Goal: Task Accomplishment & Management: Complete application form

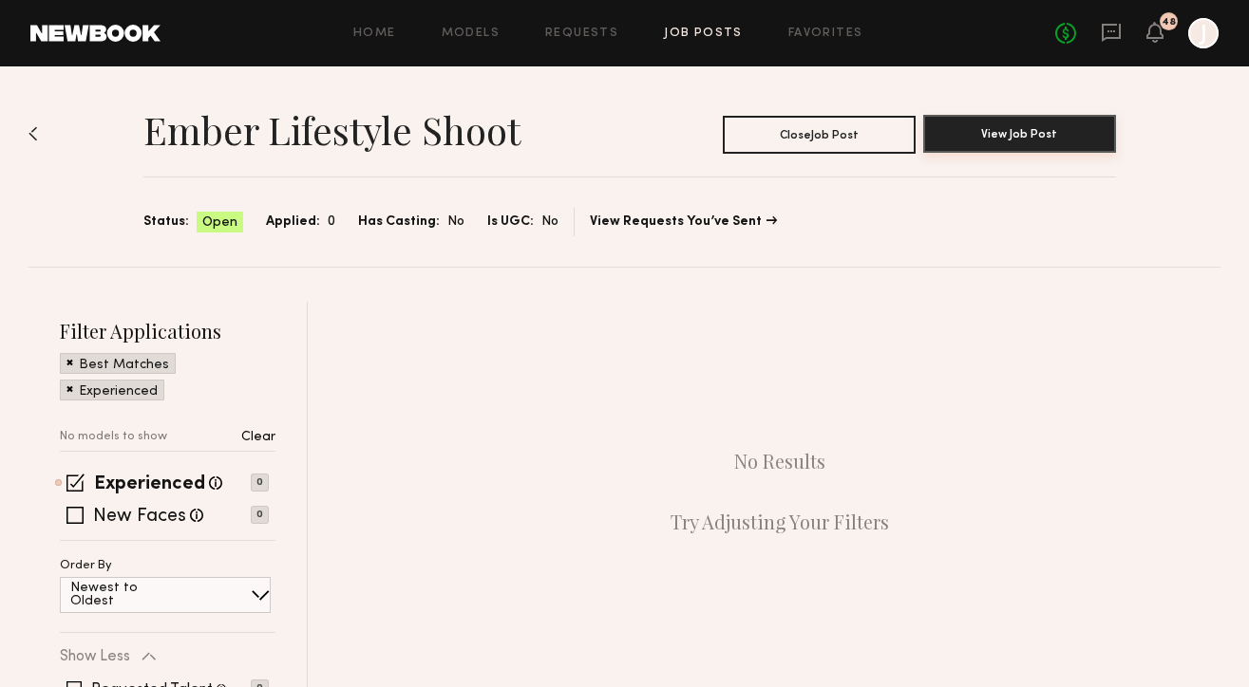
click at [960, 136] on button "View Job Post" at bounding box center [1019, 134] width 193 height 38
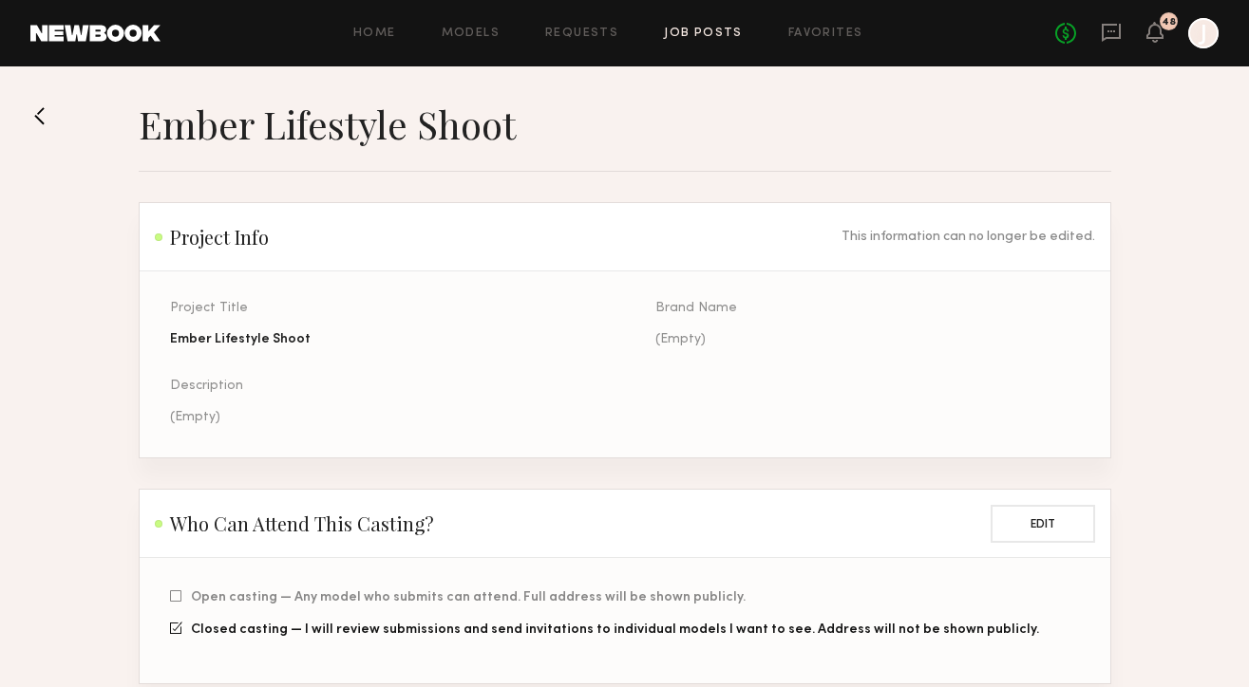
scroll to position [9, 0]
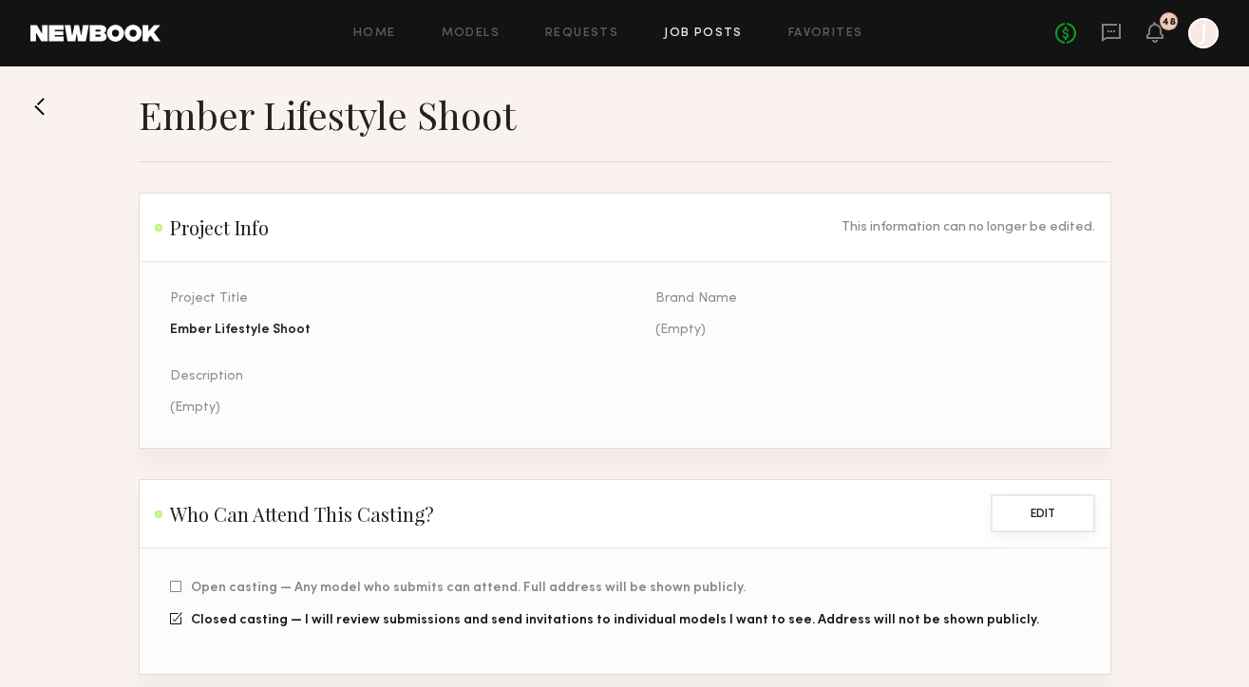
click at [1052, 522] on button "Edit" at bounding box center [1042, 514] width 104 height 38
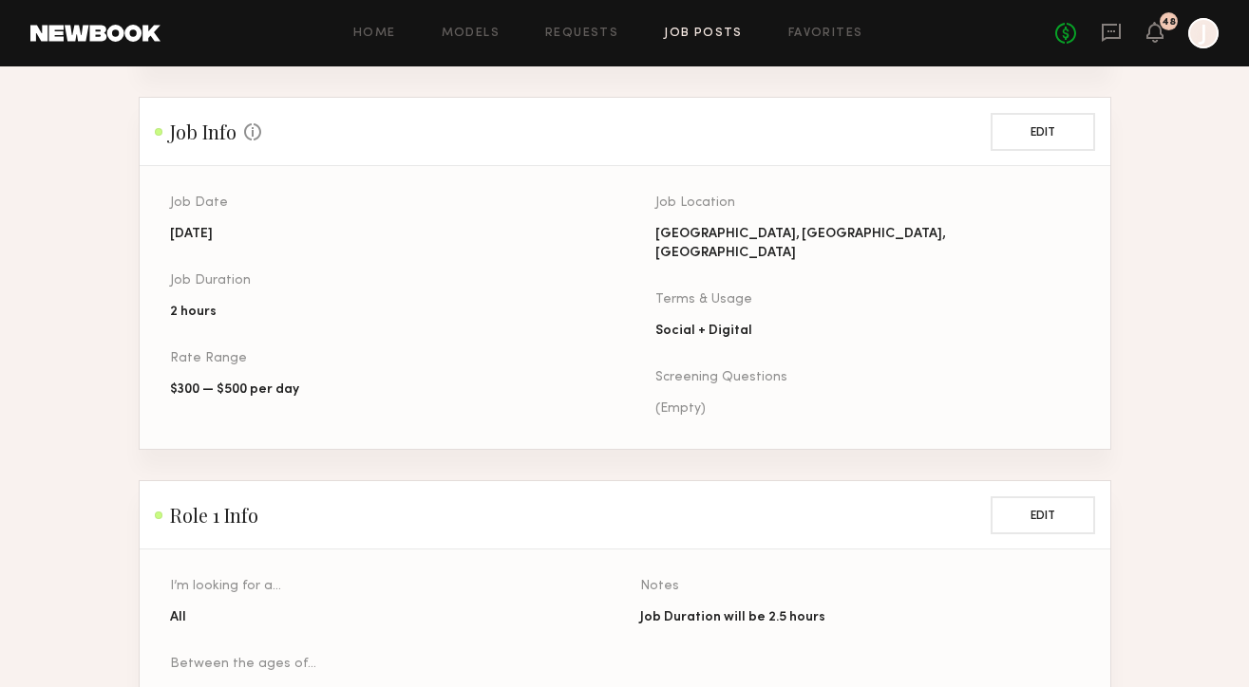
scroll to position [704, 0]
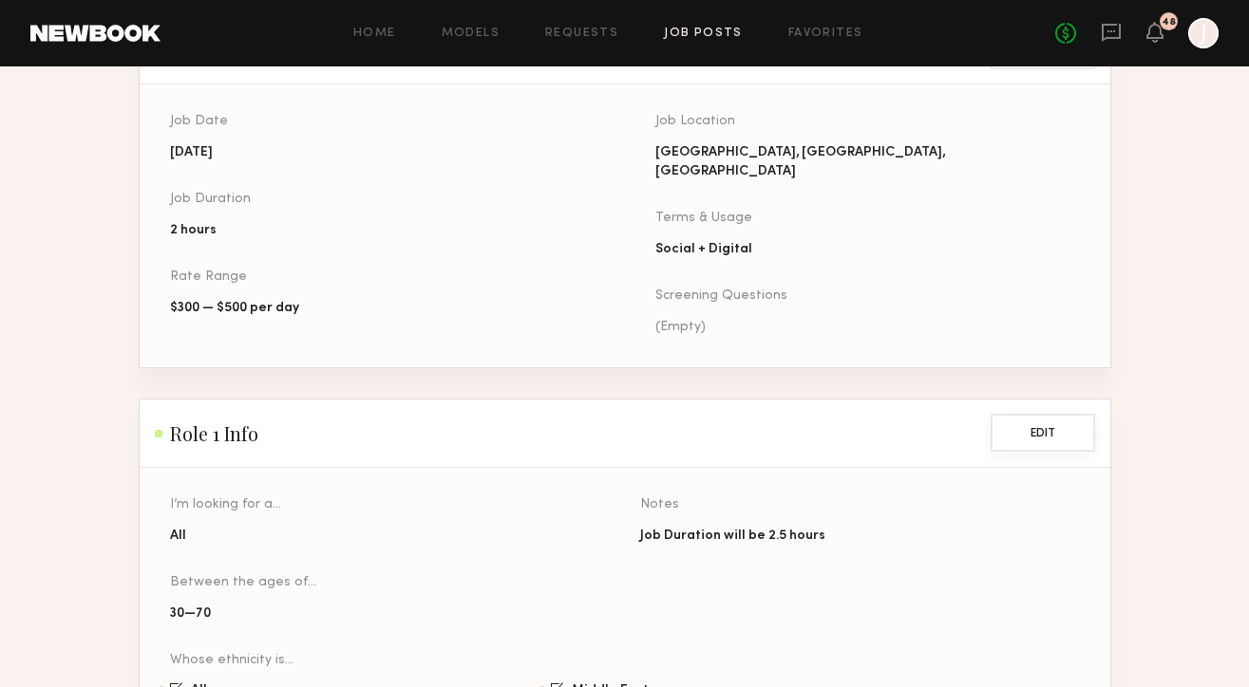
click at [1045, 416] on button "Edit" at bounding box center [1042, 433] width 104 height 38
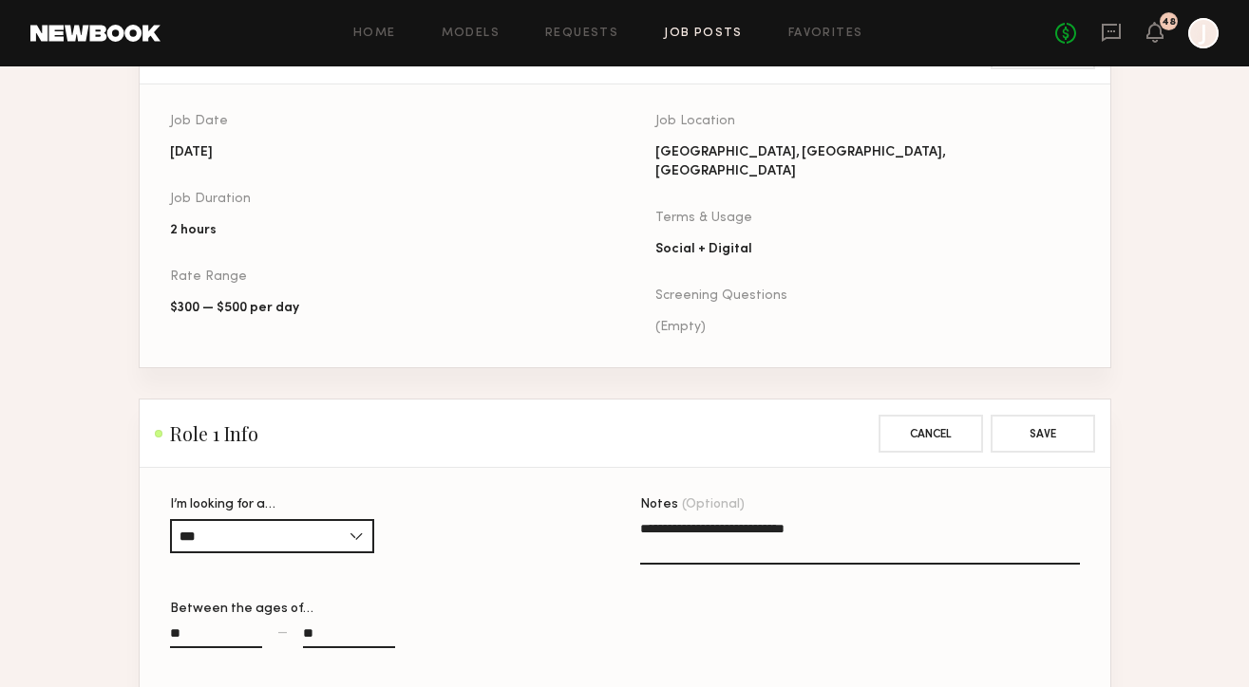
click at [843, 519] on textarea "**********" at bounding box center [860, 542] width 440 height 46
drag, startPoint x: 891, startPoint y: 530, endPoint x: 872, endPoint y: 534, distance: 19.4
click at [874, 535] on textarea "**********" at bounding box center [860, 542] width 440 height 46
type textarea "**********"
click at [1026, 420] on button "Save" at bounding box center [1042, 433] width 104 height 38
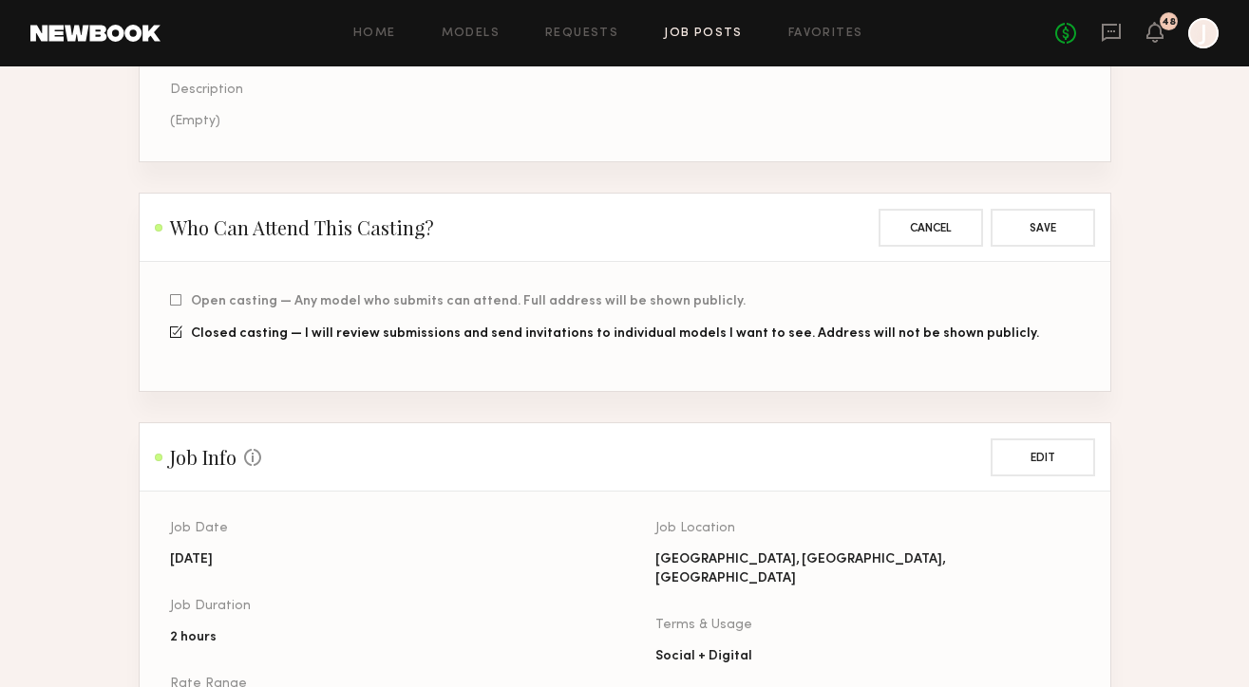
scroll to position [0, 0]
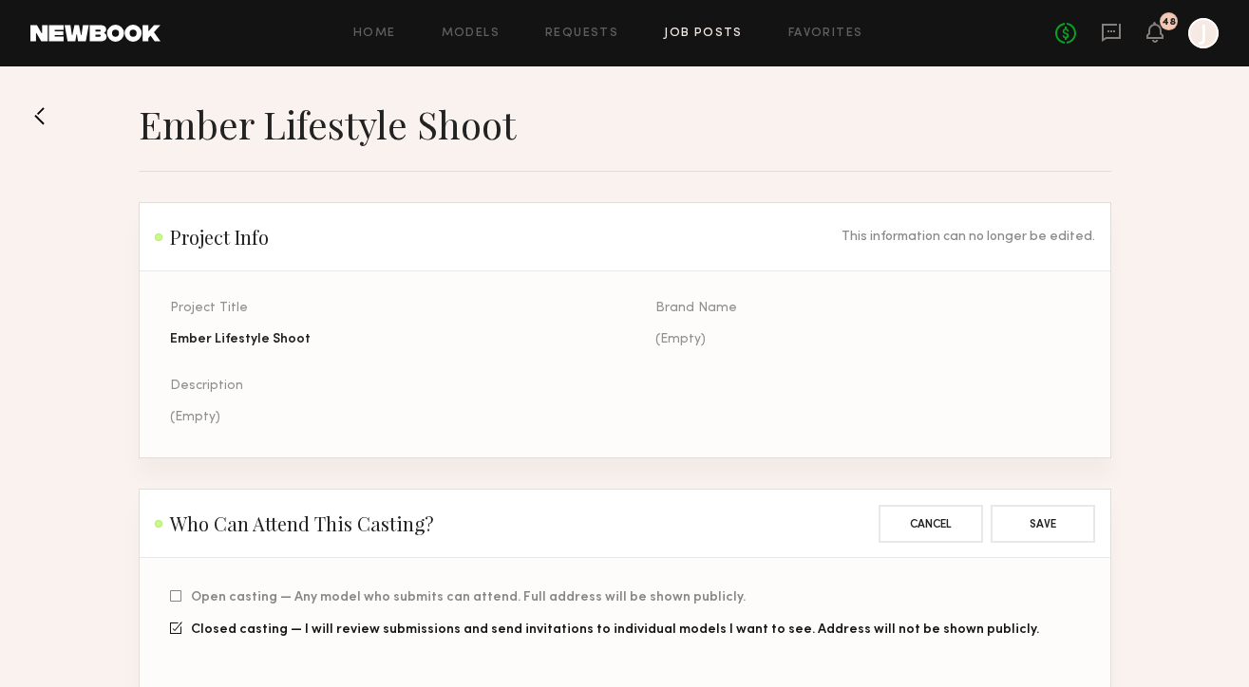
click at [715, 30] on link "Job Posts" at bounding box center [703, 34] width 79 height 12
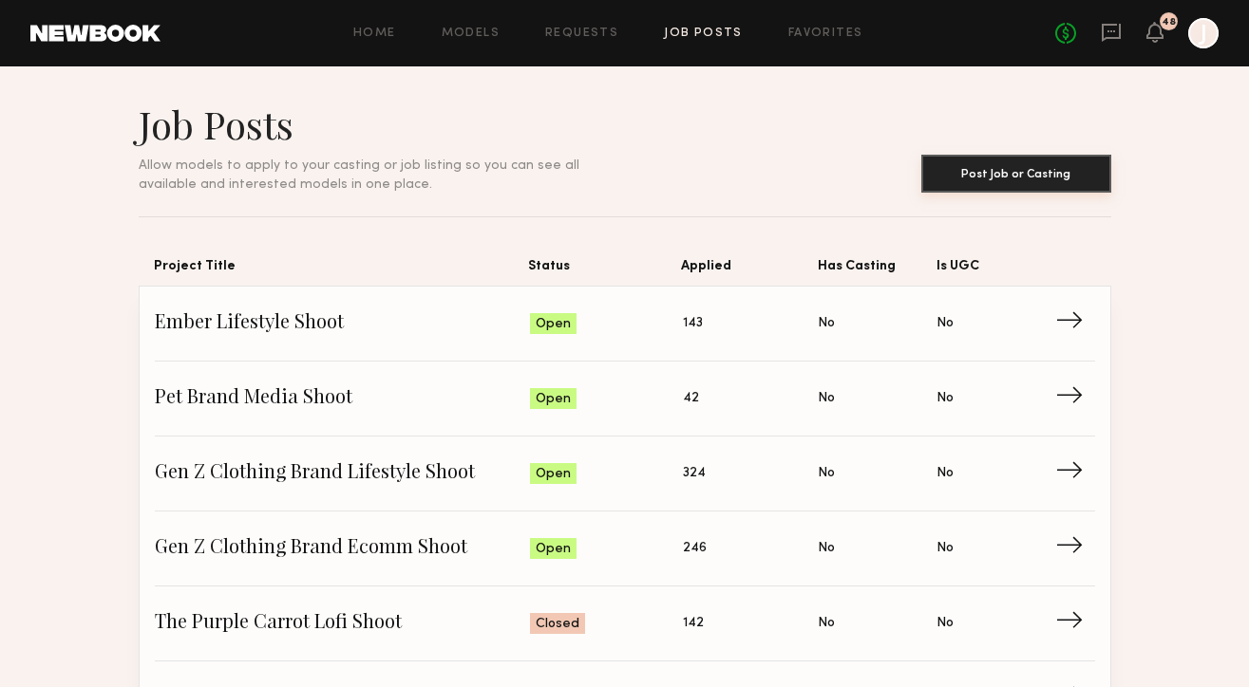
click at [988, 183] on button "Post Job or Casting" at bounding box center [1016, 174] width 190 height 38
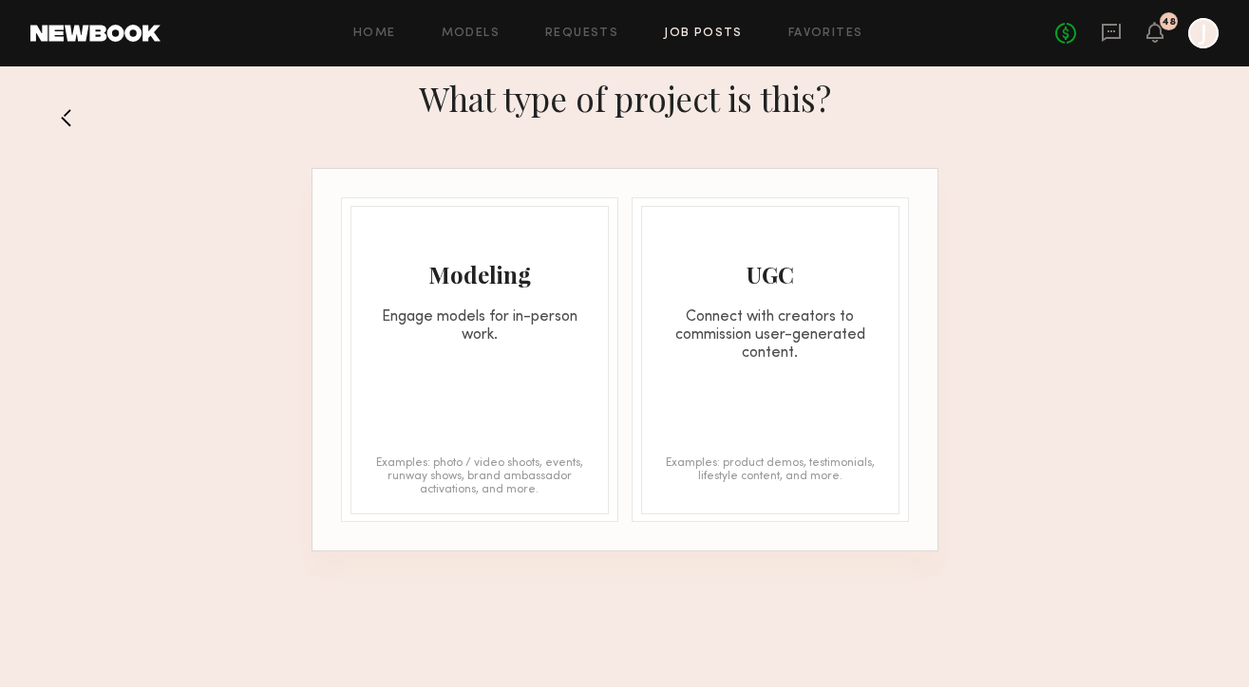
click at [423, 328] on div "Engage models for in-person work." at bounding box center [479, 327] width 256 height 36
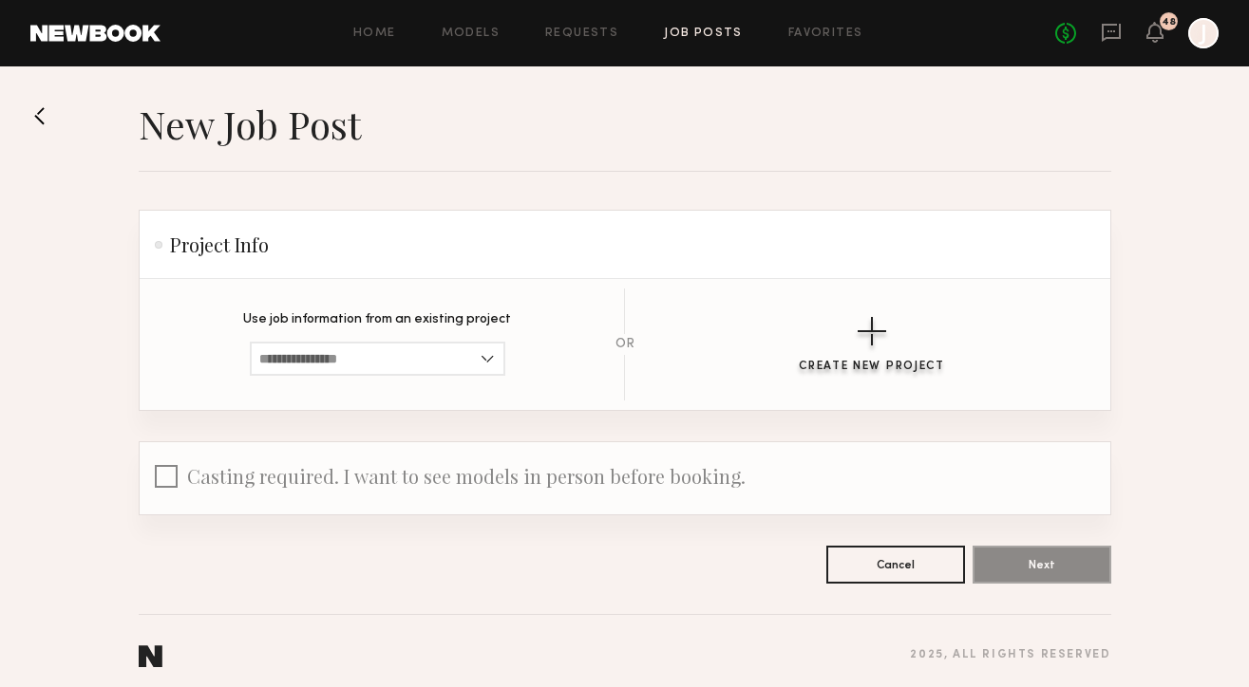
click at [868, 360] on button "Create New Project" at bounding box center [872, 345] width 146 height 56
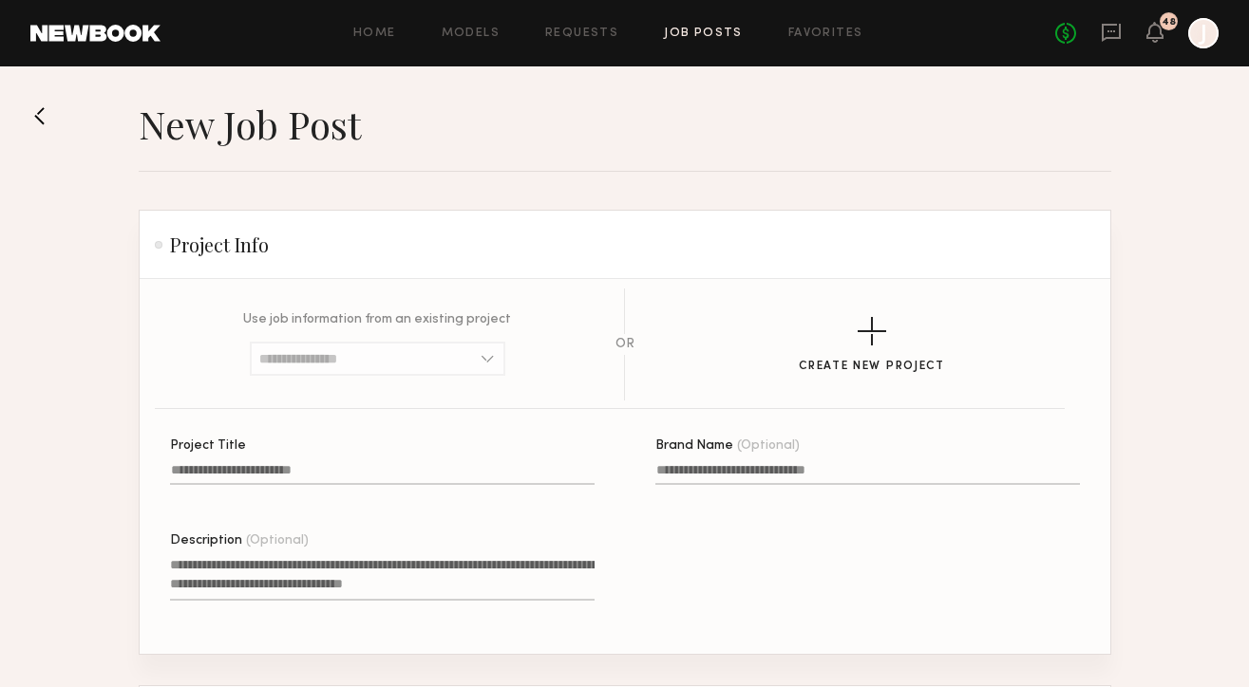
click at [454, 464] on input "Project Title" at bounding box center [382, 474] width 424 height 22
paste input "**********"
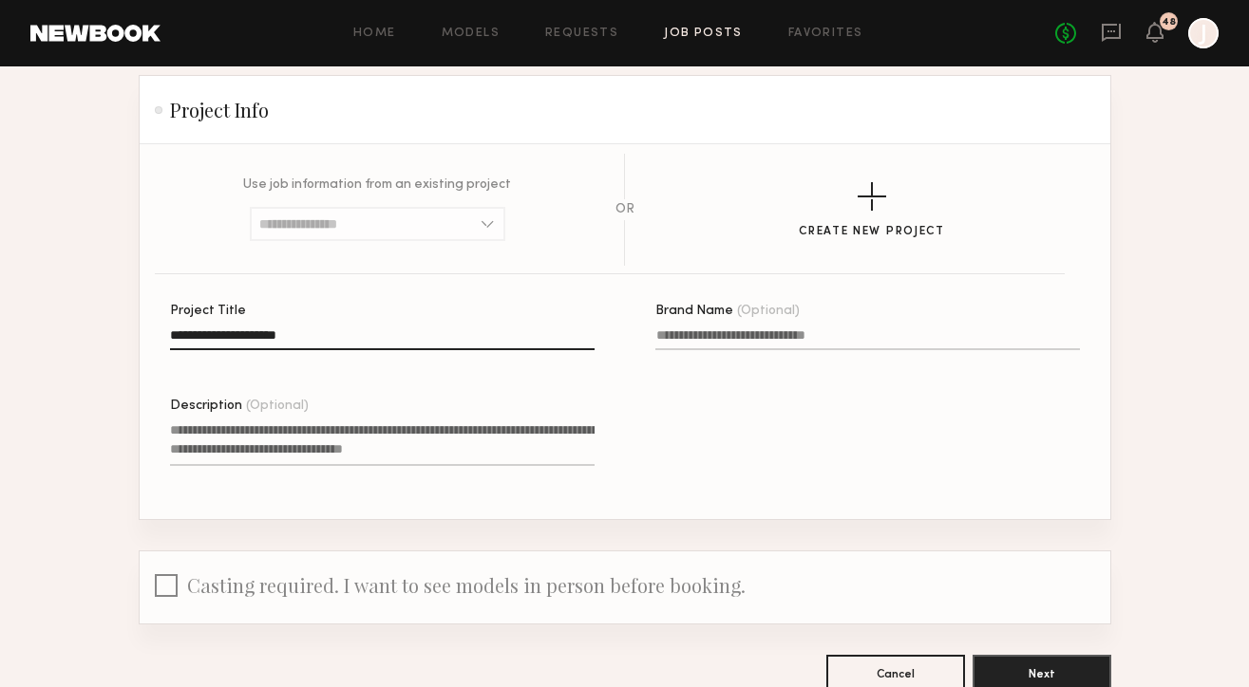
scroll to position [252, 0]
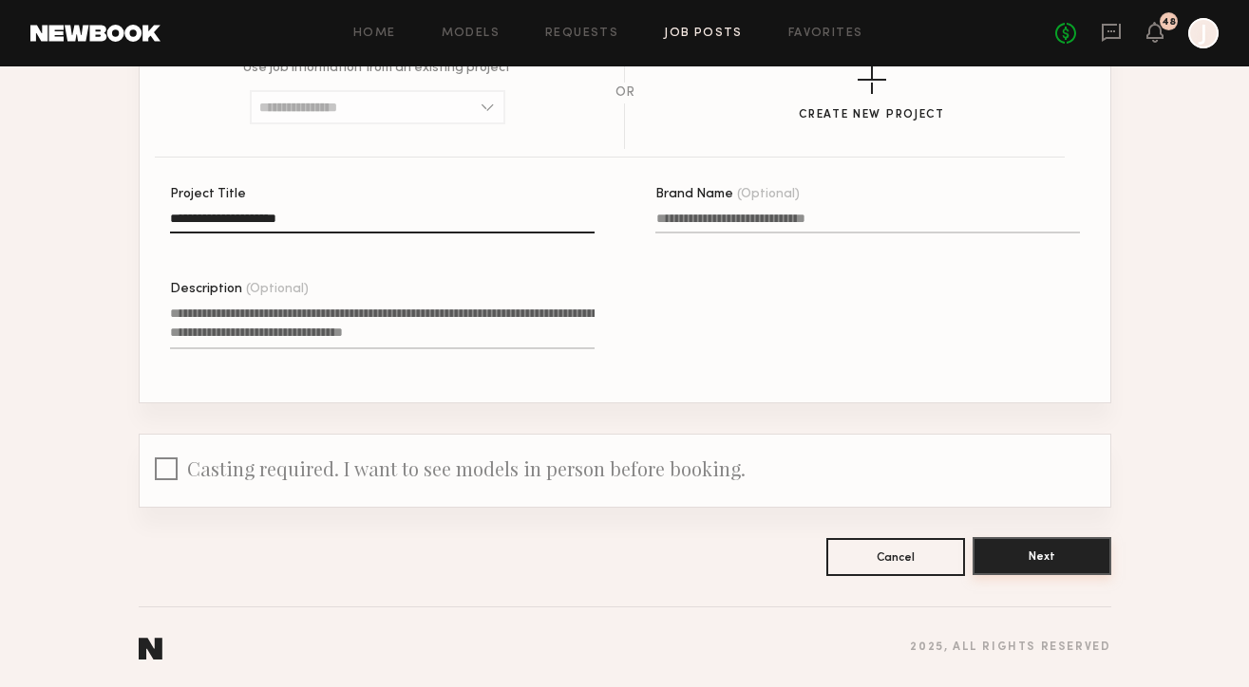
type input "**********"
click at [1005, 548] on button "Next" at bounding box center [1041, 556] width 139 height 38
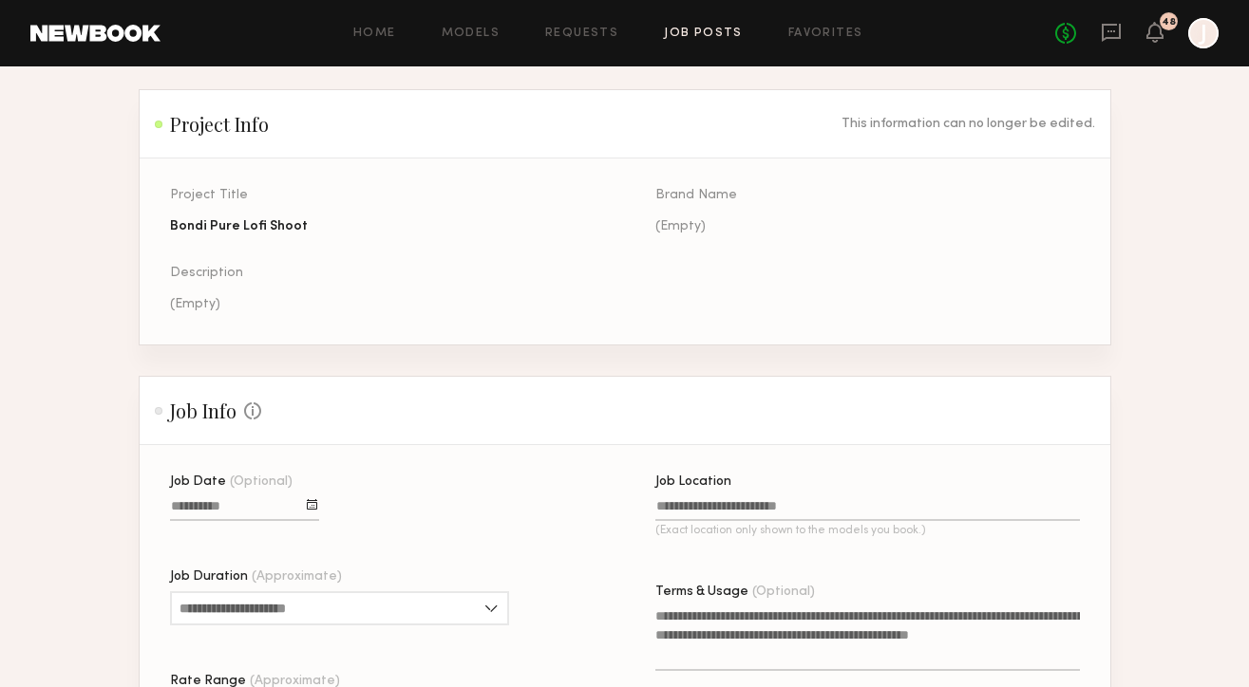
scroll to position [211, 0]
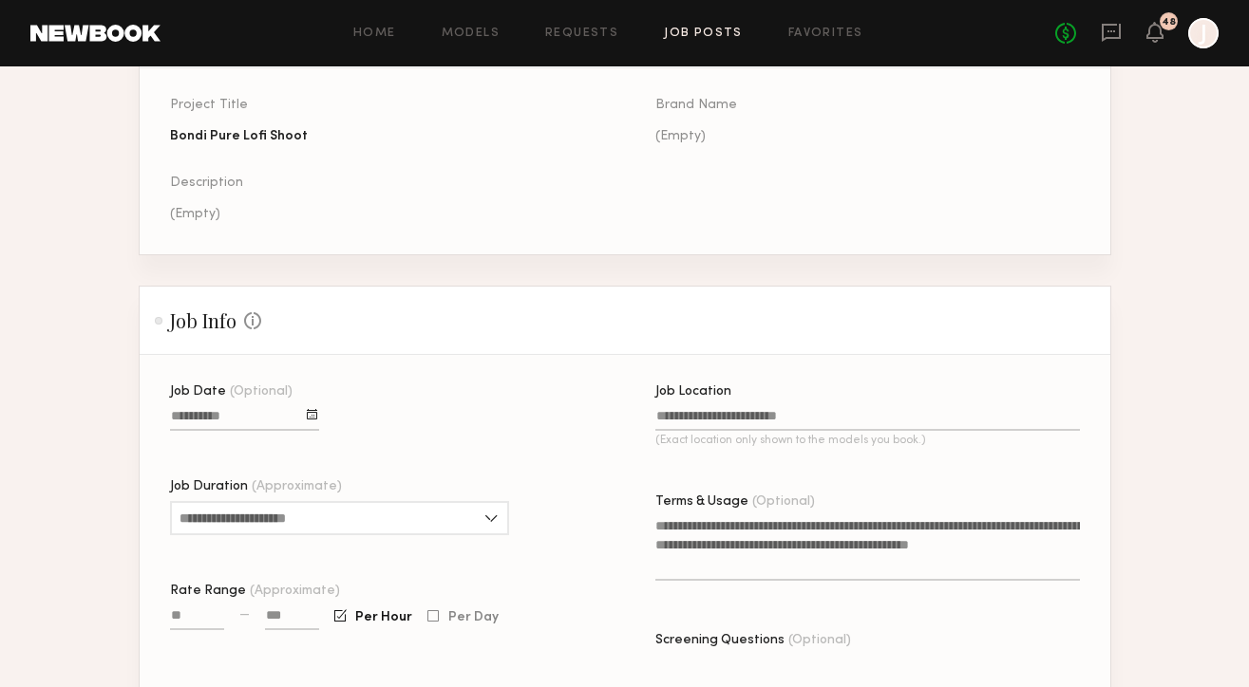
click at [312, 411] on div at bounding box center [312, 414] width 10 height 10
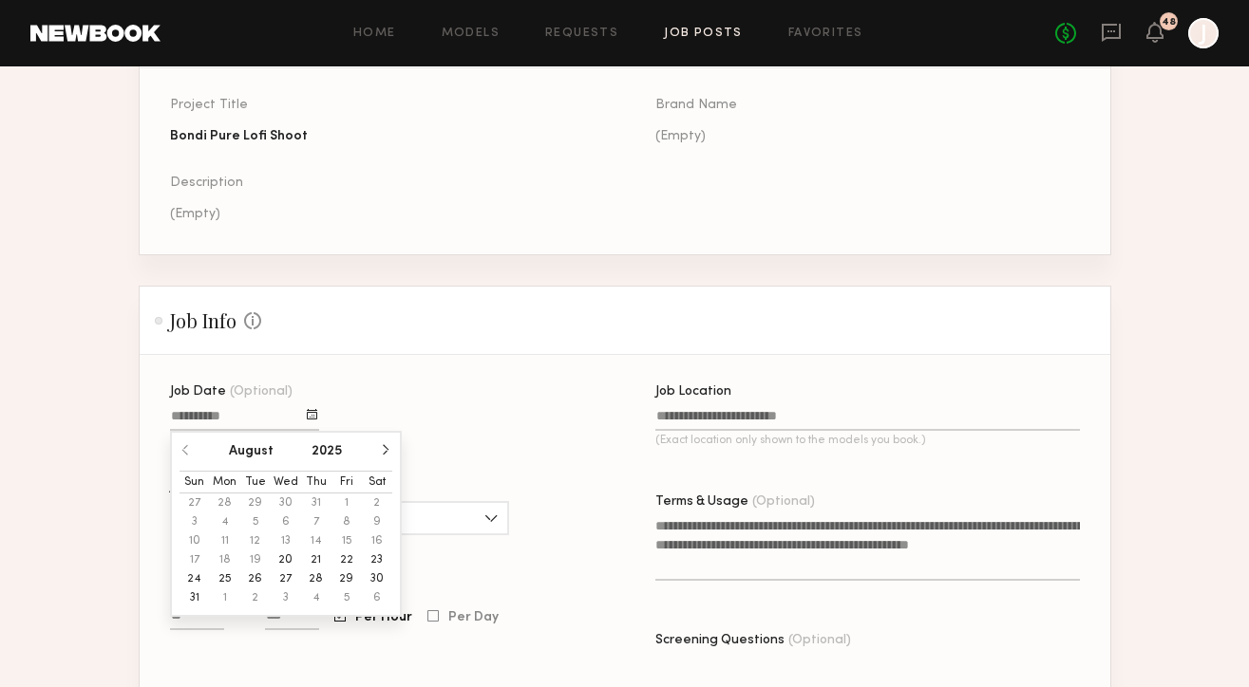
click at [285, 577] on button "27" at bounding box center [286, 579] width 30 height 19
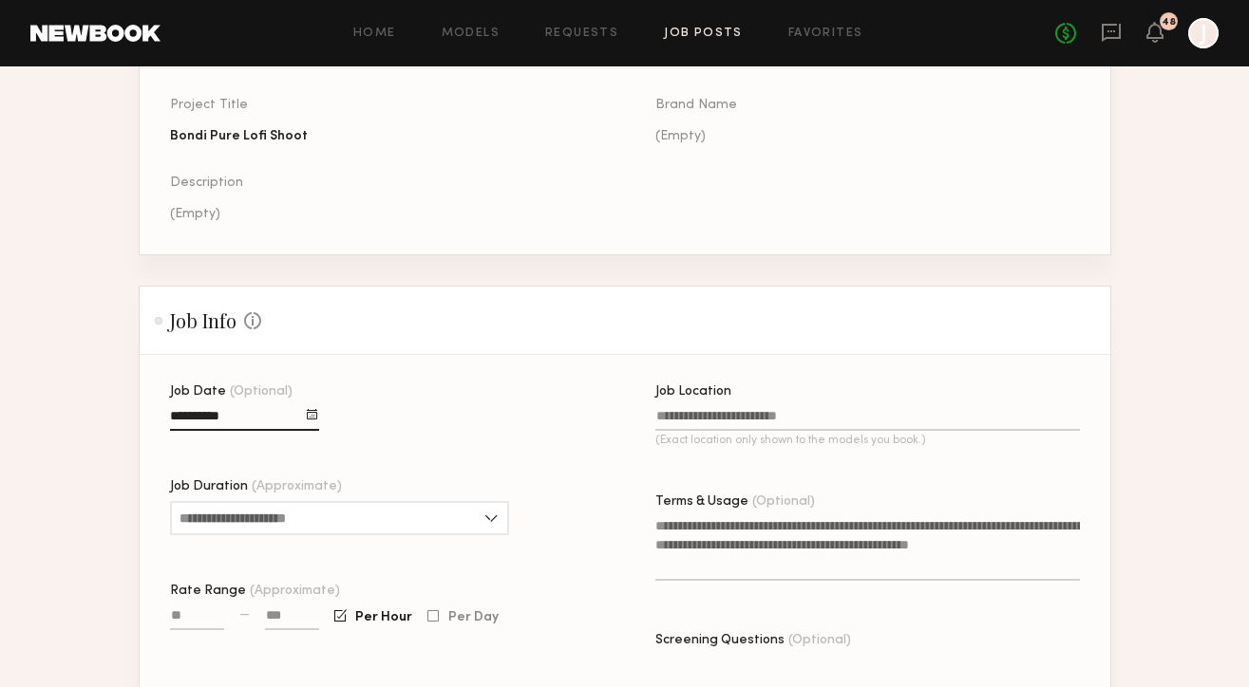
click at [706, 414] on input "Job Location (Exact location only shown to the models you book.)" at bounding box center [867, 420] width 424 height 22
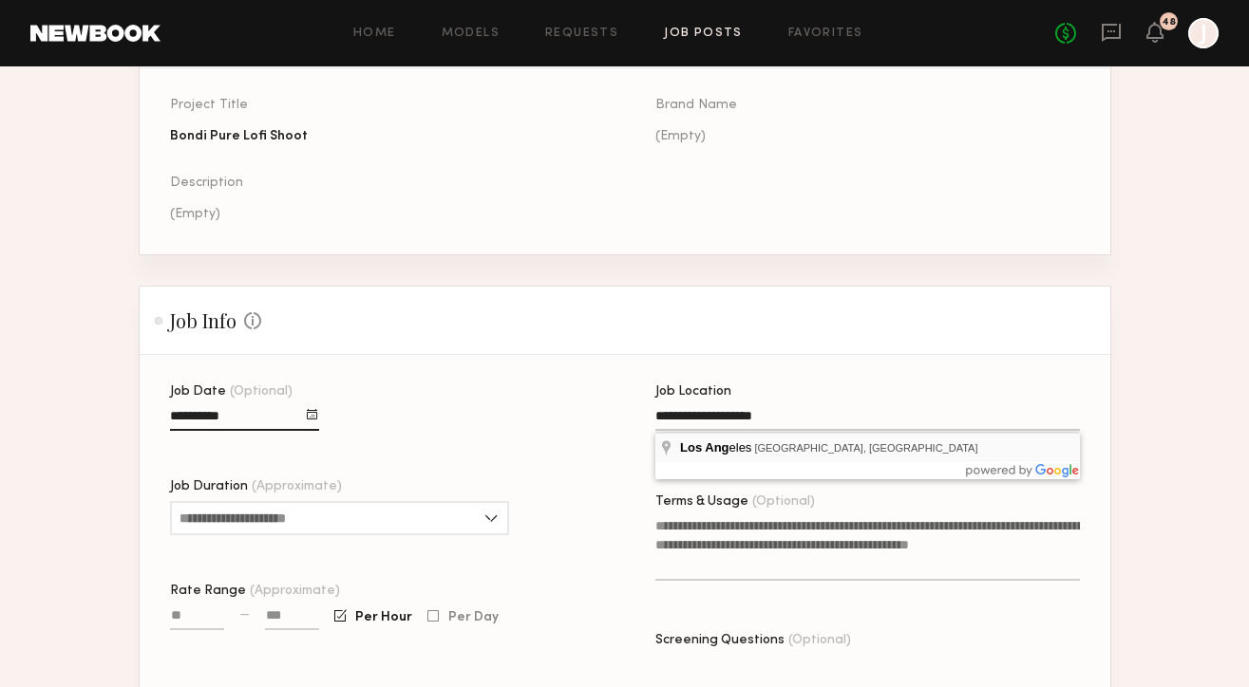
type input "**********"
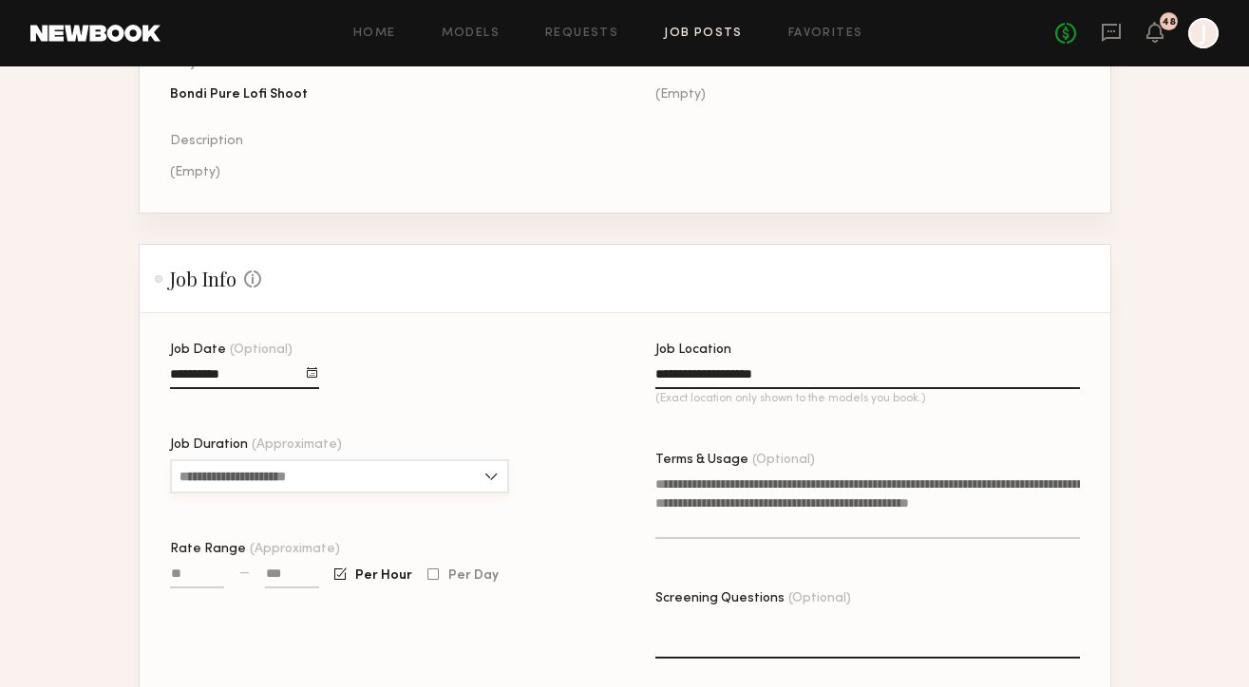
scroll to position [254, 0]
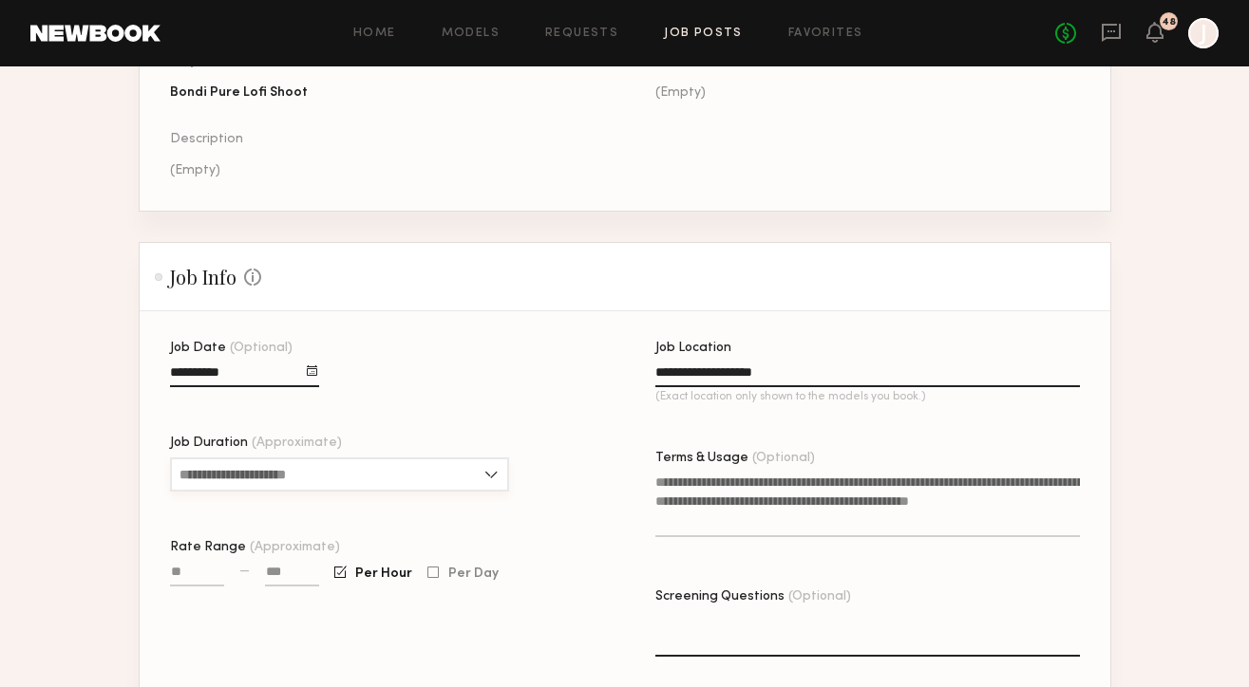
click at [355, 486] on input "Job Duration (Approximate)" at bounding box center [339, 475] width 339 height 34
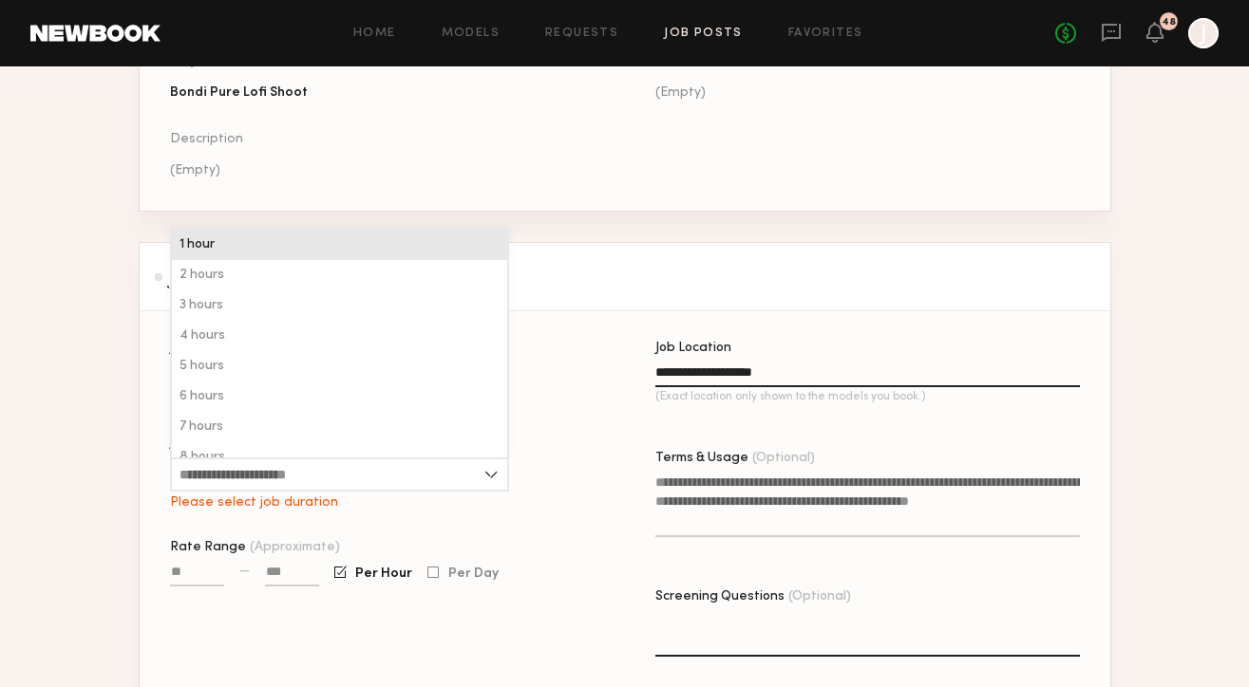
click at [258, 254] on div "1 hour" at bounding box center [339, 245] width 335 height 30
type input "******"
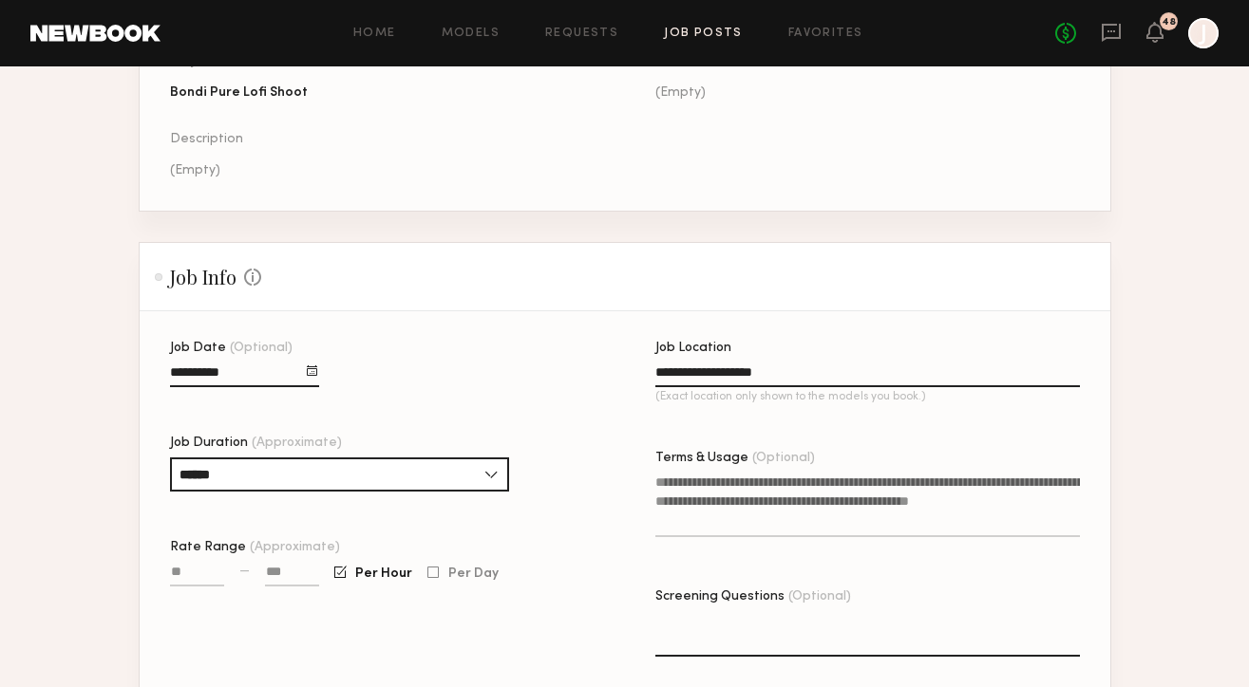
click at [289, 575] on input at bounding box center [292, 576] width 54 height 22
type input "****"
click at [190, 566] on input "Rate Range (Approximate)" at bounding box center [197, 576] width 54 height 22
type input "****"
click at [432, 577] on div at bounding box center [432, 573] width 11 height 12
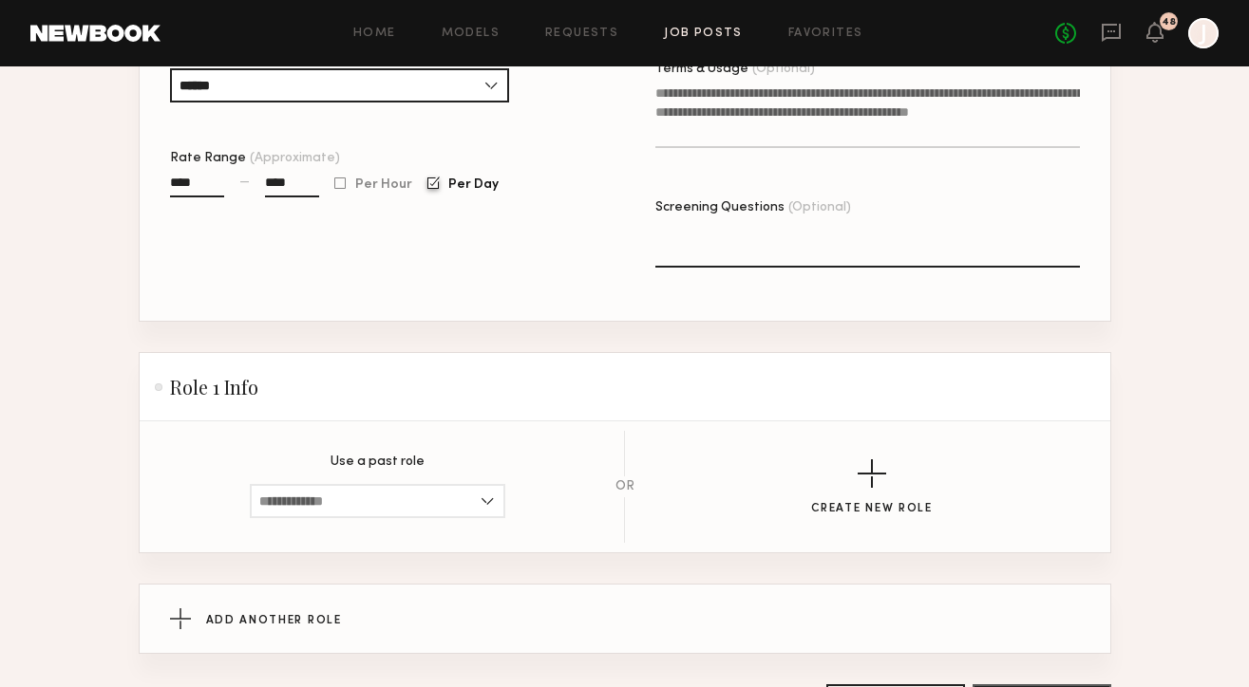
scroll to position [647, 0]
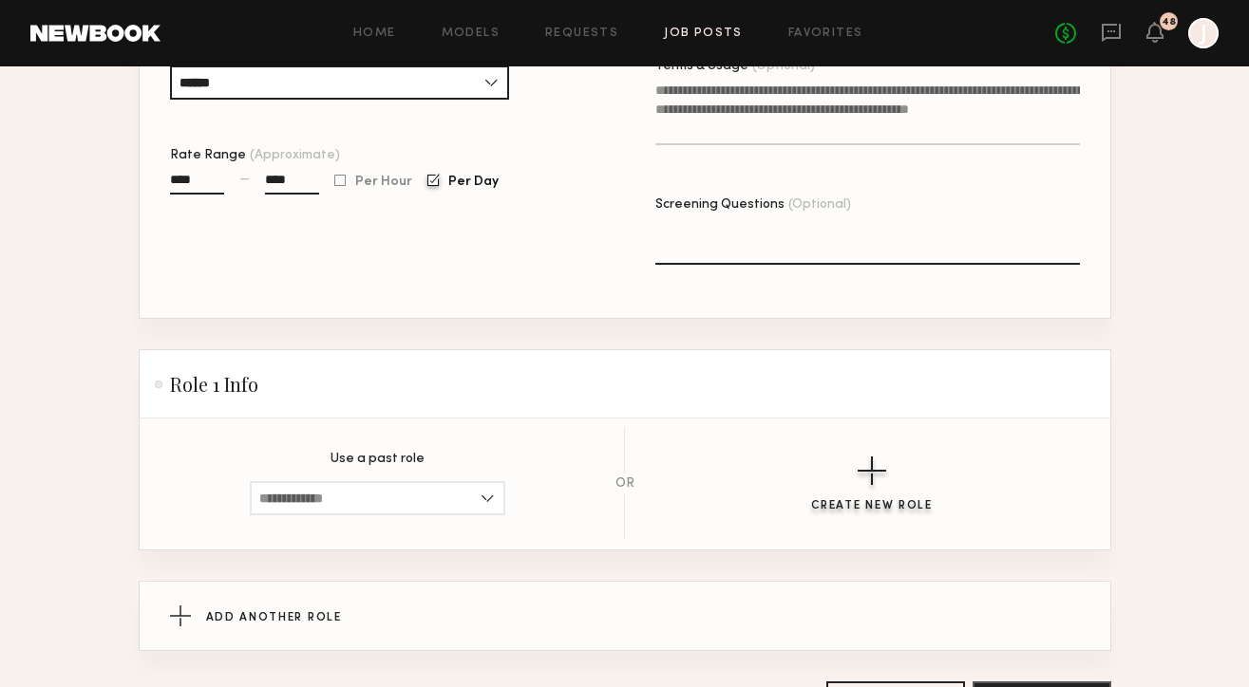
click at [889, 494] on button "Create New Role" at bounding box center [872, 485] width 122 height 56
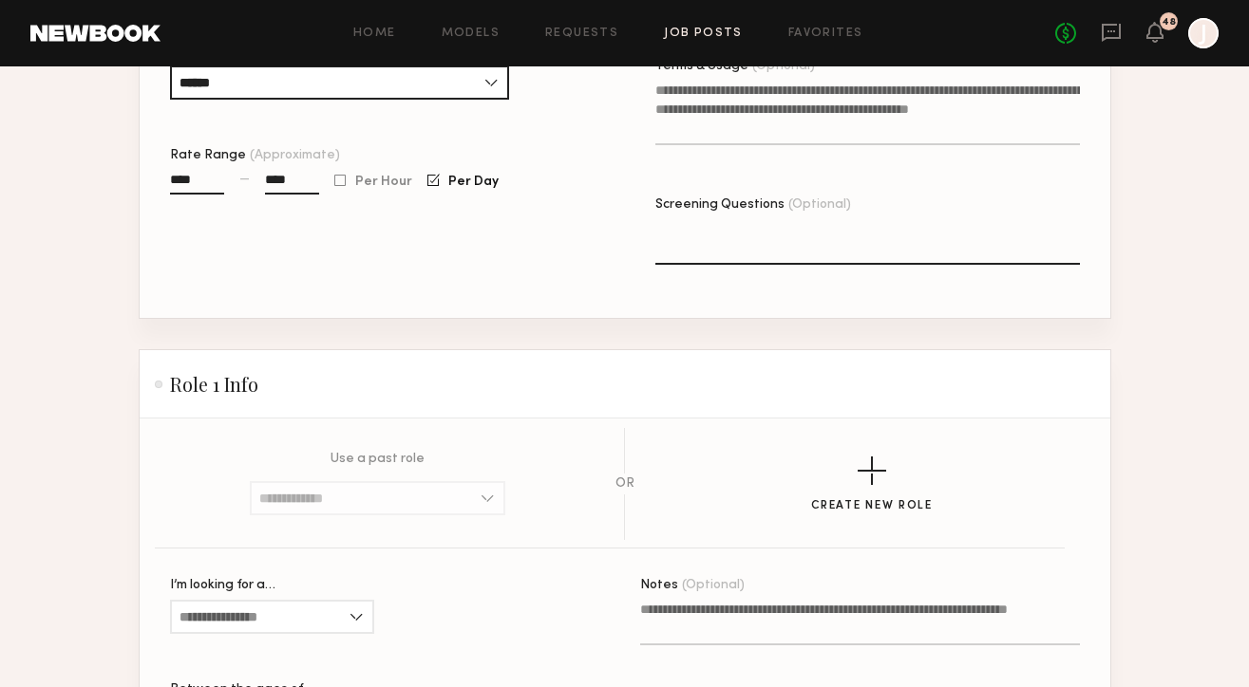
scroll to position [887, 0]
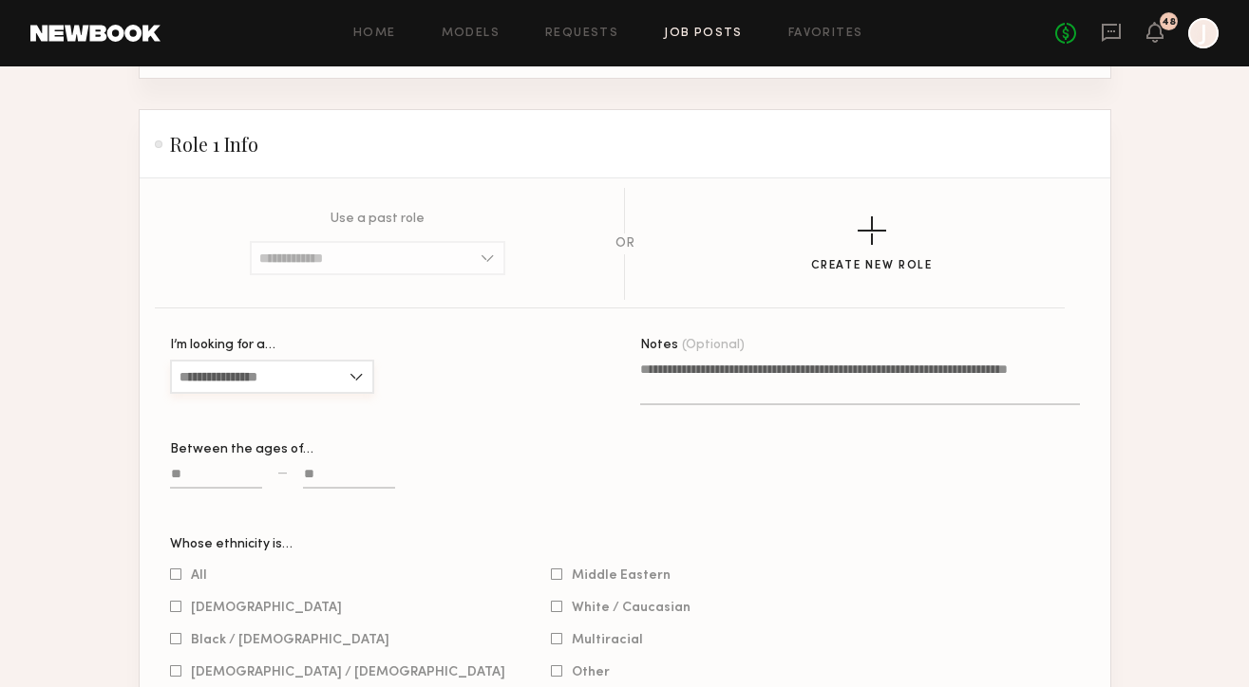
click at [363, 380] on input "I’m looking for a…" at bounding box center [272, 377] width 204 height 34
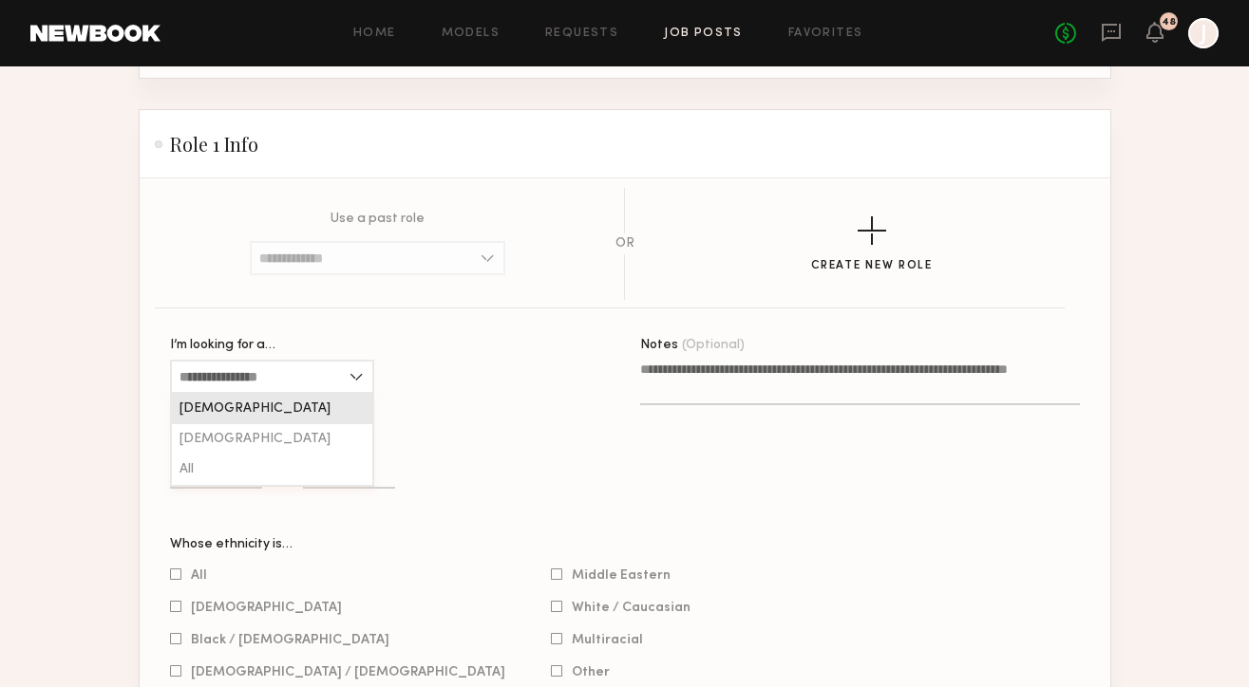
click at [257, 410] on div "Female" at bounding box center [272, 409] width 200 height 30
type input "******"
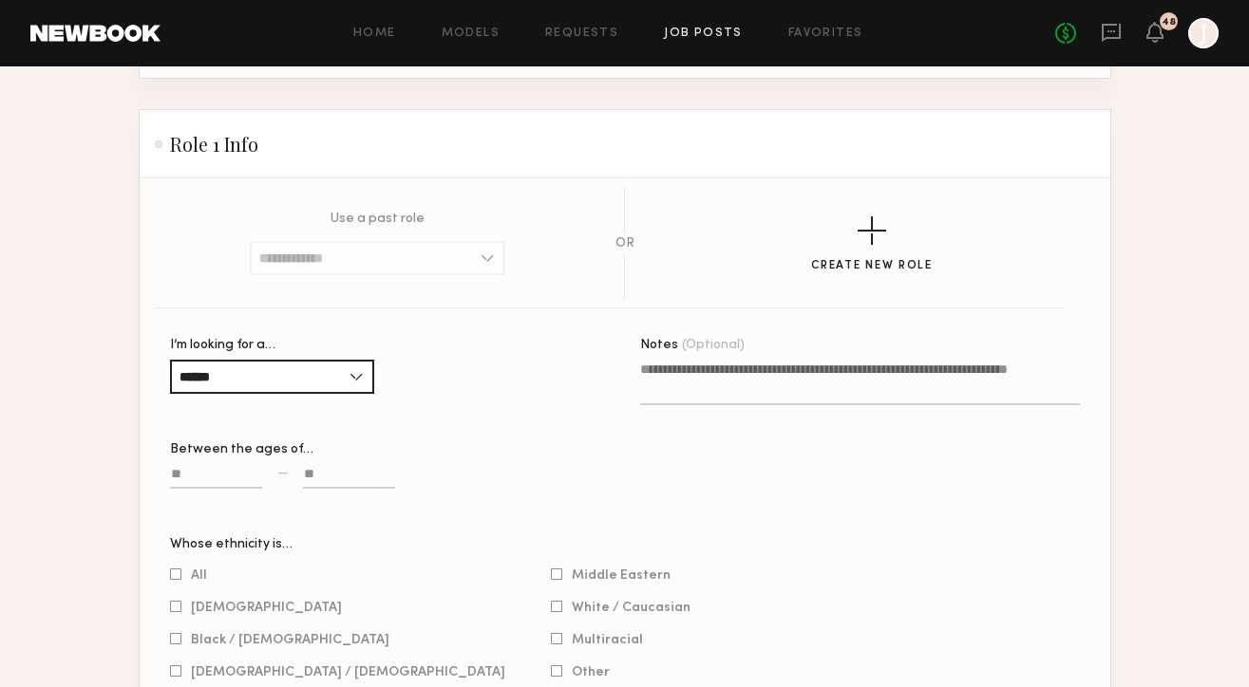
click at [183, 475] on input at bounding box center [216, 478] width 92 height 22
type input "**"
click at [336, 470] on input at bounding box center [349, 478] width 92 height 22
type input "**"
click at [186, 474] on input "**" at bounding box center [216, 478] width 92 height 22
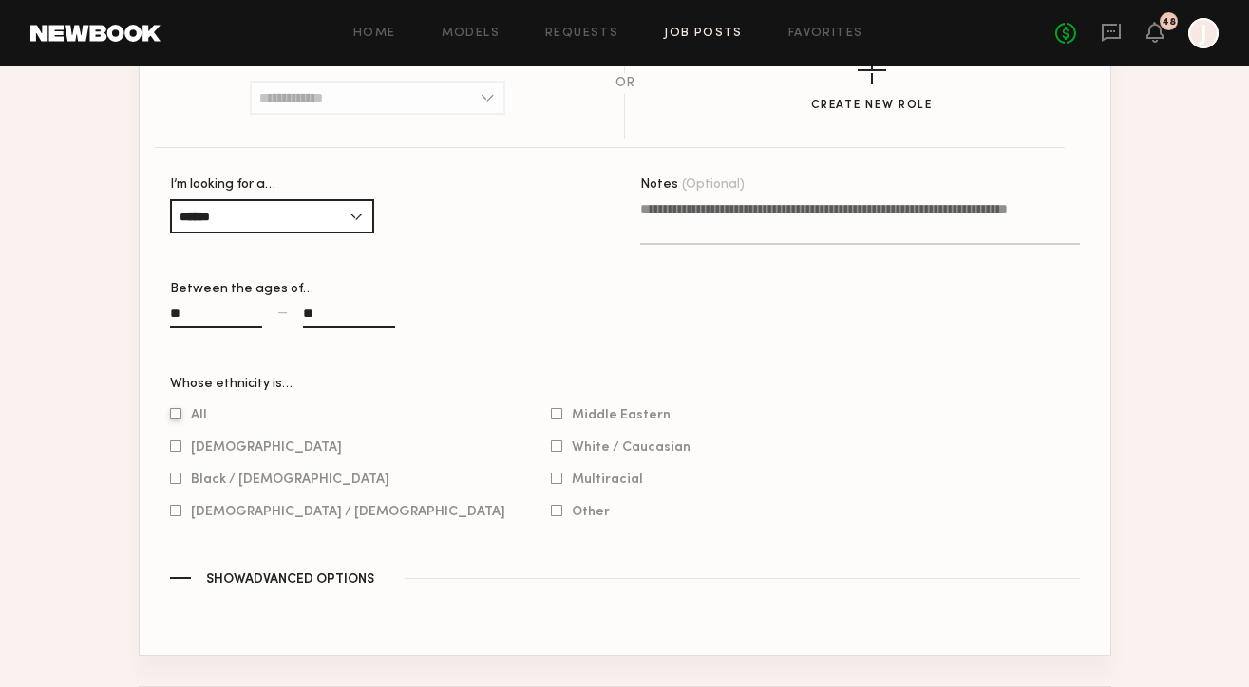
type input "**"
click at [175, 415] on div at bounding box center [175, 414] width 11 height 12
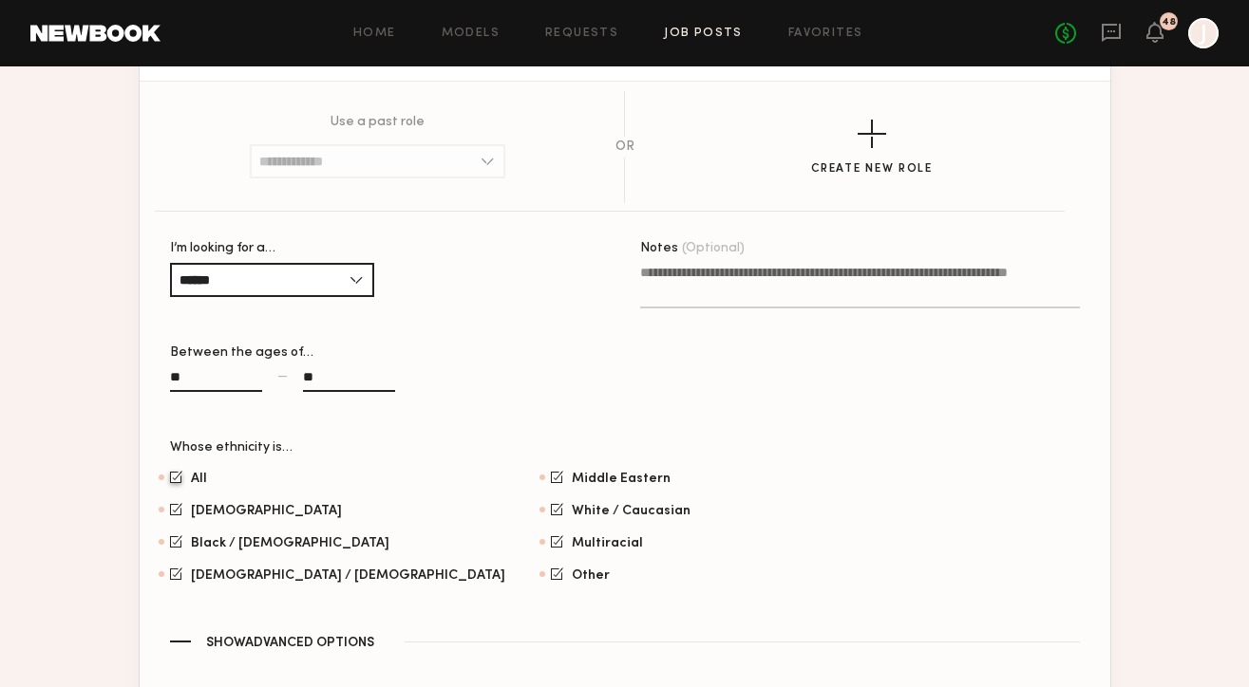
scroll to position [981, 0]
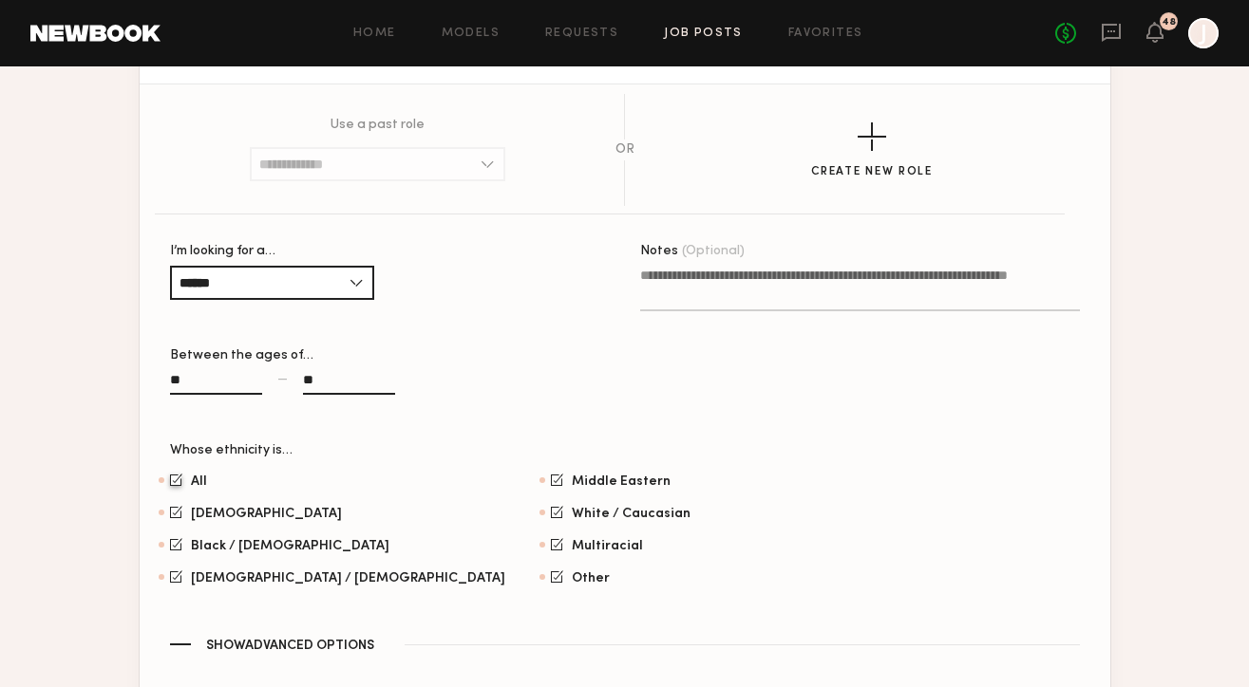
click at [686, 290] on textarea "Notes (Optional)" at bounding box center [860, 289] width 440 height 46
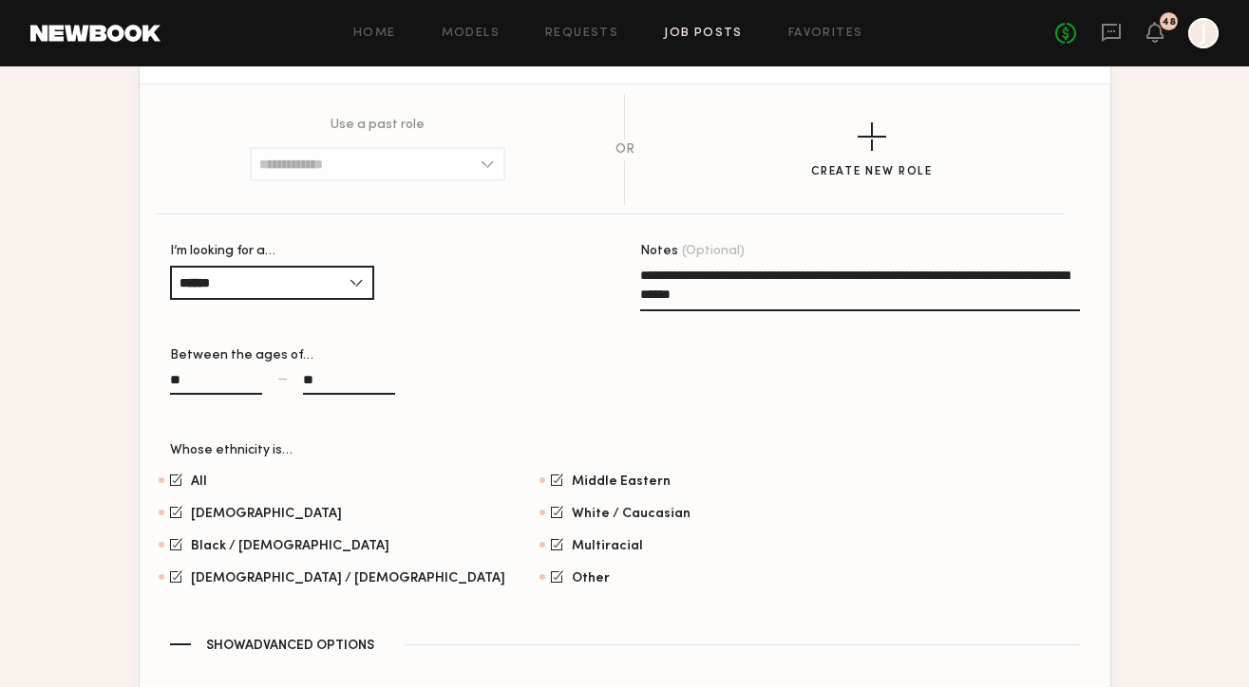
drag, startPoint x: 875, startPoint y: 273, endPoint x: 828, endPoint y: 272, distance: 47.5
click at [828, 272] on textarea "**********" at bounding box center [860, 289] width 440 height 46
click at [894, 292] on textarea "**********" at bounding box center [860, 289] width 440 height 46
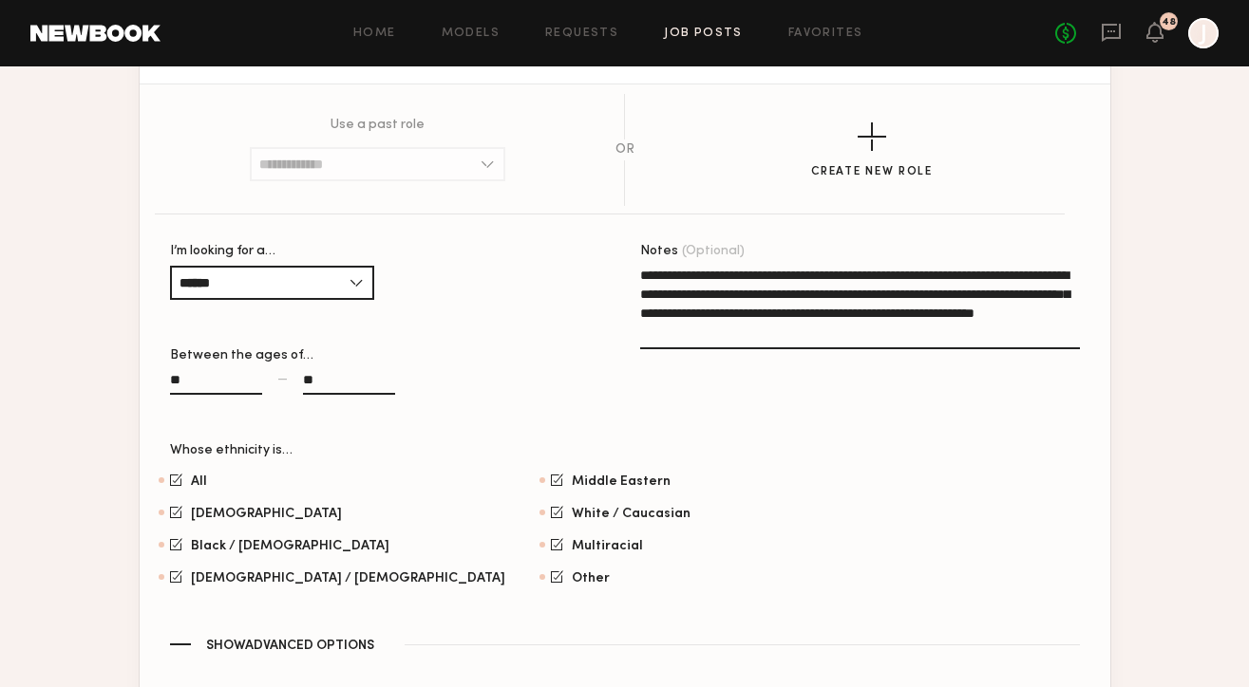
drag, startPoint x: 639, startPoint y: 273, endPoint x: 895, endPoint y: 338, distance: 264.4
click at [895, 338] on textarea "**********" at bounding box center [860, 308] width 440 height 84
paste textarea "**********"
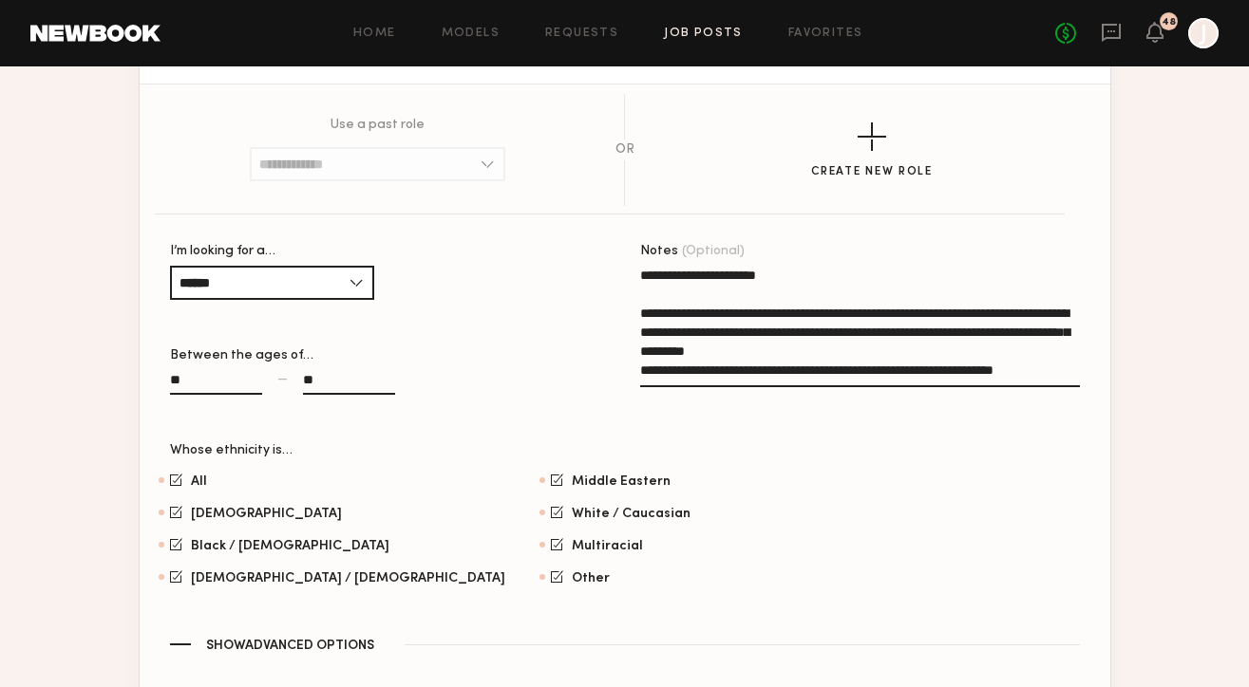
click at [731, 279] on textarea "**********" at bounding box center [860, 327] width 440 height 122
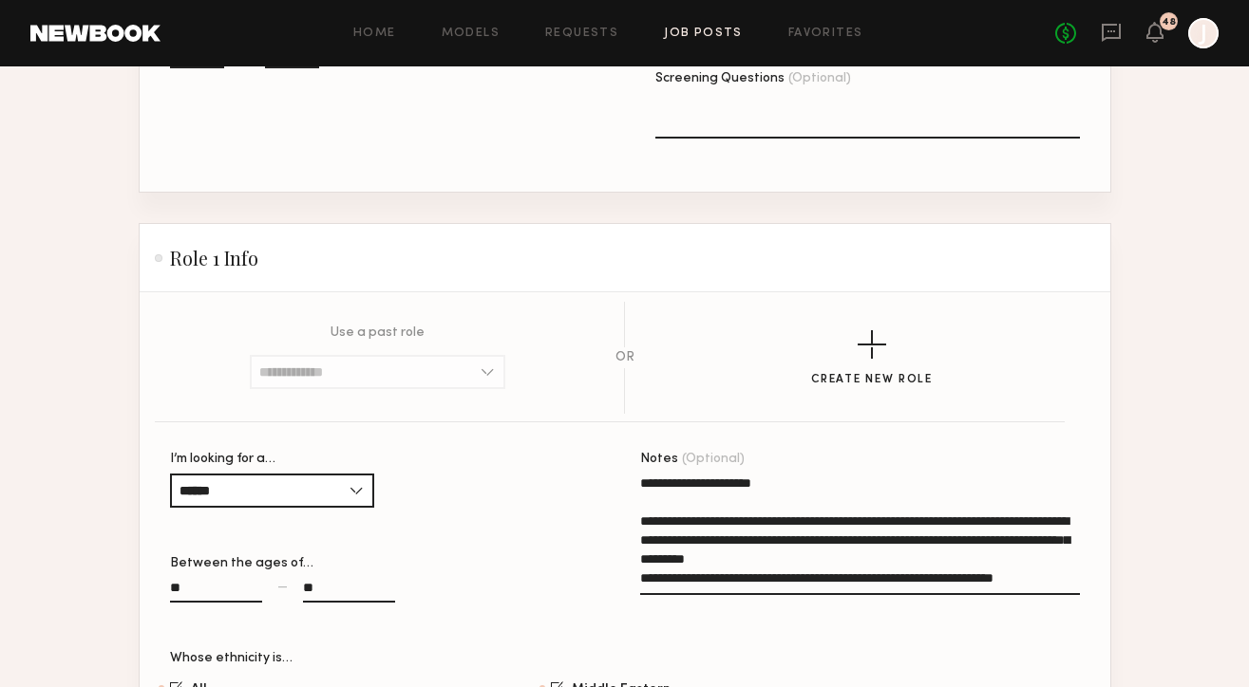
scroll to position [1057, 0]
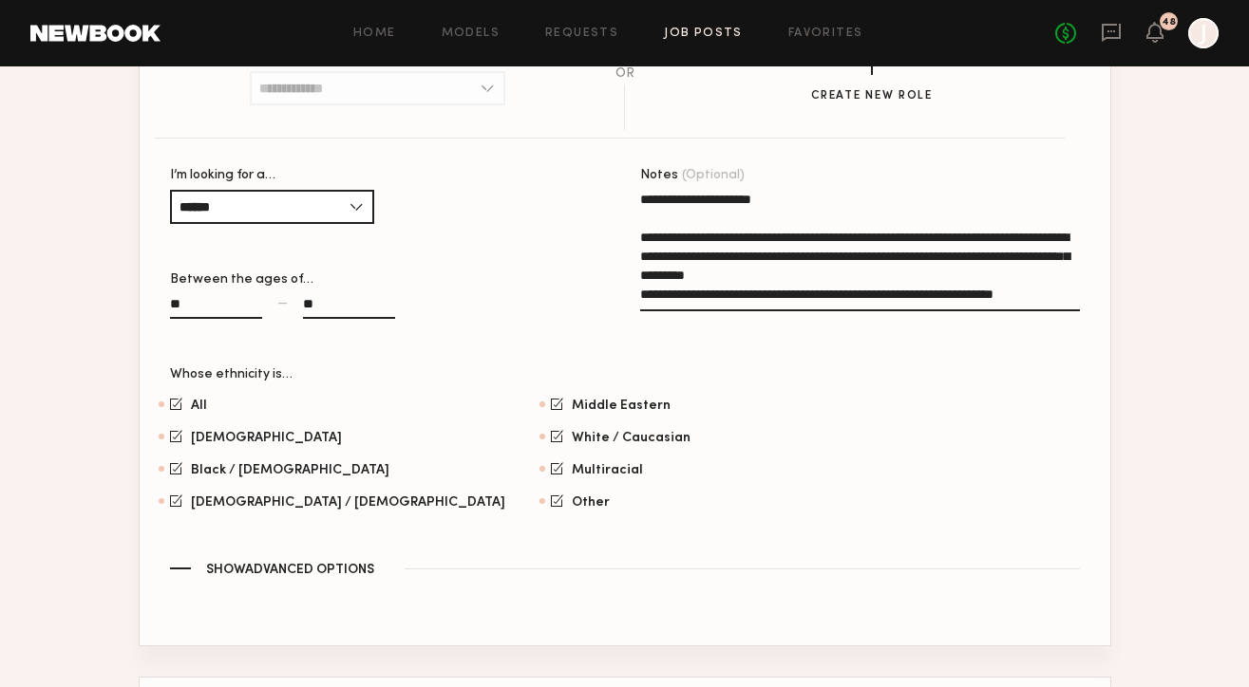
drag, startPoint x: 640, startPoint y: 235, endPoint x: 1091, endPoint y: 295, distance: 455.1
click at [1091, 295] on section "Use a past role All genders, 30–70, All ethnicities All genders, 35–45, All eth…" at bounding box center [625, 327] width 970 height 637
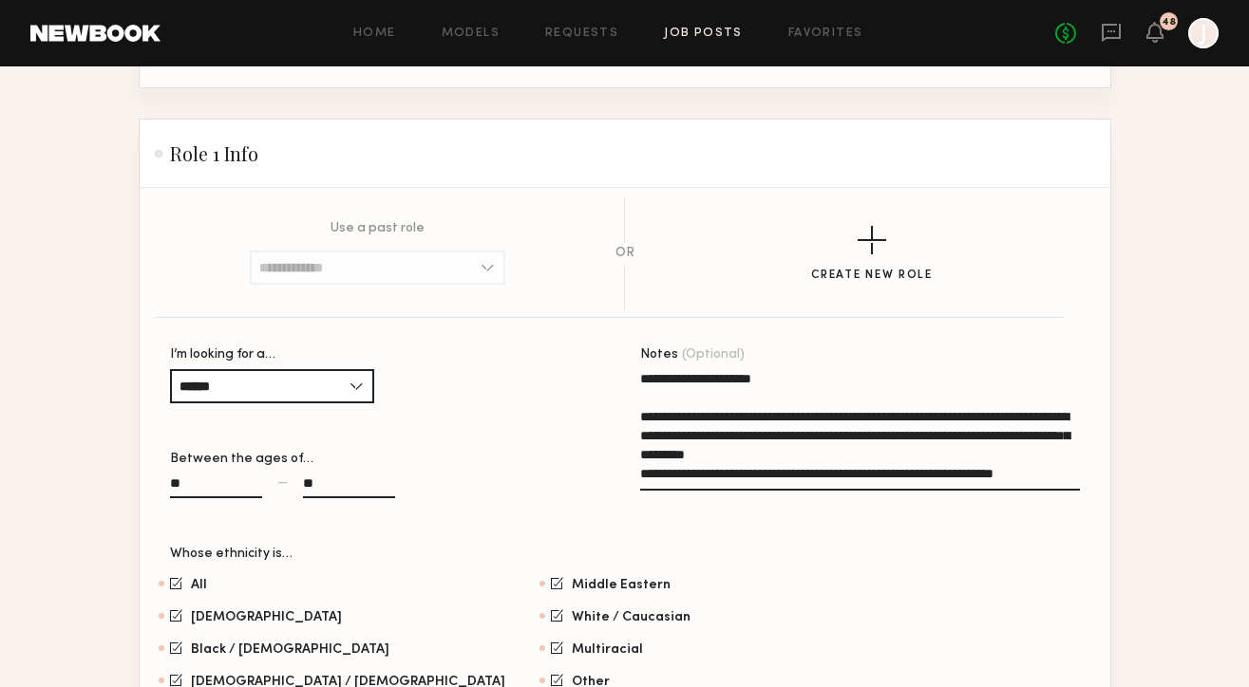
scroll to position [717, 0]
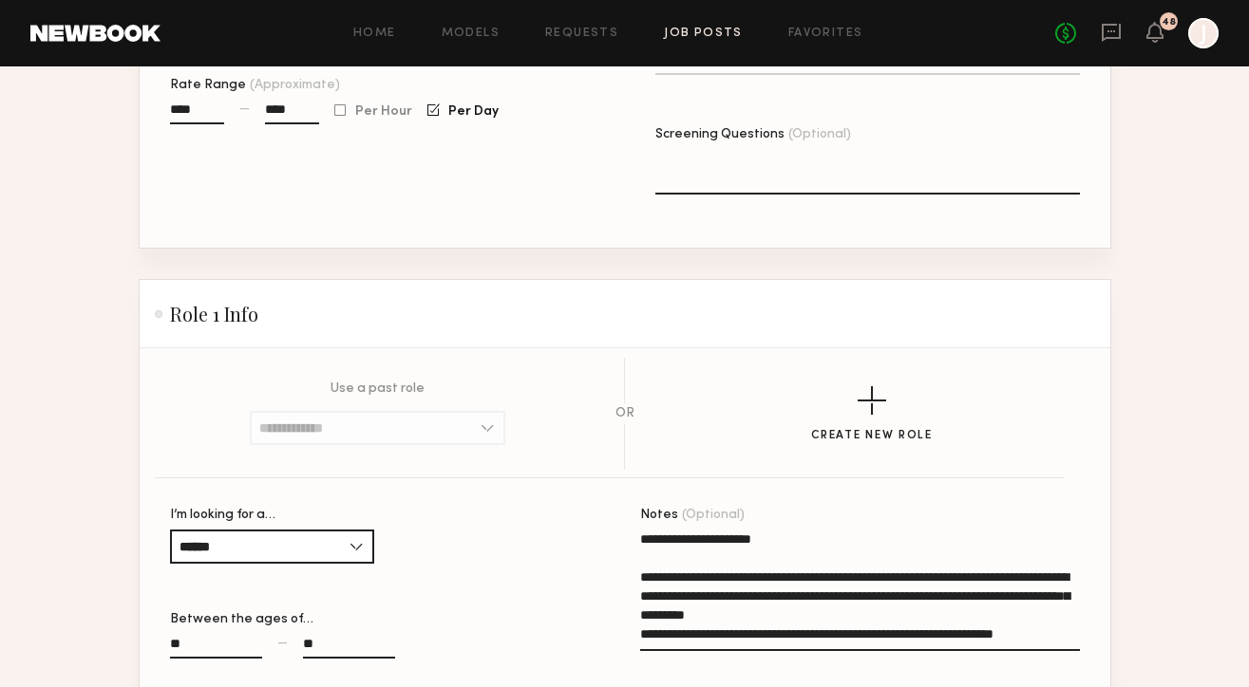
type textarea "**********"
click at [761, 161] on textarea "Screening Questions (Optional)" at bounding box center [867, 172] width 424 height 46
paste textarea "**********"
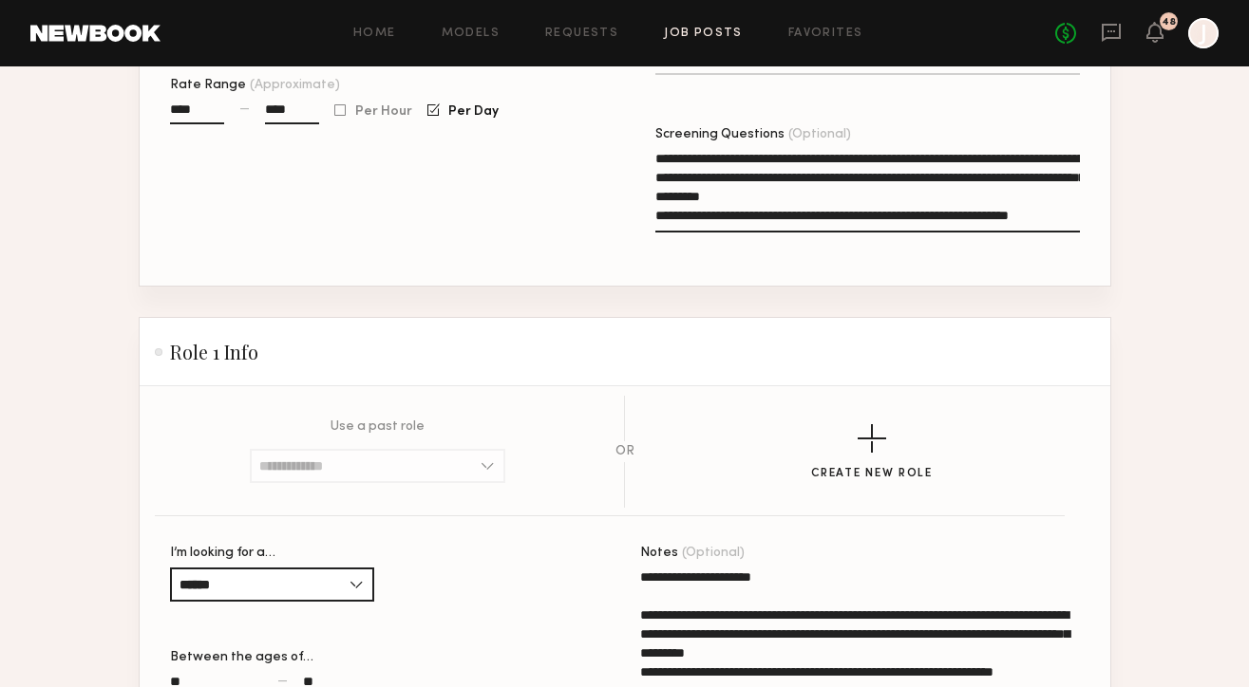
click at [663, 216] on textarea "**********" at bounding box center [867, 191] width 424 height 84
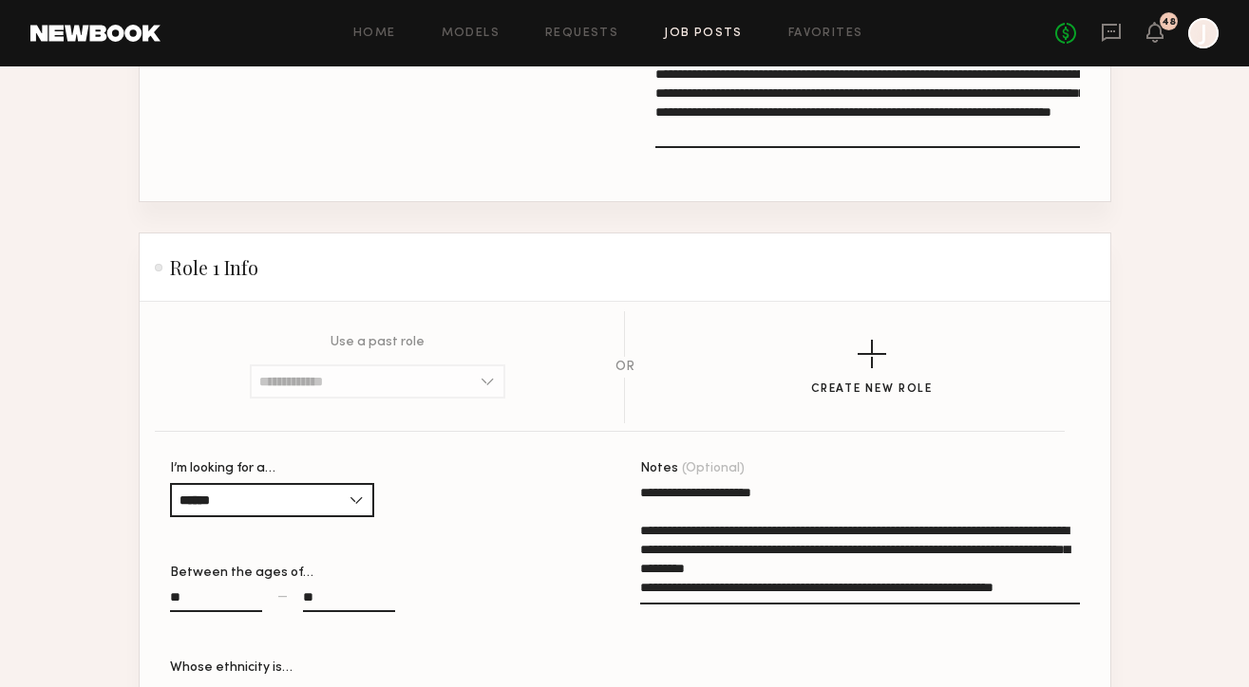
scroll to position [827, 0]
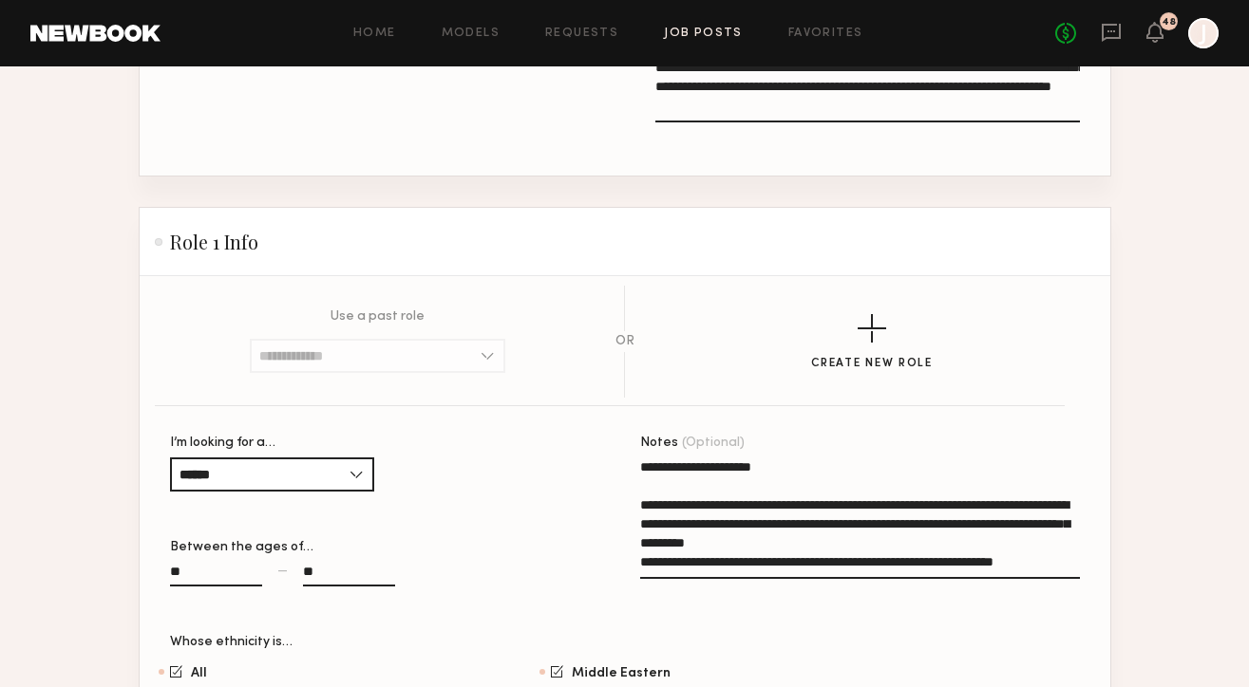
type textarea "**********"
drag, startPoint x: 1067, startPoint y: 563, endPoint x: 622, endPoint y: 507, distance: 448.8
click at [622, 507] on section "**********" at bounding box center [625, 632] width 910 height 391
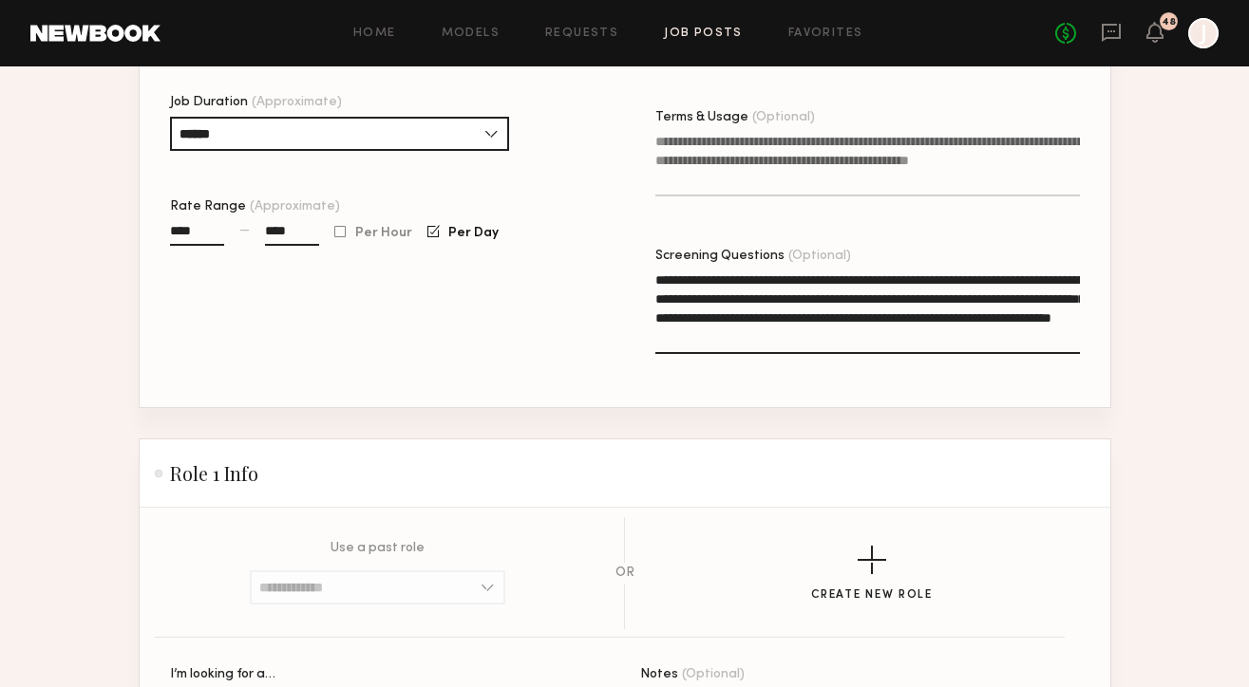
scroll to position [929, 0]
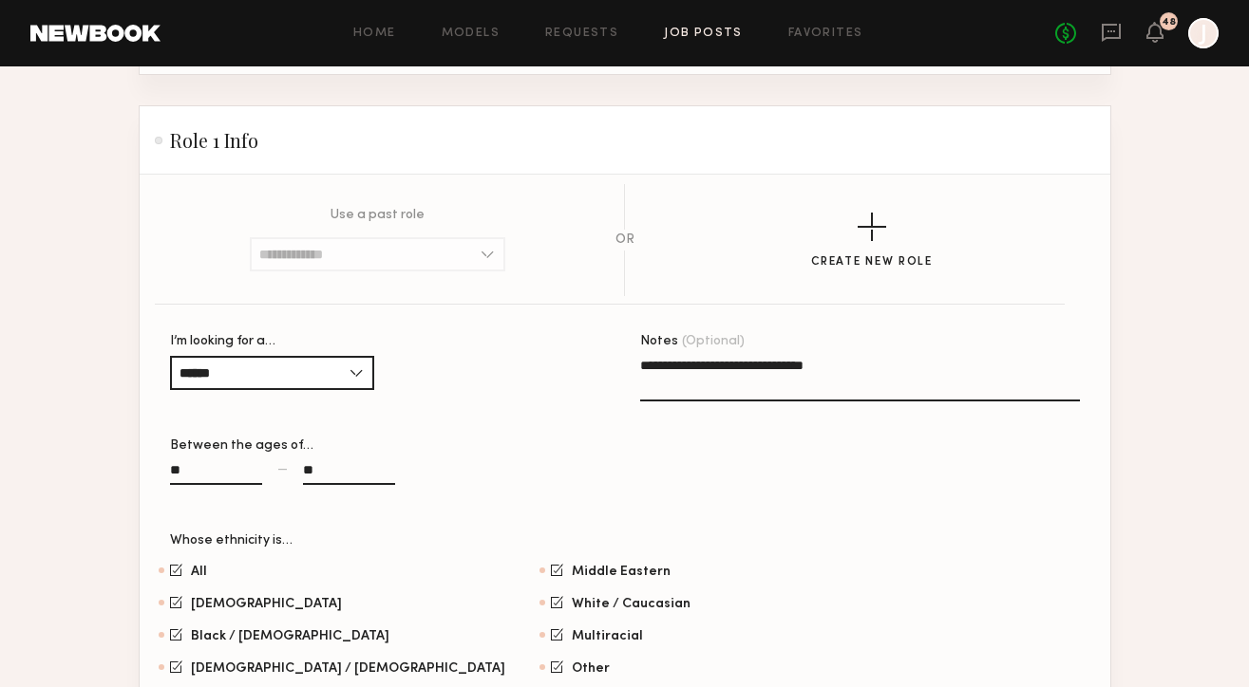
click at [782, 367] on textarea "**********" at bounding box center [860, 379] width 440 height 46
paste textarea "*"
click at [848, 367] on textarea "**********" at bounding box center [860, 379] width 440 height 46
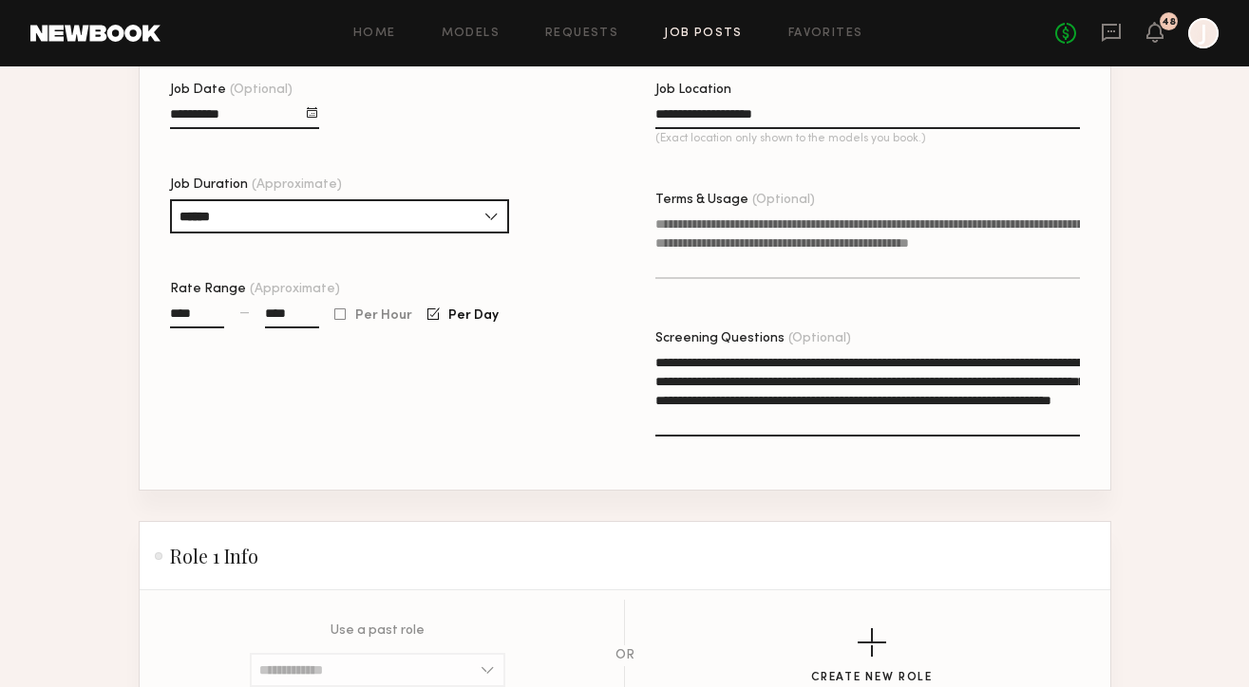
scroll to position [511, 0]
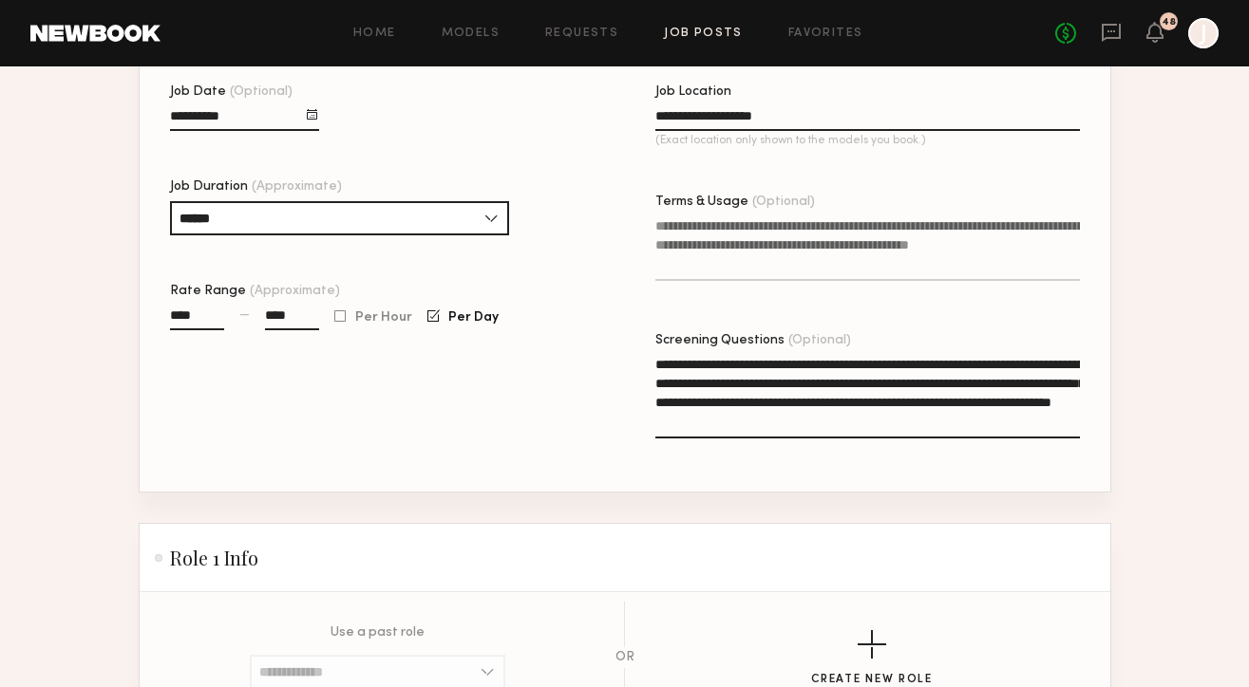
type textarea "**********"
drag, startPoint x: 767, startPoint y: 386, endPoint x: 735, endPoint y: 383, distance: 32.5
click at [735, 383] on textarea "**********" at bounding box center [867, 397] width 424 height 84
click at [705, 385] on textarea "**********" at bounding box center [867, 397] width 424 height 84
click at [523, 388] on div "Job Date (Optional) Job Duration (Approximate) ****** 1 hour 2 hours 3 hours 4 …" at bounding box center [382, 288] width 424 height 406
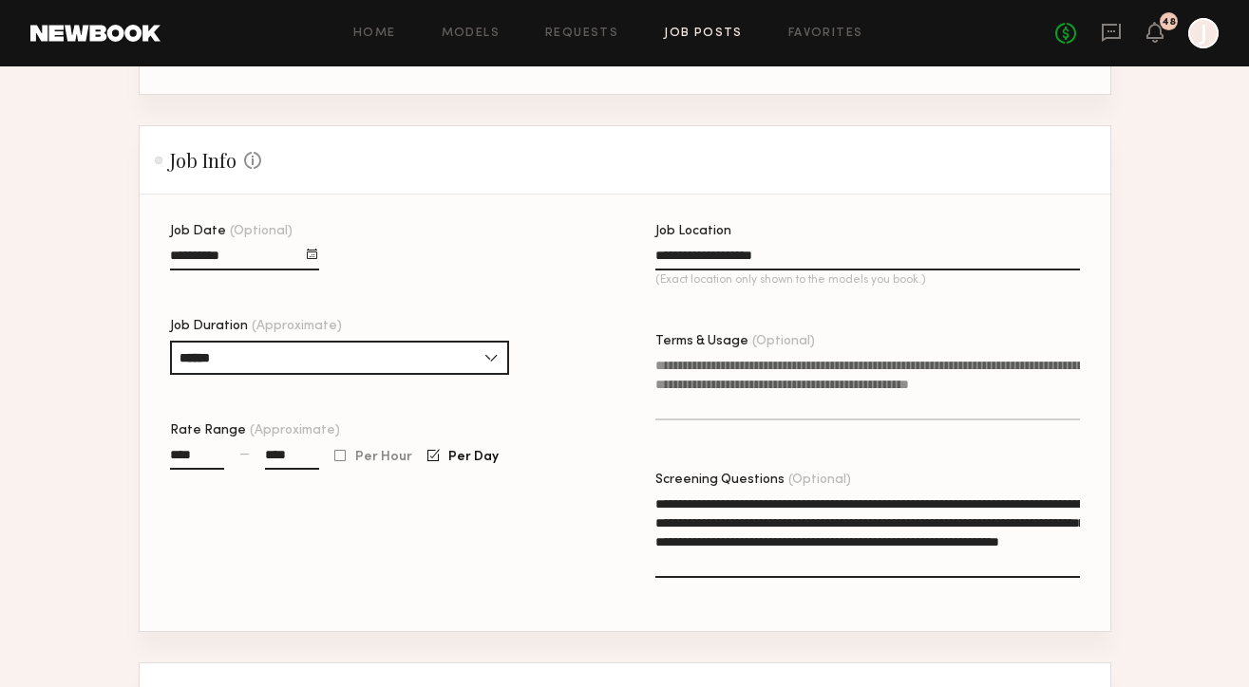
scroll to position [404, 0]
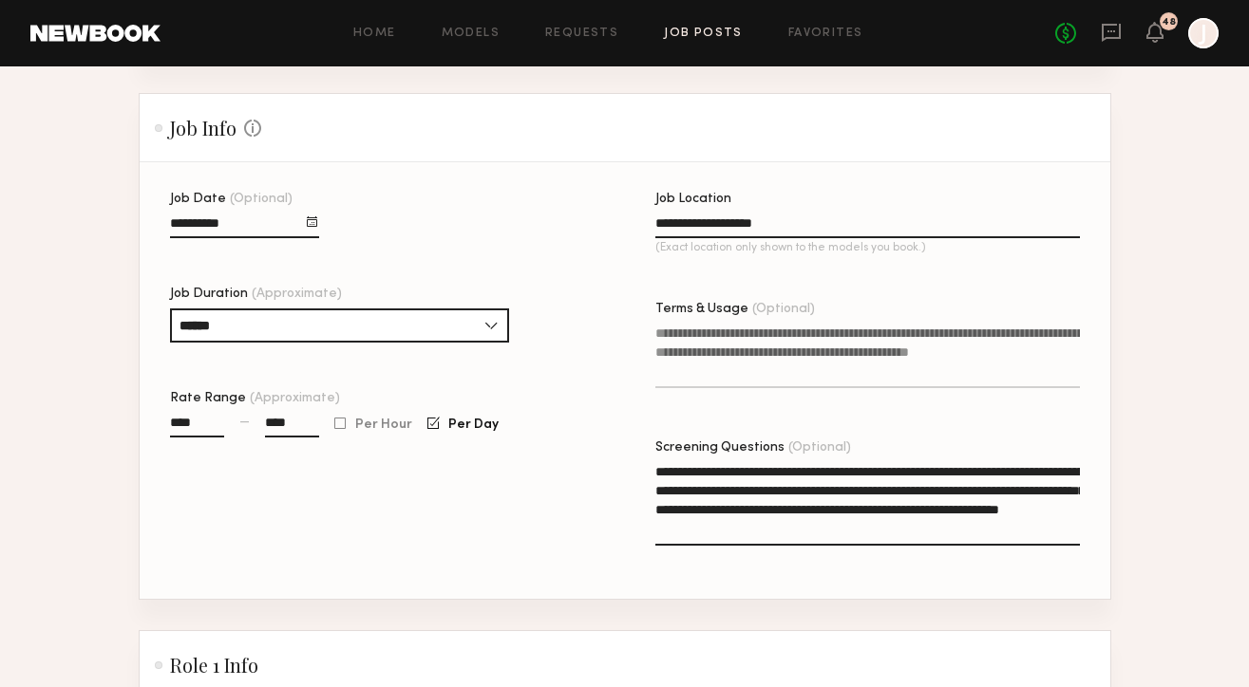
drag, startPoint x: 689, startPoint y: 491, endPoint x: 668, endPoint y: 491, distance: 20.9
click at [668, 491] on textarea "**********" at bounding box center [867, 504] width 424 height 84
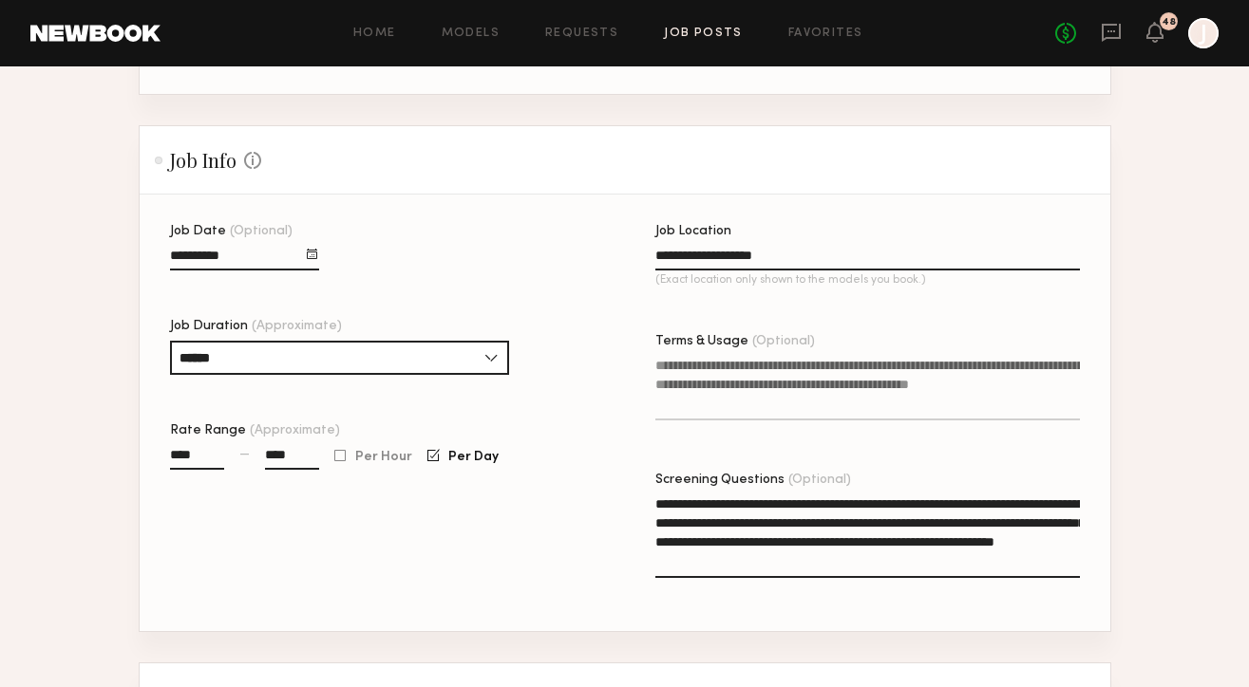
scroll to position [369, 0]
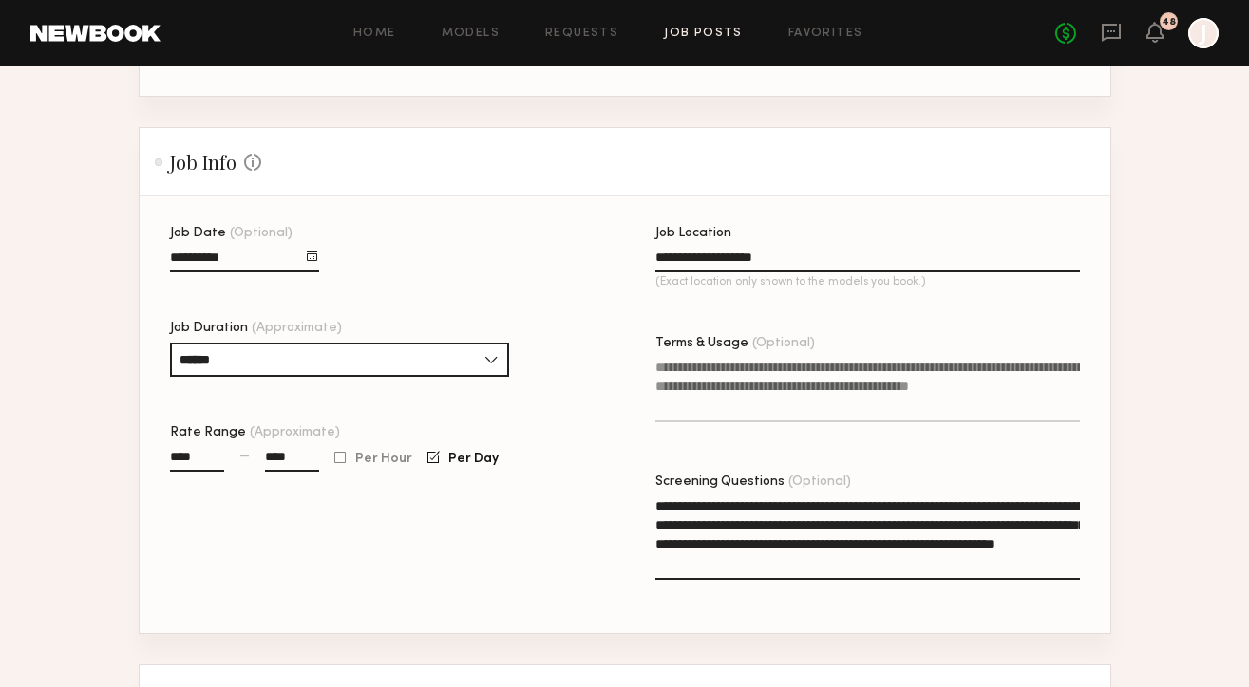
type textarea "**********"
click at [738, 373] on textarea "Terms & Usage (Optional)" at bounding box center [867, 390] width 424 height 65
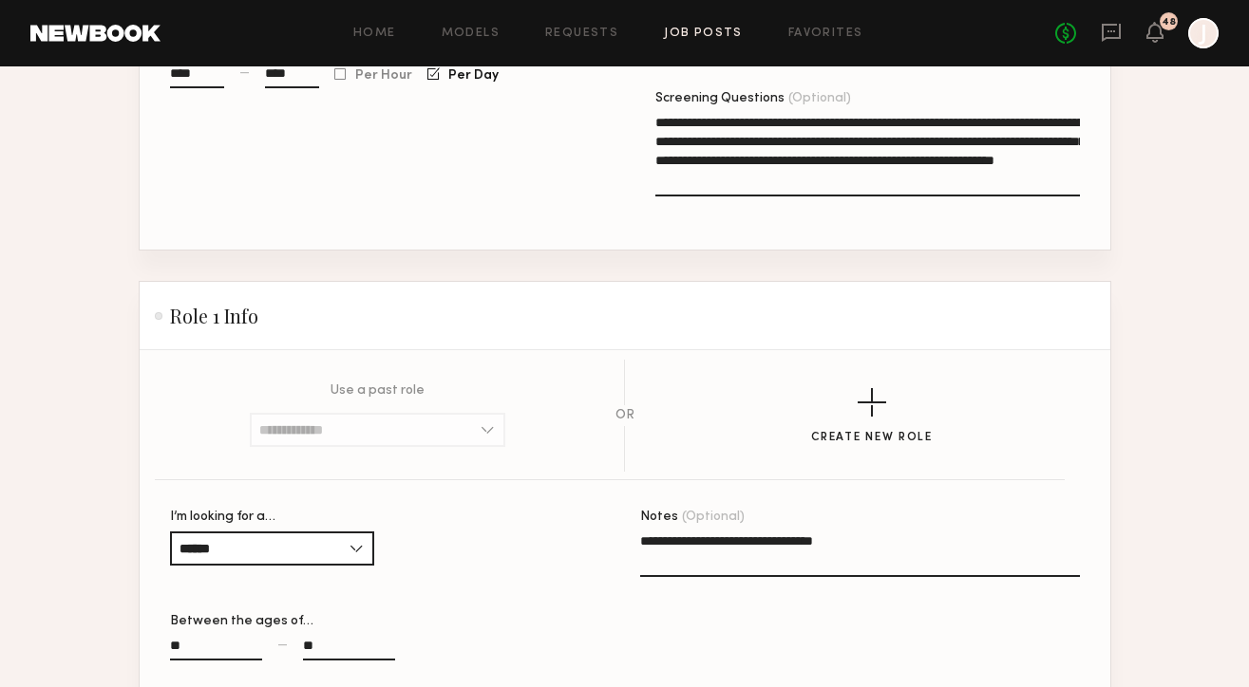
scroll to position [1337, 0]
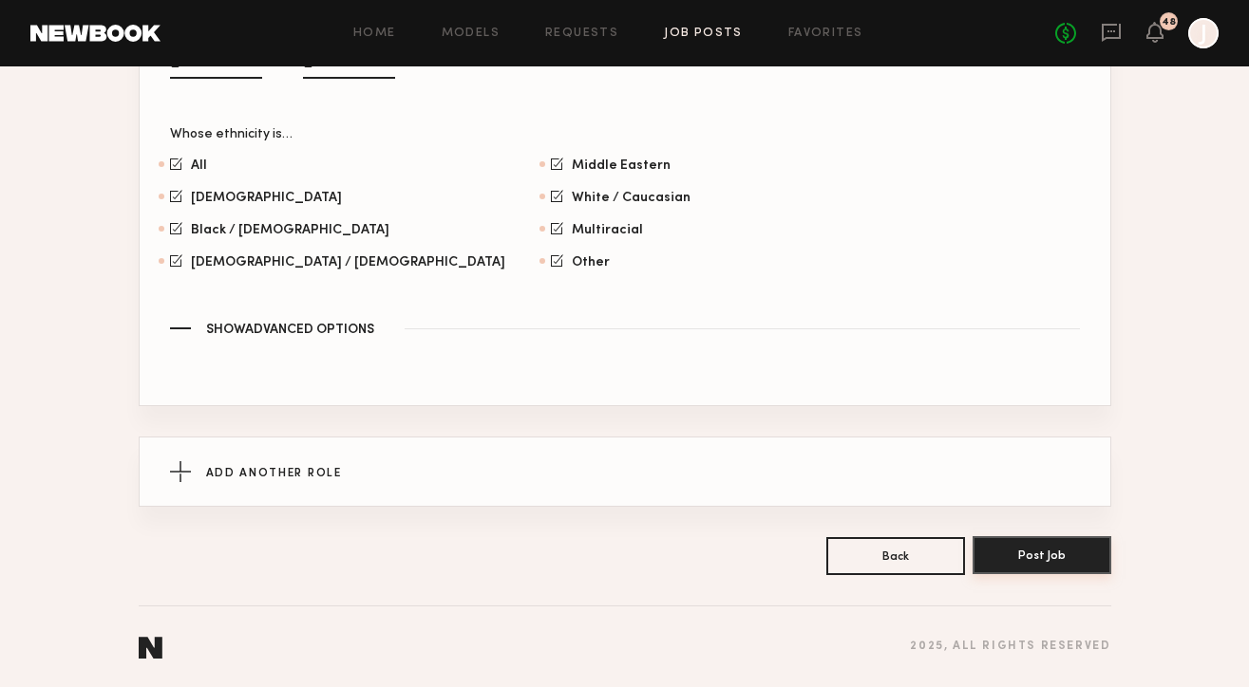
type textarea "**********"
click at [1061, 556] on button "Post Job" at bounding box center [1041, 555] width 139 height 38
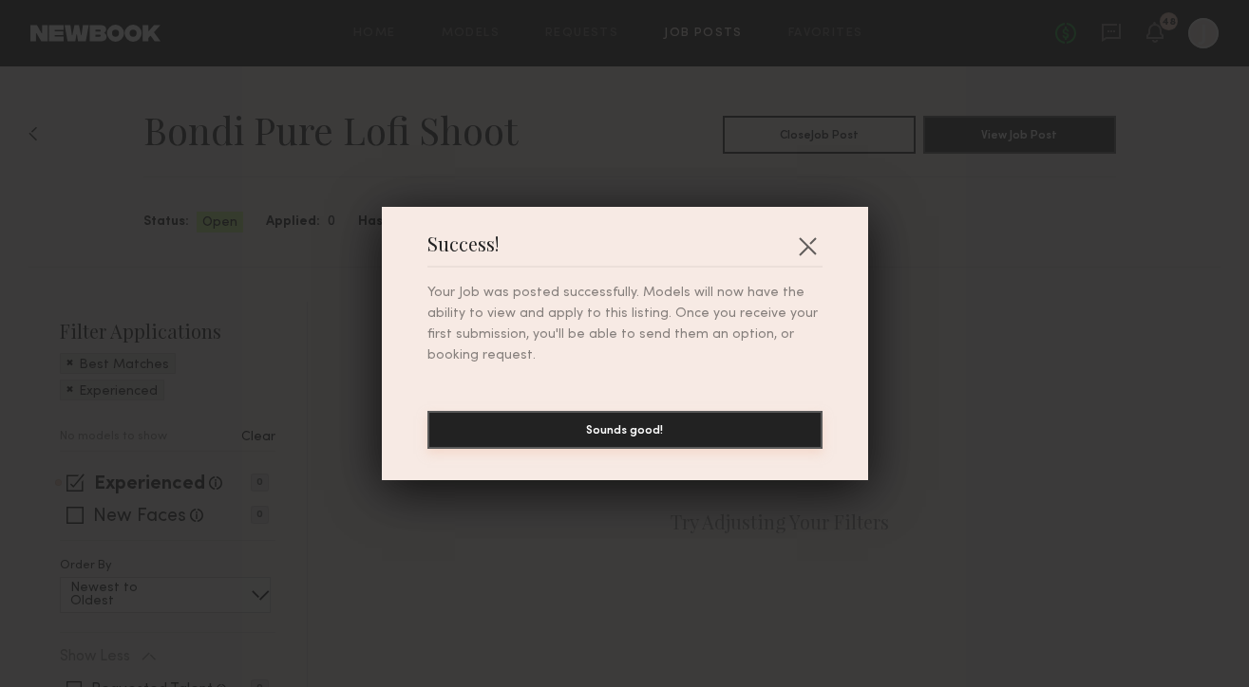
click at [713, 426] on button "Sounds good!" at bounding box center [624, 430] width 395 height 38
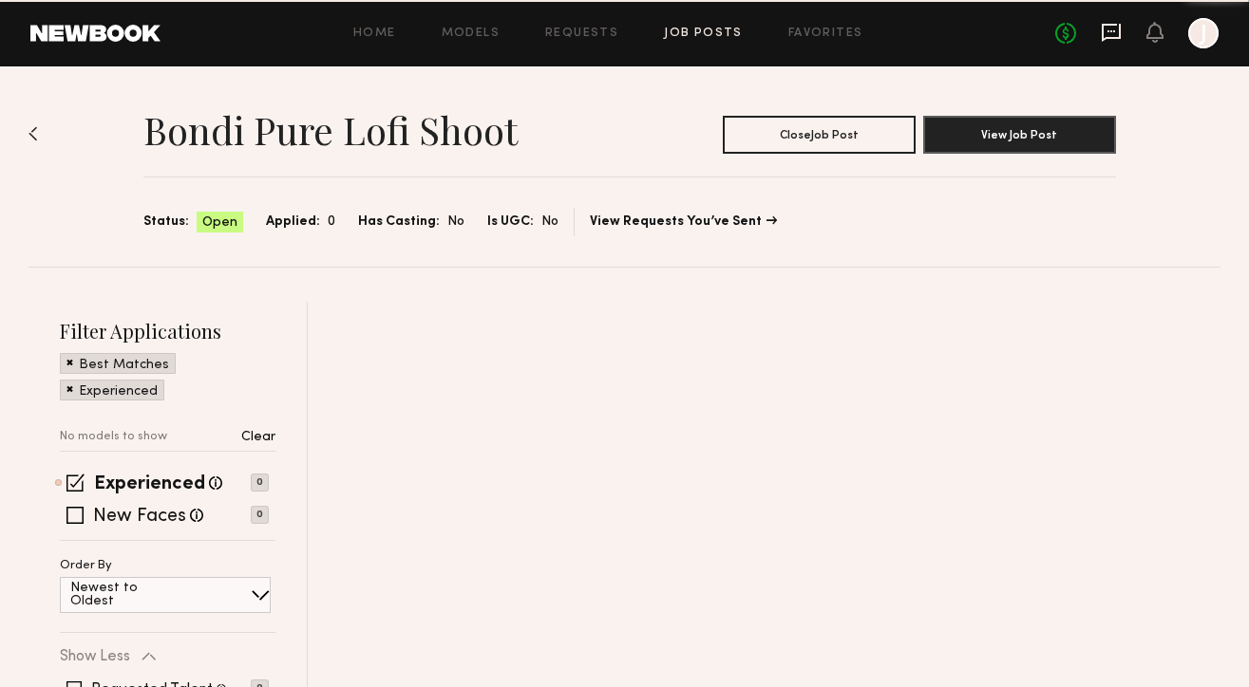
click at [1114, 32] on icon at bounding box center [1111, 31] width 8 height 2
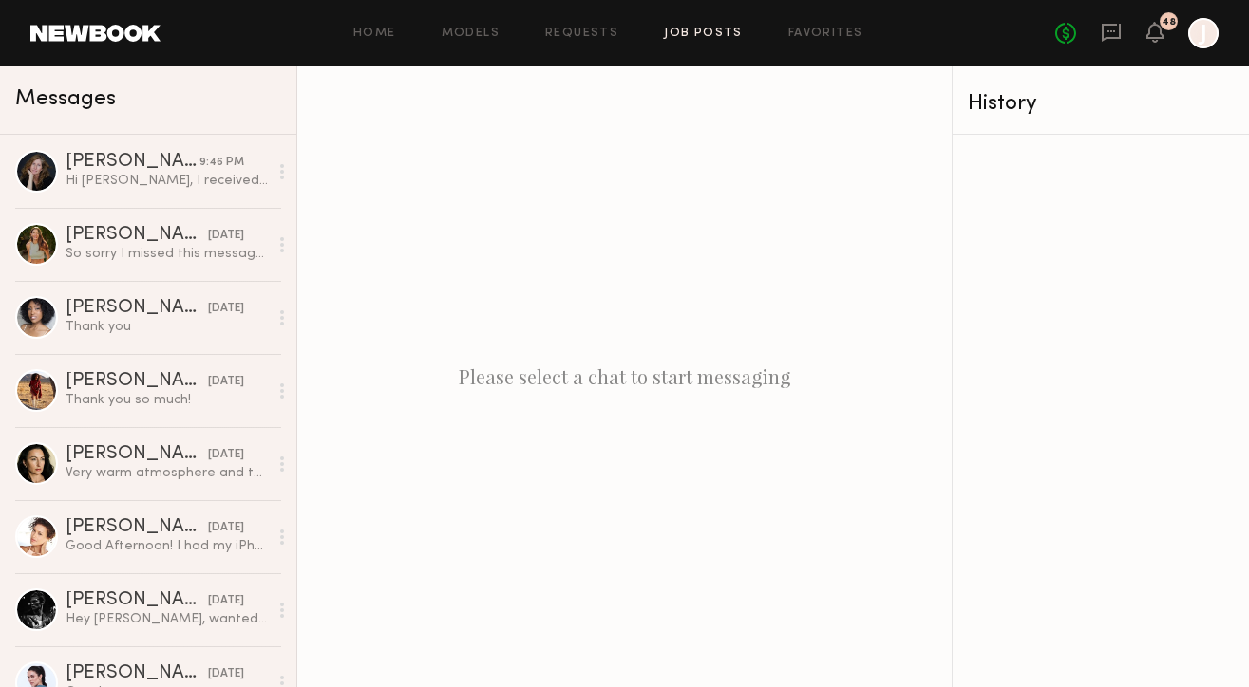
click at [687, 35] on link "Job Posts" at bounding box center [703, 34] width 79 height 12
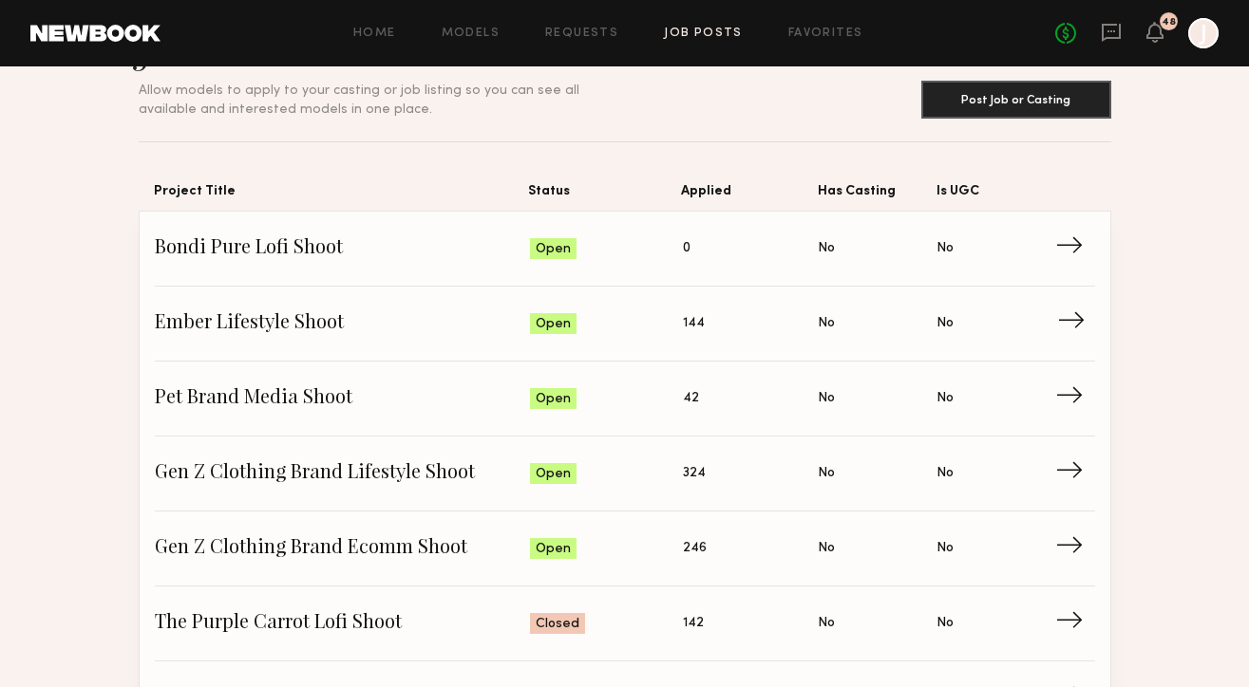
scroll to position [87, 0]
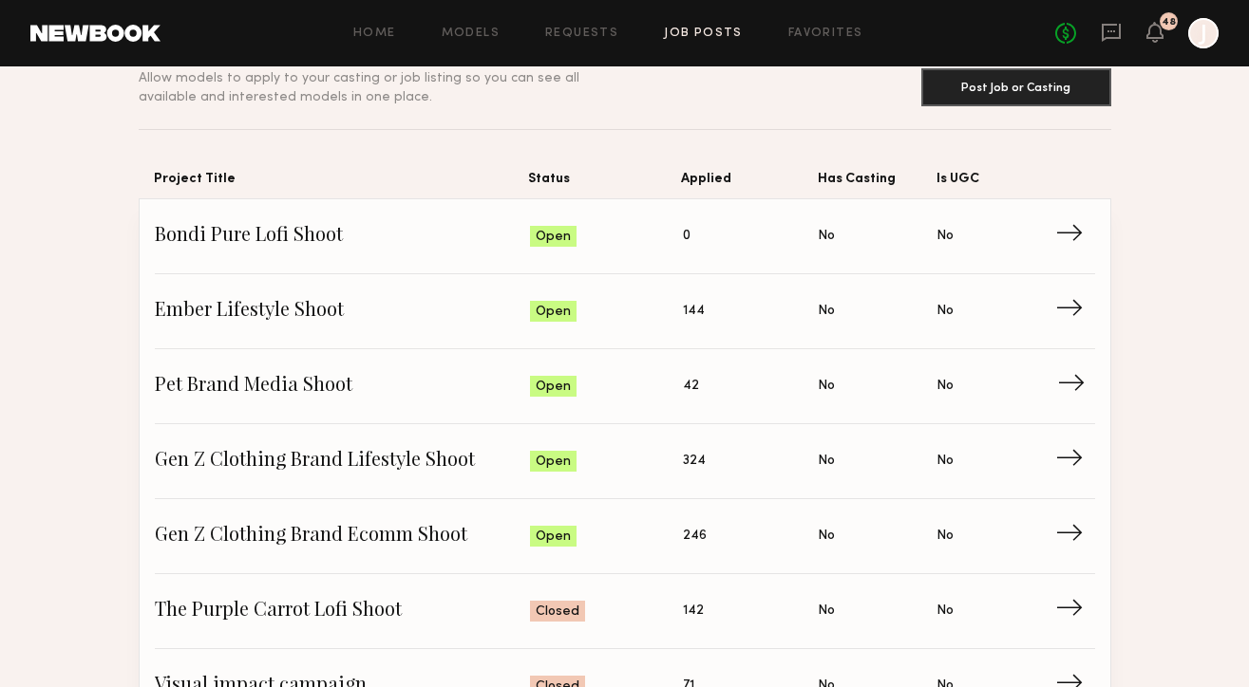
click at [1075, 374] on span "→" at bounding box center [1076, 386] width 39 height 28
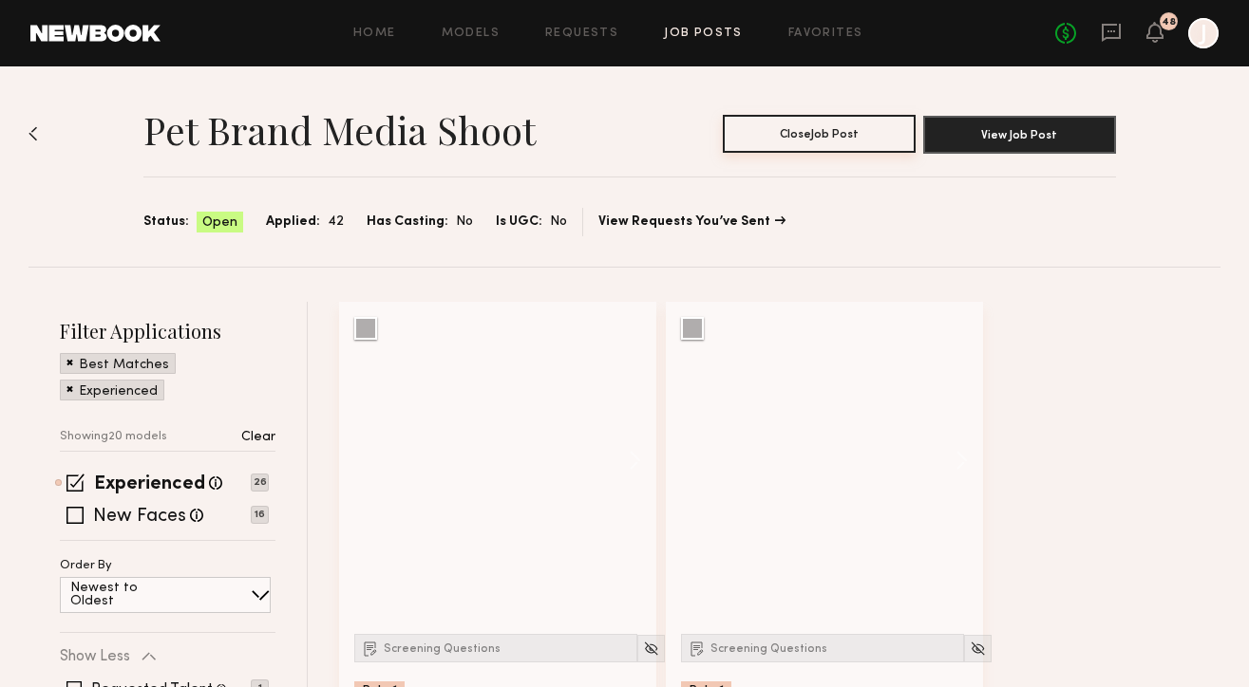
click at [865, 139] on button "Close Job Post" at bounding box center [819, 134] width 193 height 38
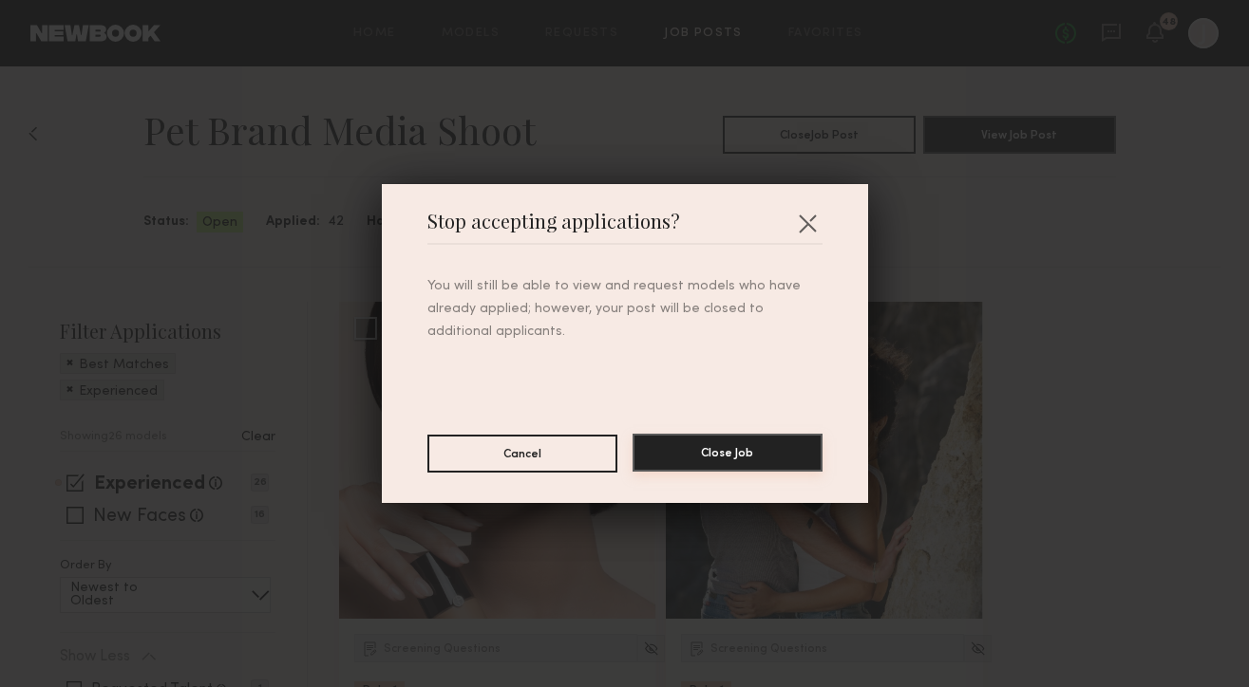
click at [697, 457] on button "Close Job" at bounding box center [727, 453] width 190 height 38
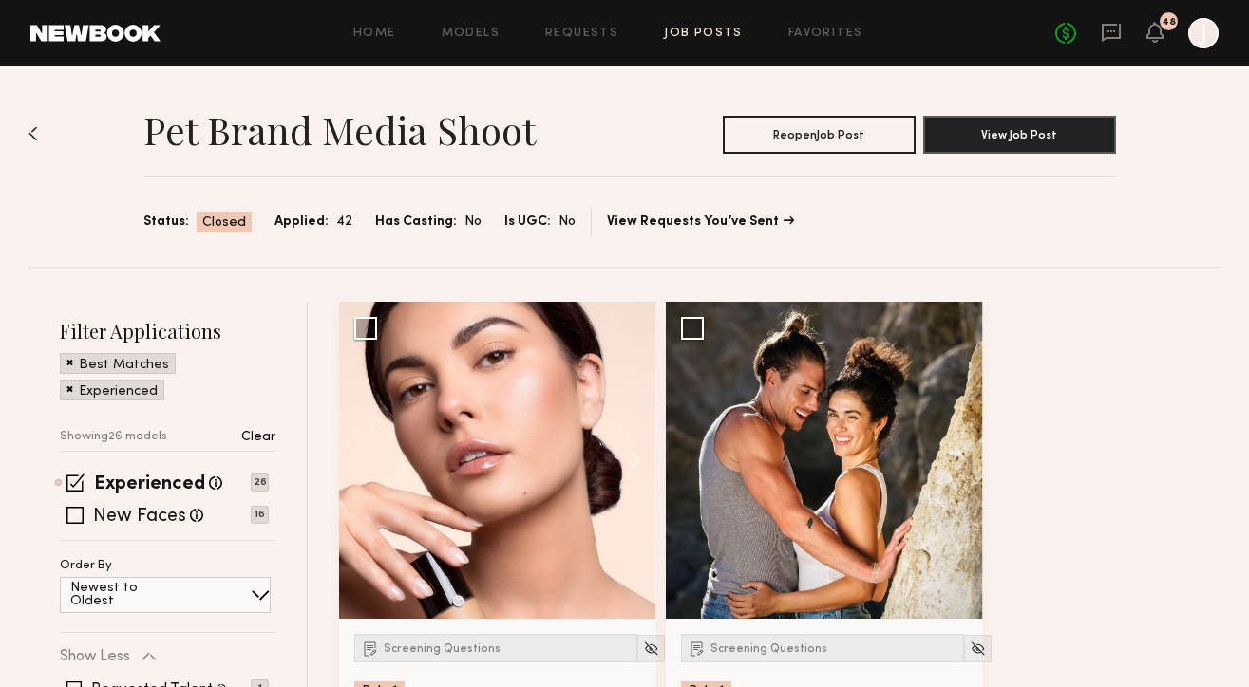
click at [708, 22] on div "Home Models Requests Job Posts Favorites Sign Out No fees up to $5,000 48 J" at bounding box center [689, 33] width 1058 height 30
click at [707, 30] on link "Job Posts" at bounding box center [703, 34] width 79 height 12
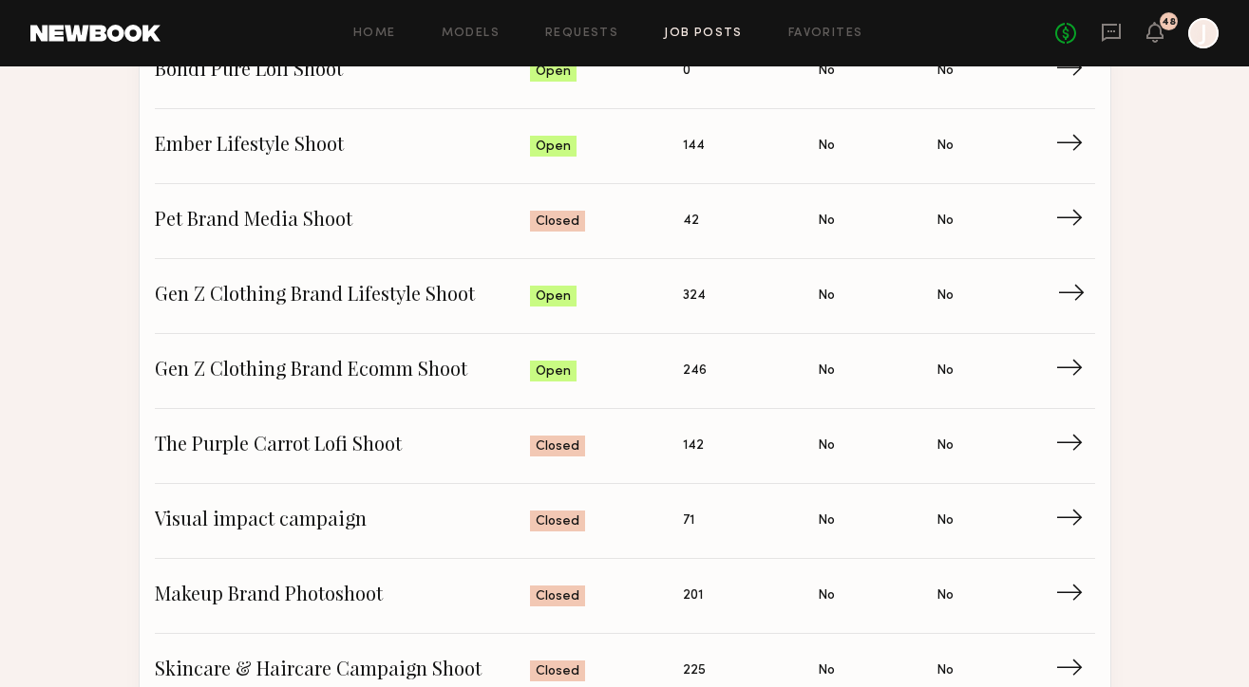
scroll to position [254, 0]
click at [1079, 290] on span "→" at bounding box center [1076, 295] width 39 height 28
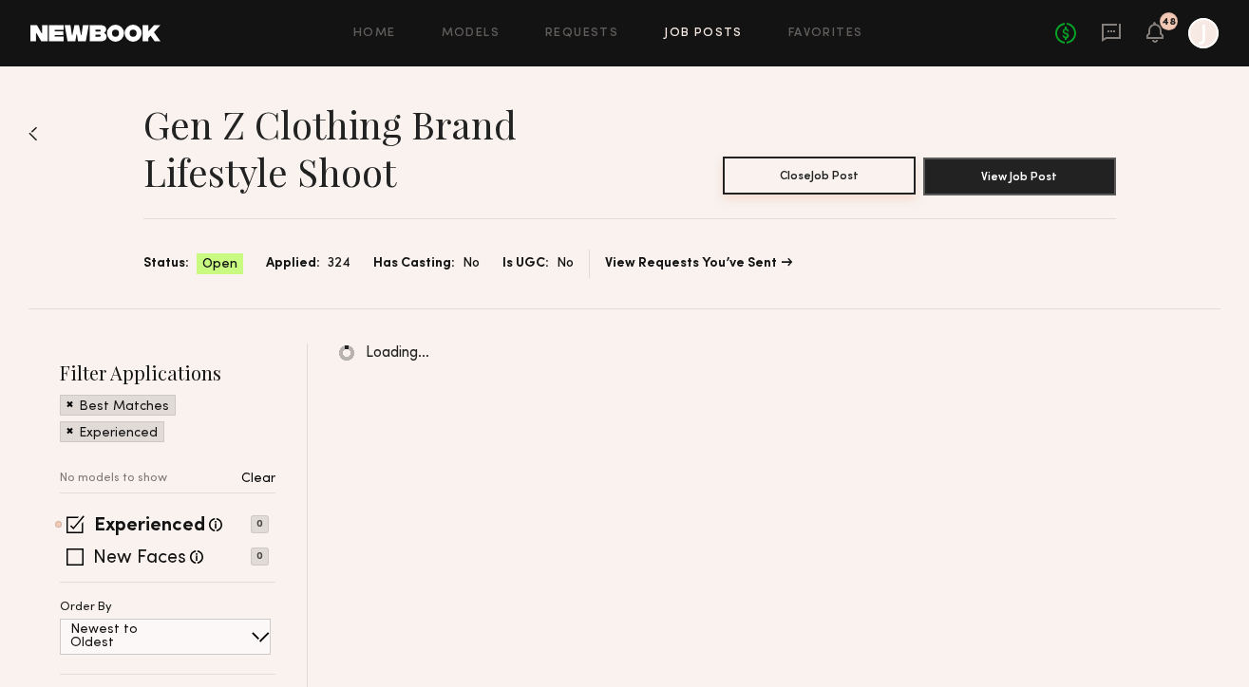
click at [787, 175] on button "Close Job Post" at bounding box center [819, 176] width 193 height 38
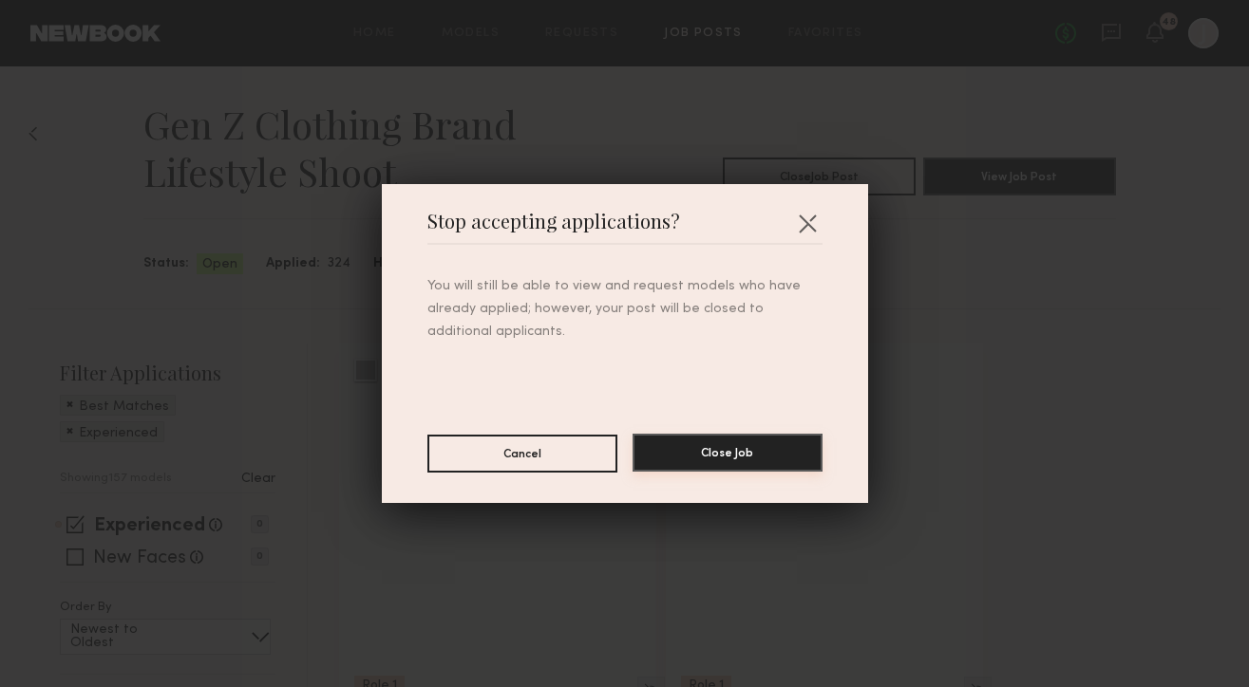
click at [718, 461] on button "Close Job" at bounding box center [727, 453] width 190 height 38
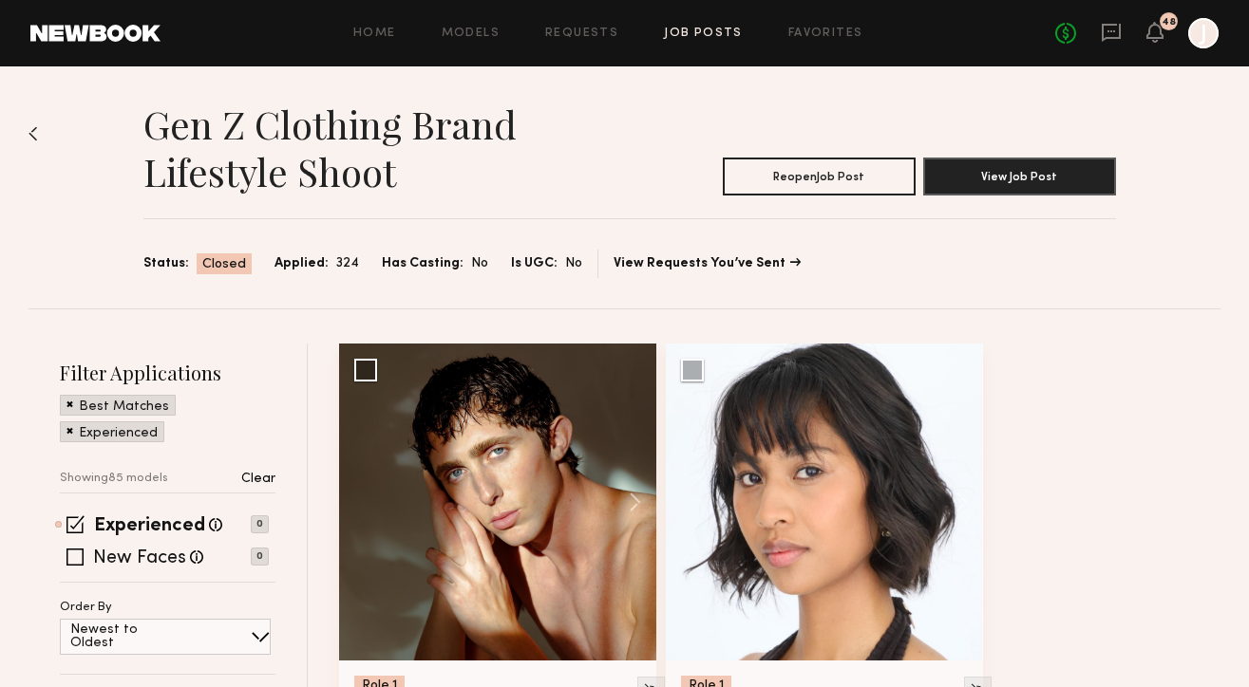
click at [704, 28] on link "Job Posts" at bounding box center [703, 34] width 79 height 12
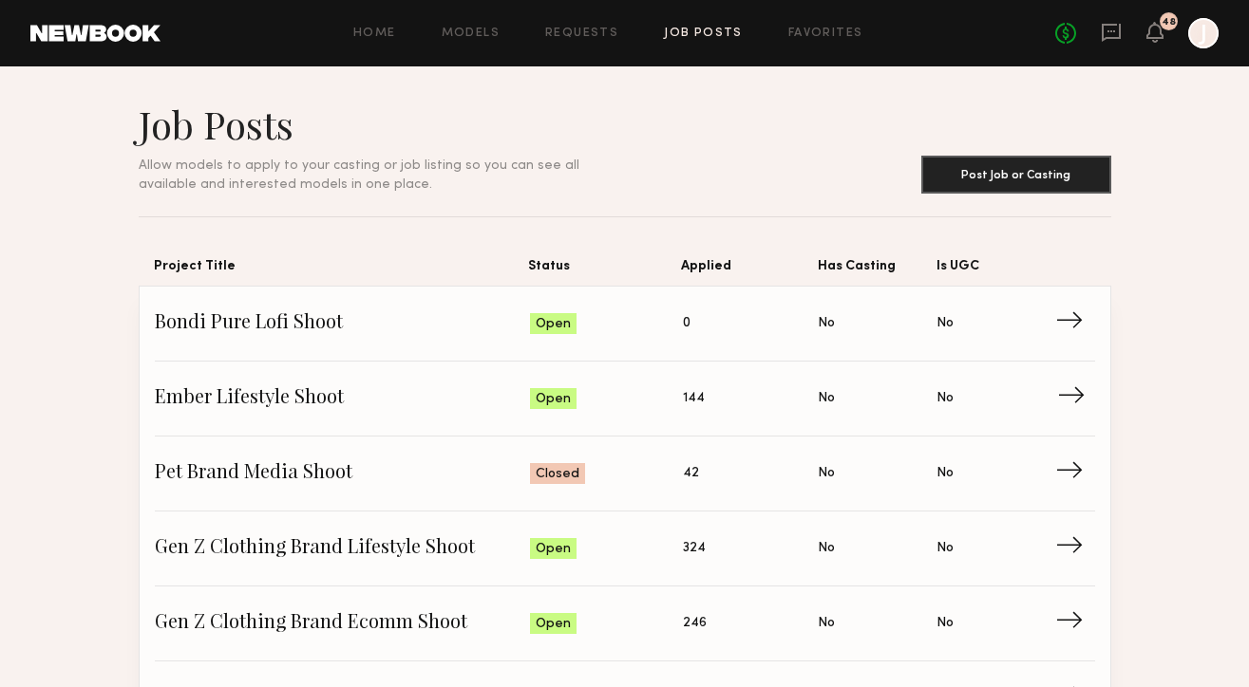
scroll to position [126, 0]
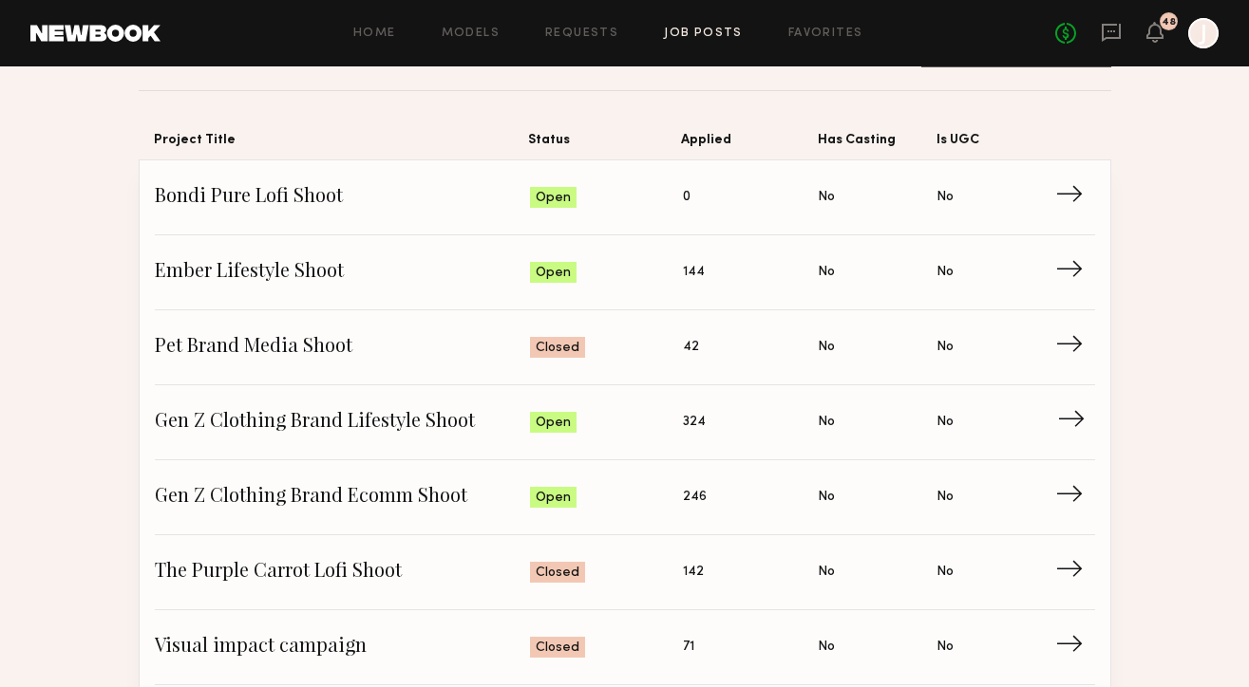
click at [1079, 440] on link "Gen Z Clothing Brand Lifestyle Shoot Status: Open Applied: 324 Has Casting: No …" at bounding box center [625, 422] width 940 height 75
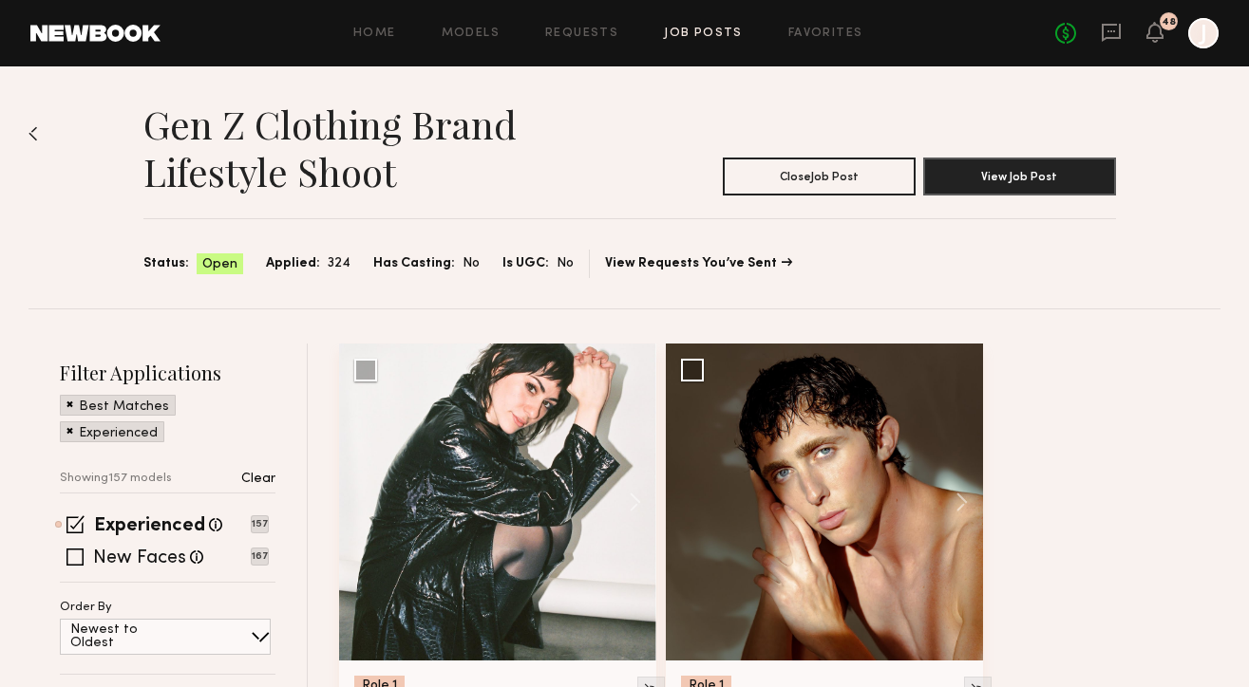
click at [789, 197] on section "Gen Z Clothing Brand Lifestyle Shoot Close Job Post View Job Post Status: Open …" at bounding box center [629, 190] width 972 height 178
click at [789, 180] on button "Close Job Post" at bounding box center [819, 176] width 193 height 38
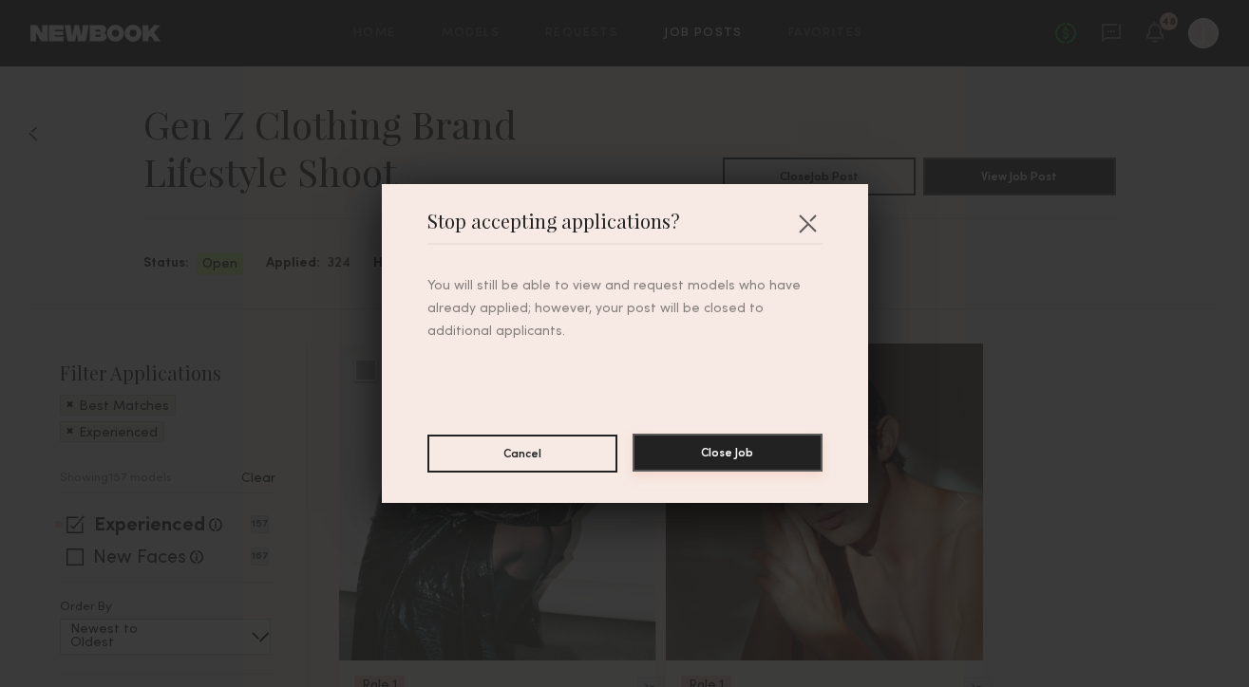
click at [701, 458] on button "Close Job" at bounding box center [727, 453] width 190 height 38
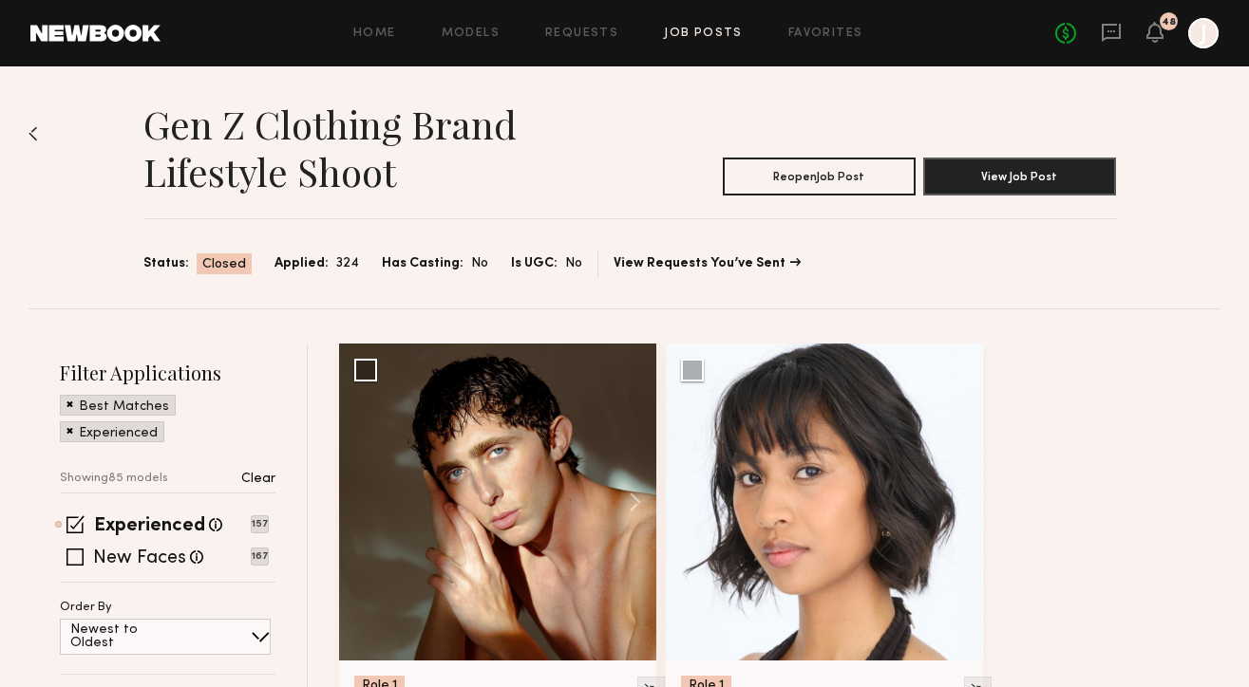
click at [704, 29] on link "Job Posts" at bounding box center [703, 34] width 79 height 12
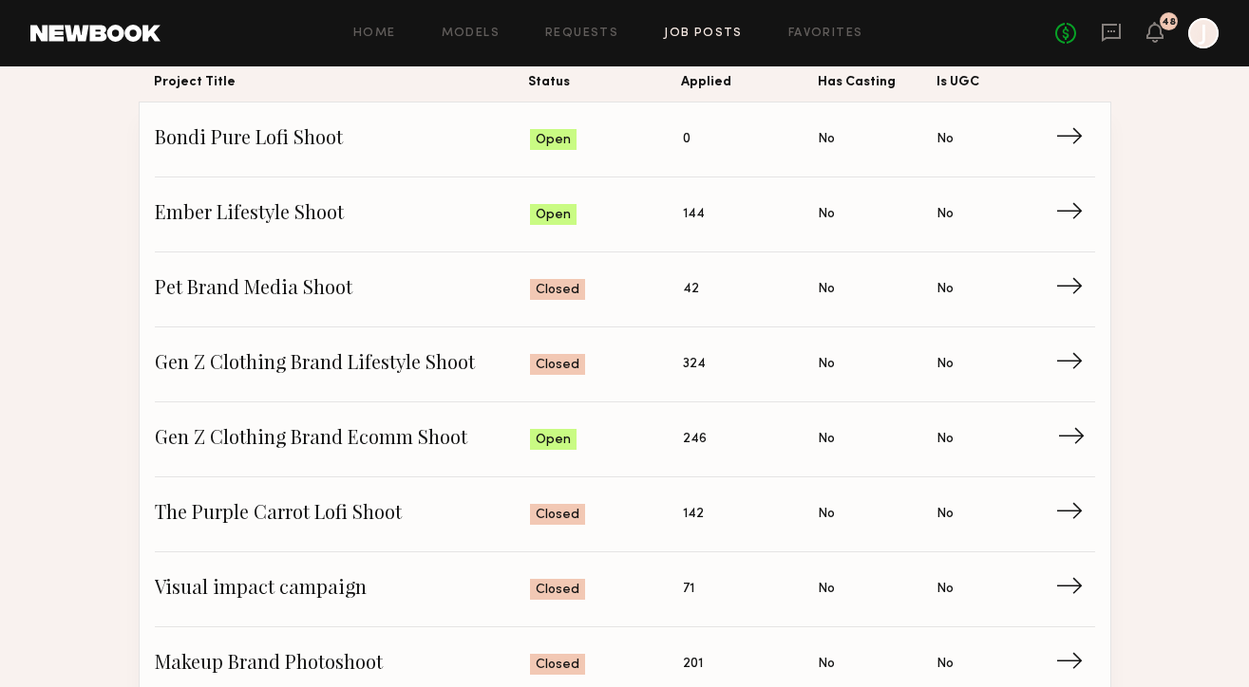
scroll to position [191, 0]
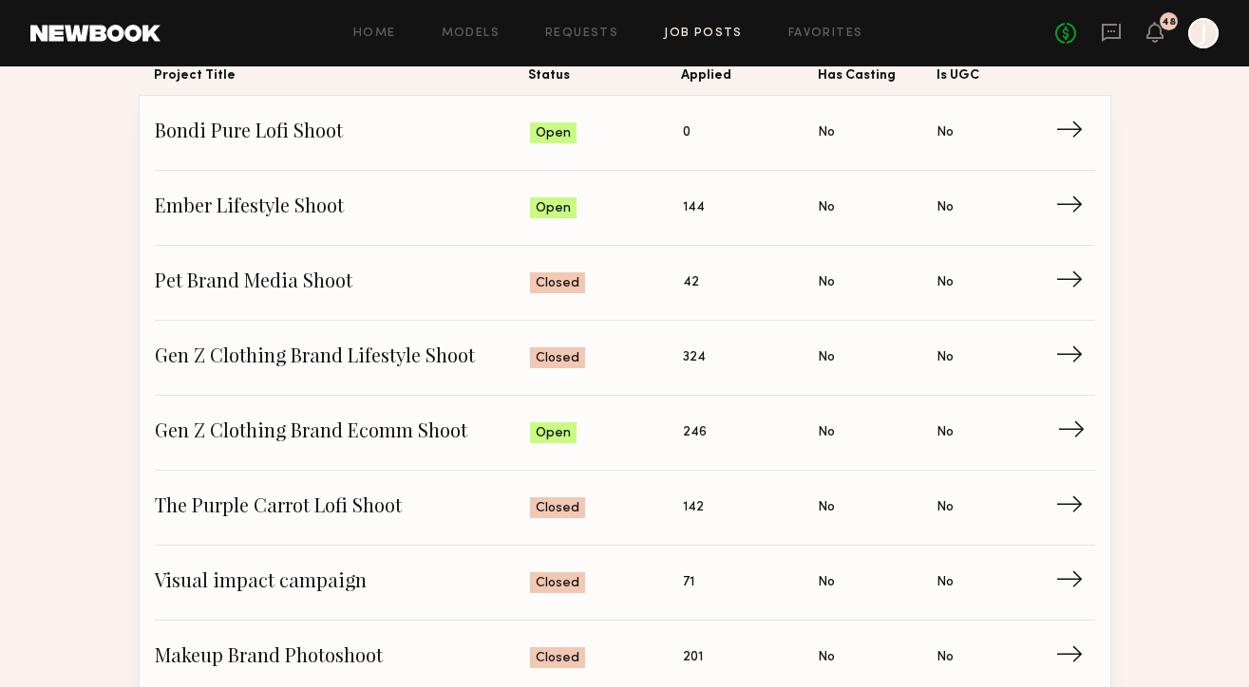
click at [1075, 436] on span "→" at bounding box center [1076, 433] width 39 height 28
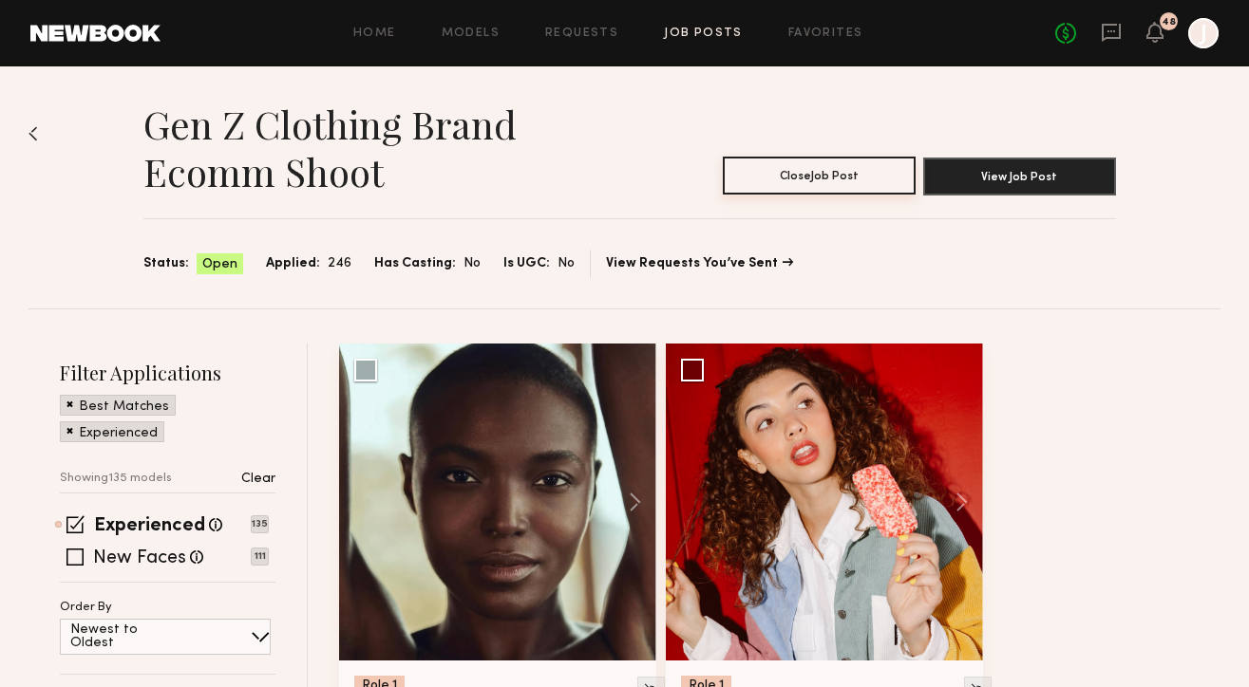
click at [817, 183] on button "Close Job Post" at bounding box center [819, 176] width 193 height 38
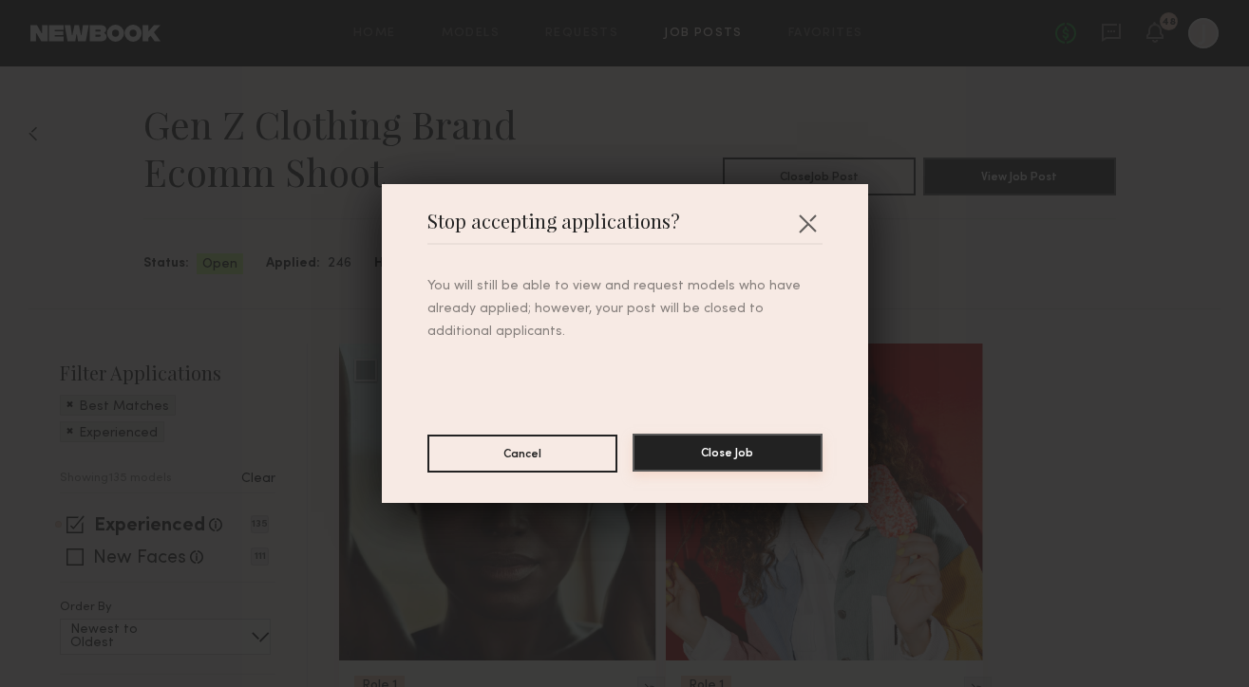
click at [723, 461] on button "Close Job" at bounding box center [727, 453] width 190 height 38
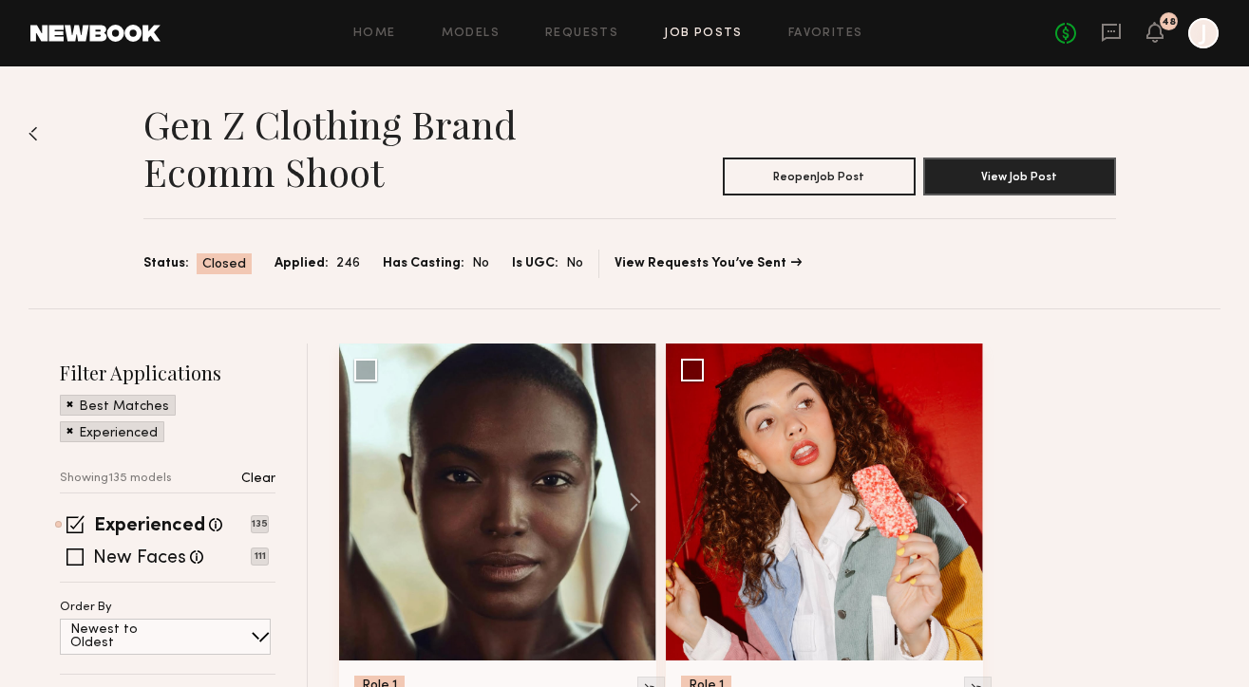
click at [704, 26] on div "Home Models Requests Job Posts Favorites Sign Out No fees up to $5,000 48 J" at bounding box center [689, 33] width 1058 height 30
click at [693, 31] on link "Job Posts" at bounding box center [703, 34] width 79 height 12
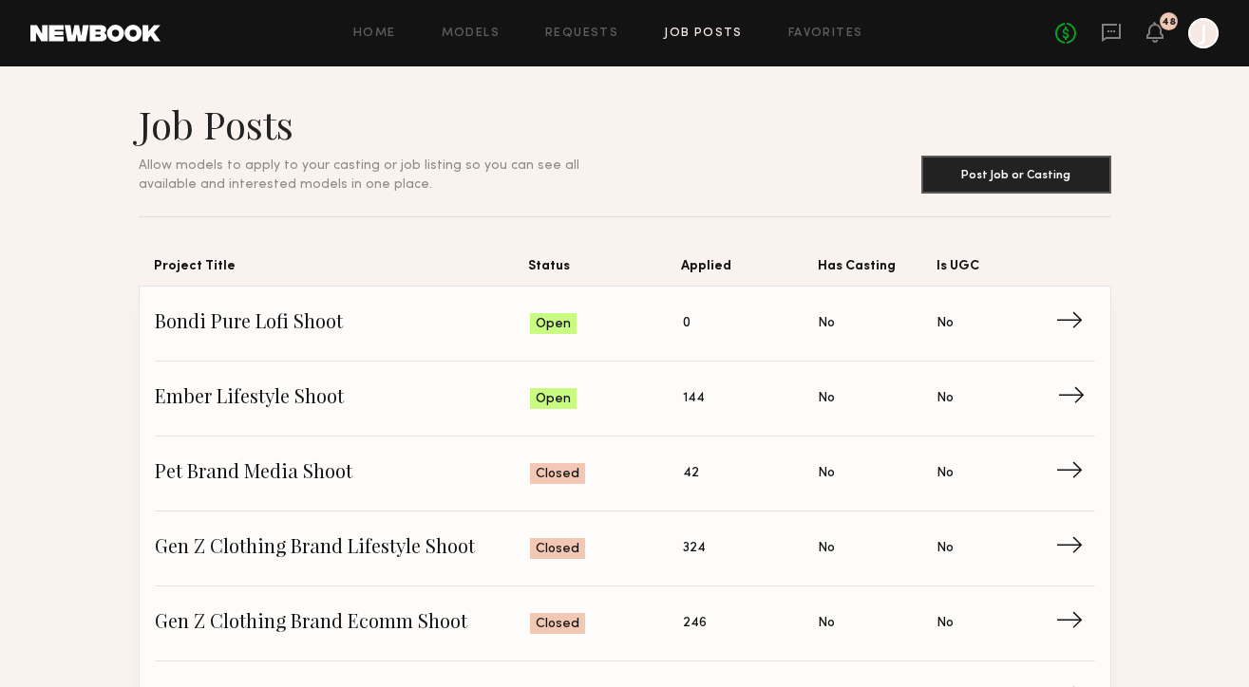
click at [1077, 405] on span "→" at bounding box center [1076, 399] width 39 height 28
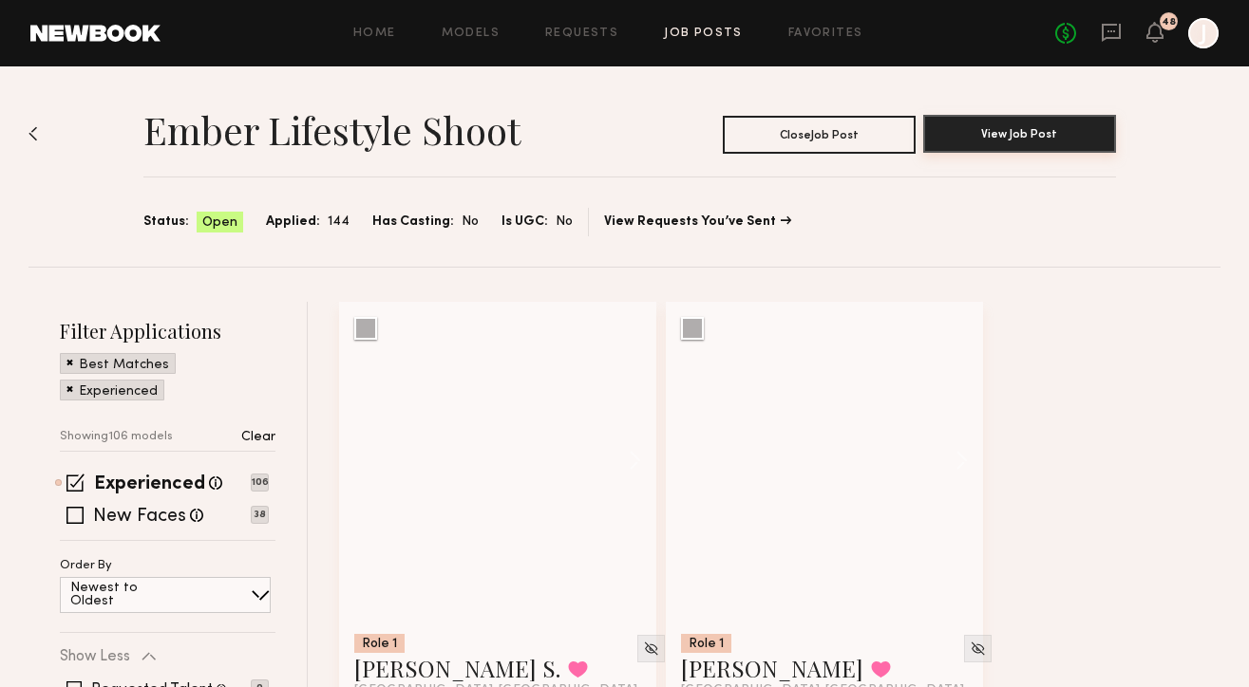
click at [967, 141] on button "View Job Post" at bounding box center [1019, 134] width 193 height 38
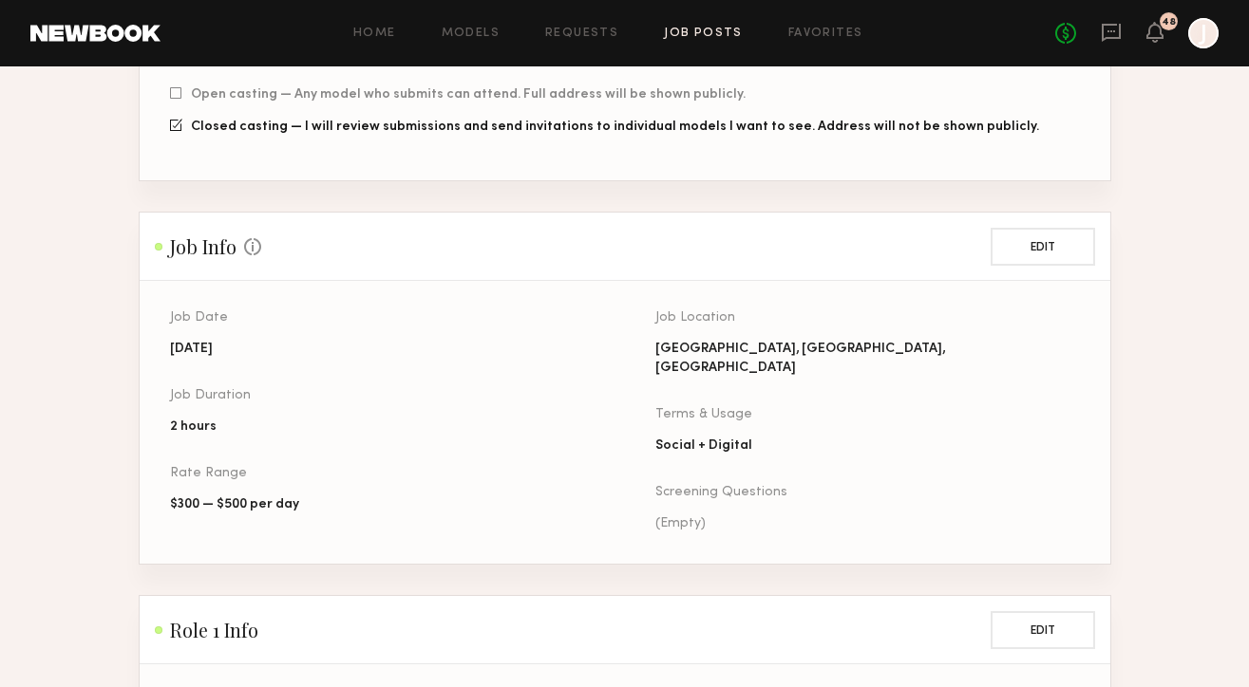
scroll to position [226, 0]
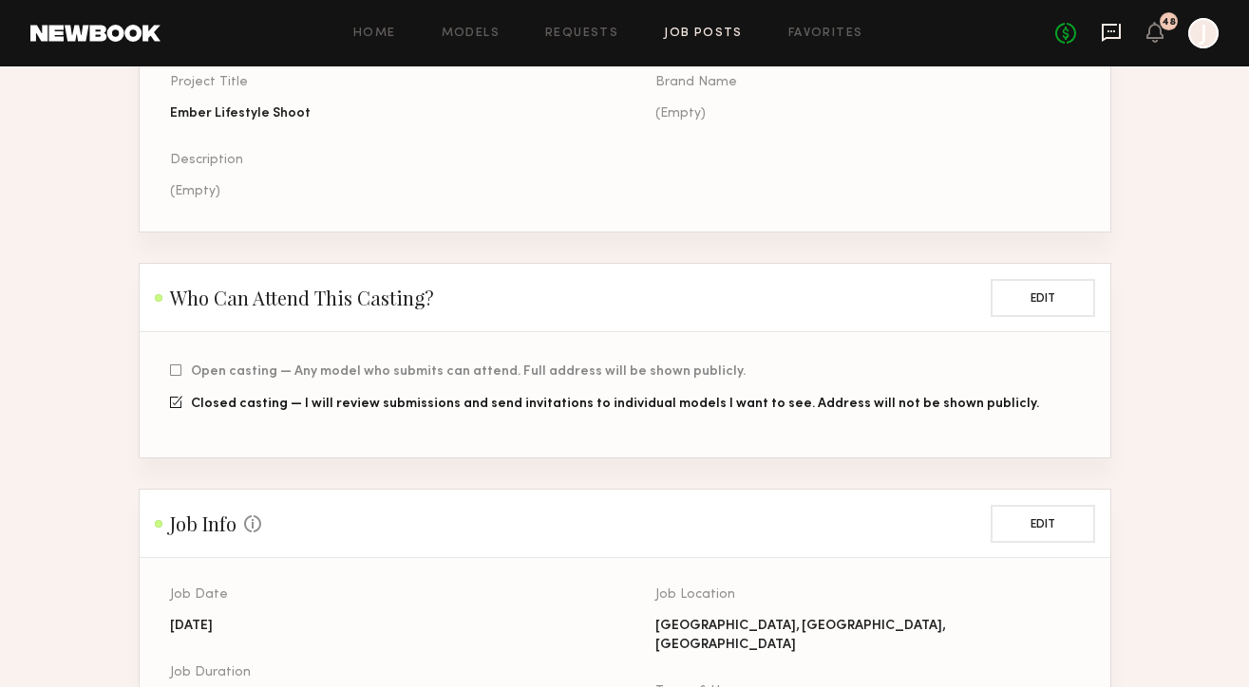
click at [1113, 36] on icon at bounding box center [1110, 32] width 21 height 21
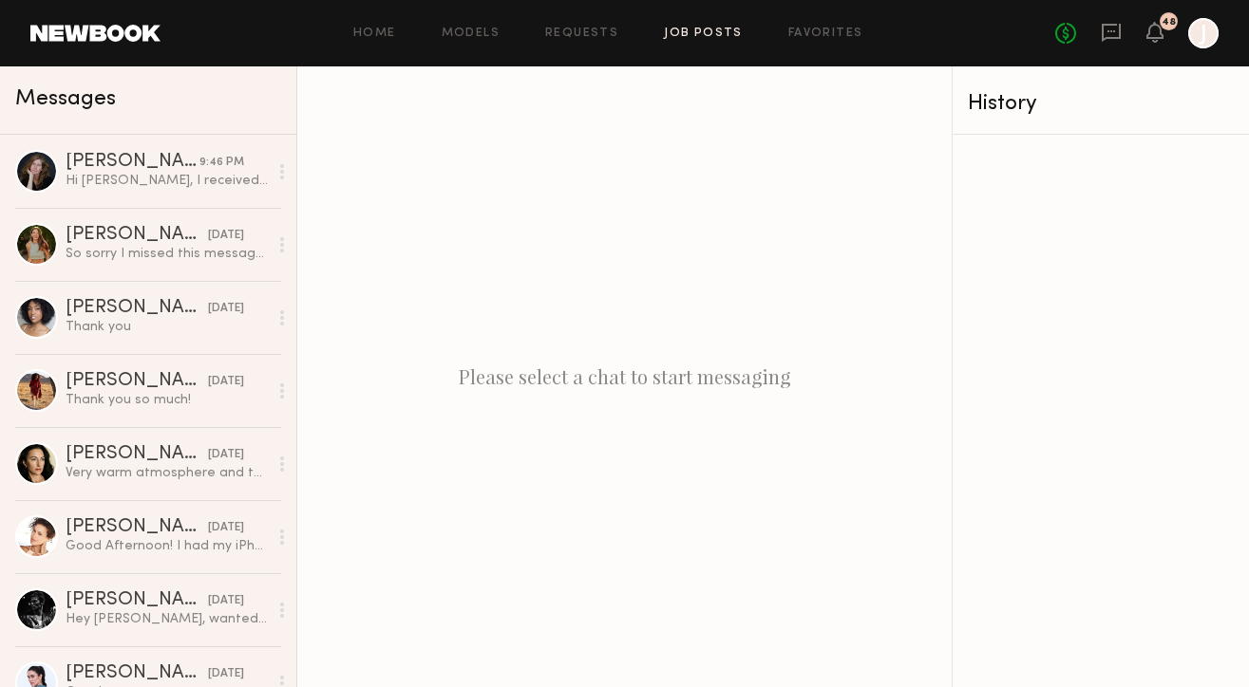
click at [725, 32] on link "Job Posts" at bounding box center [703, 34] width 79 height 12
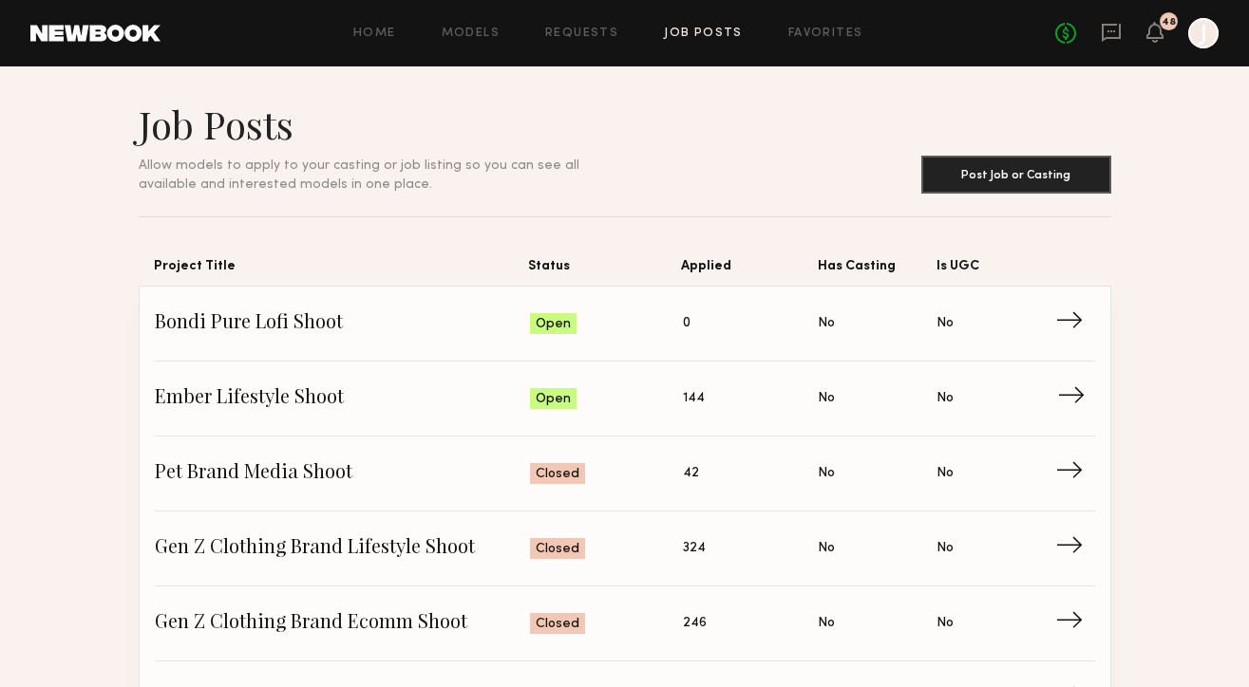
click at [1076, 387] on span "→" at bounding box center [1076, 399] width 39 height 28
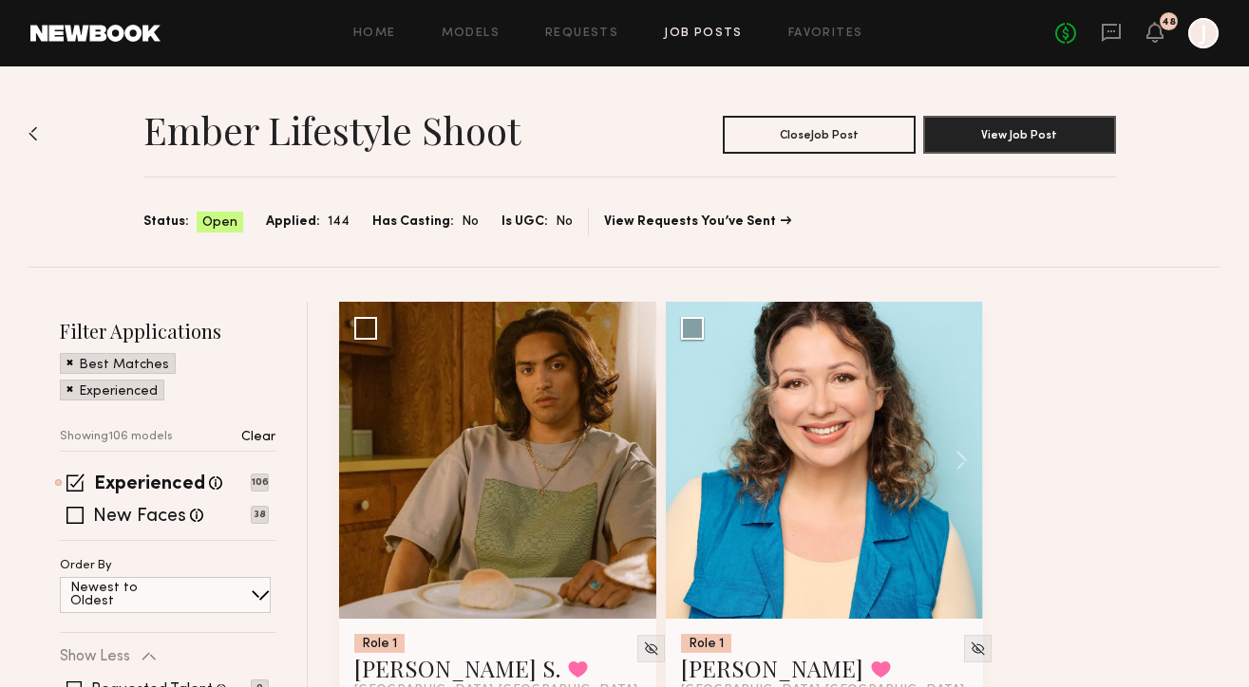
click at [714, 35] on link "Job Posts" at bounding box center [703, 34] width 79 height 12
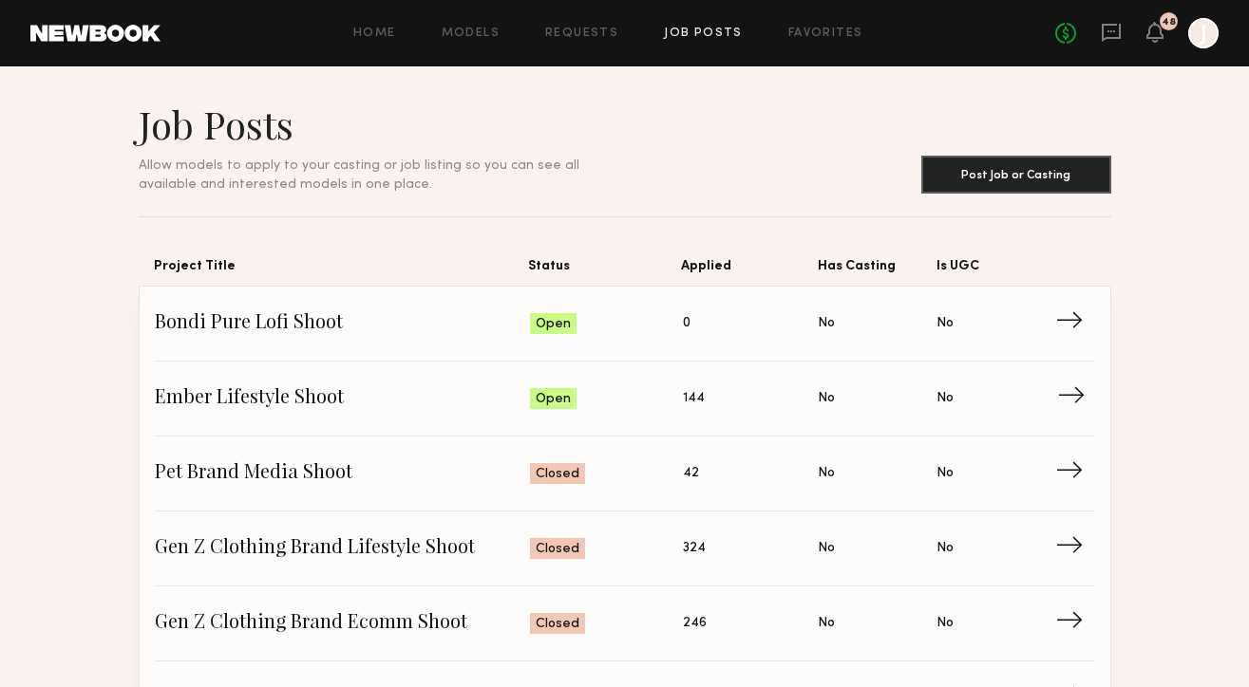
click at [1080, 405] on span "→" at bounding box center [1076, 399] width 39 height 28
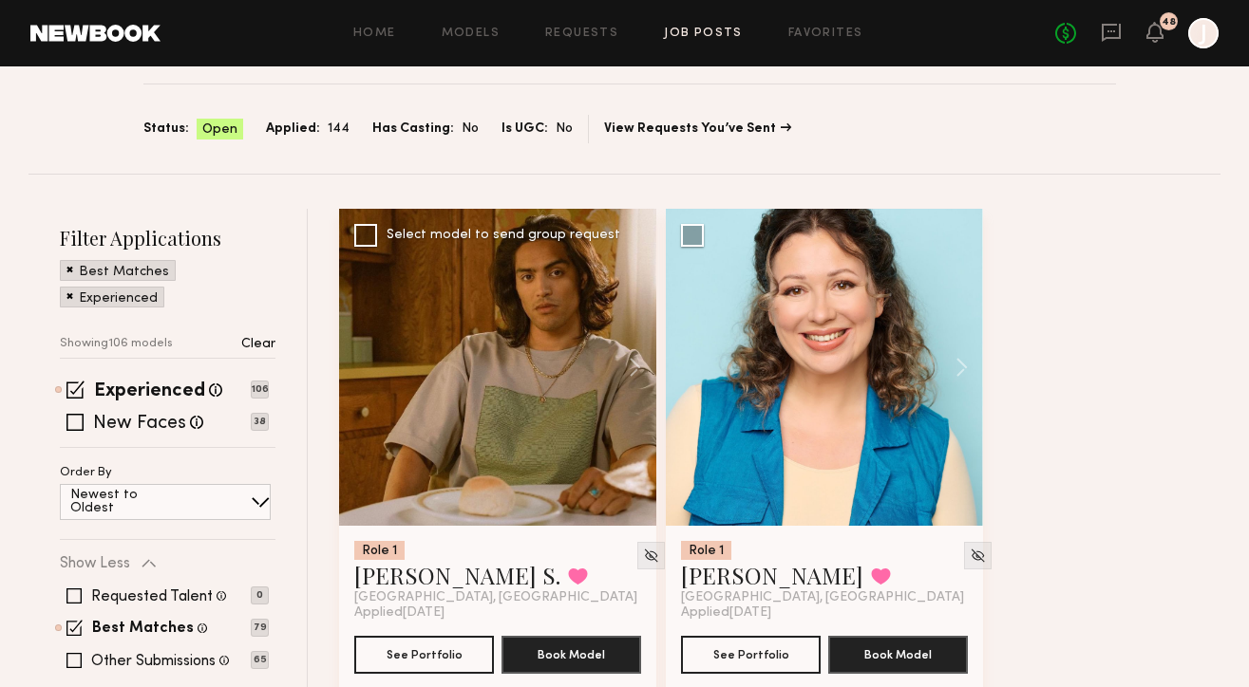
scroll to position [160, 0]
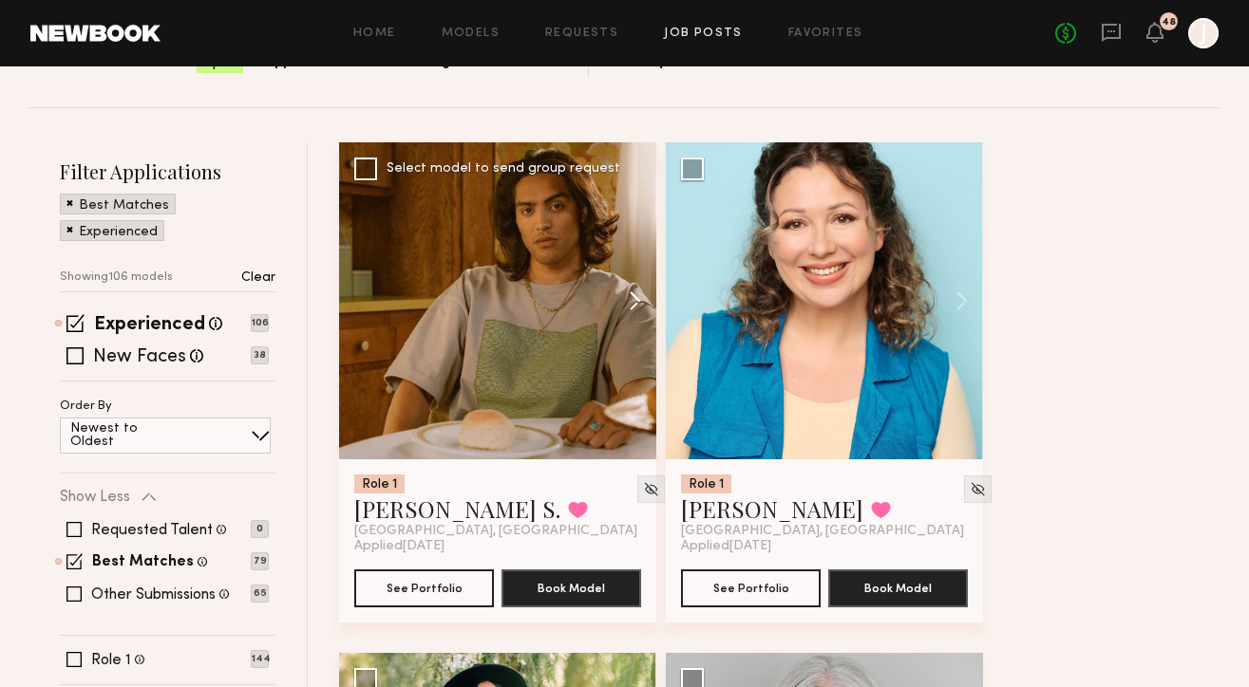
click at [640, 310] on button at bounding box center [625, 300] width 61 height 317
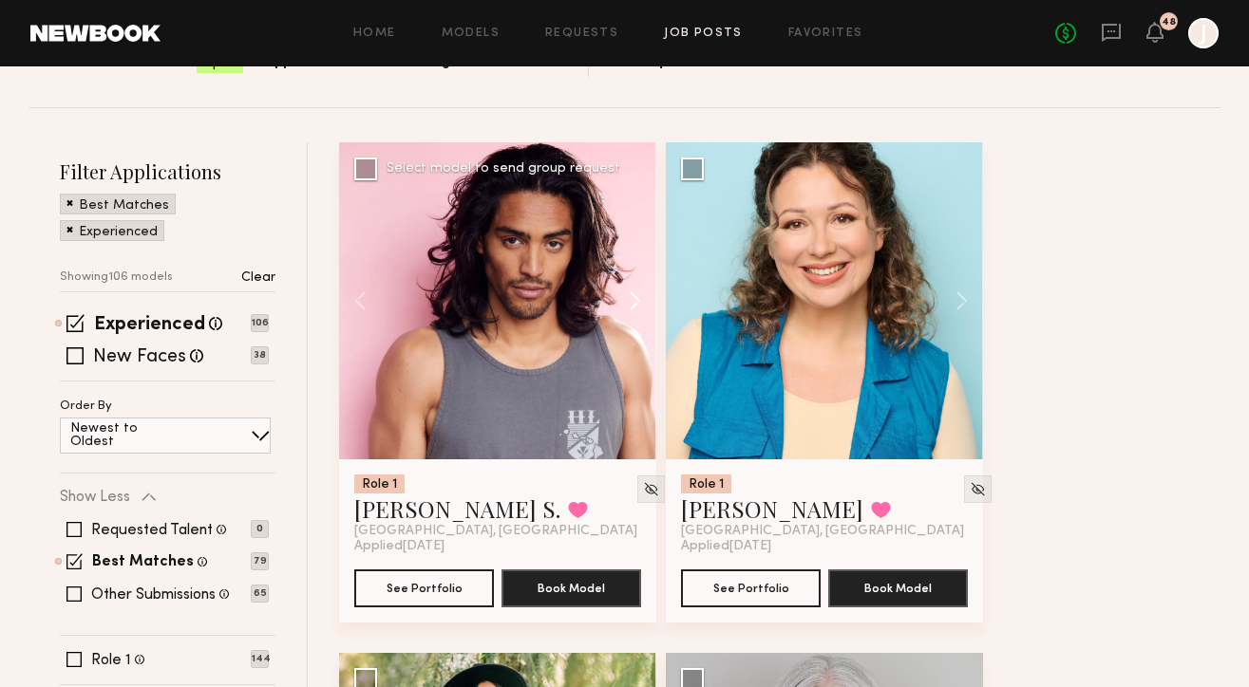
click at [638, 306] on button at bounding box center [625, 300] width 61 height 317
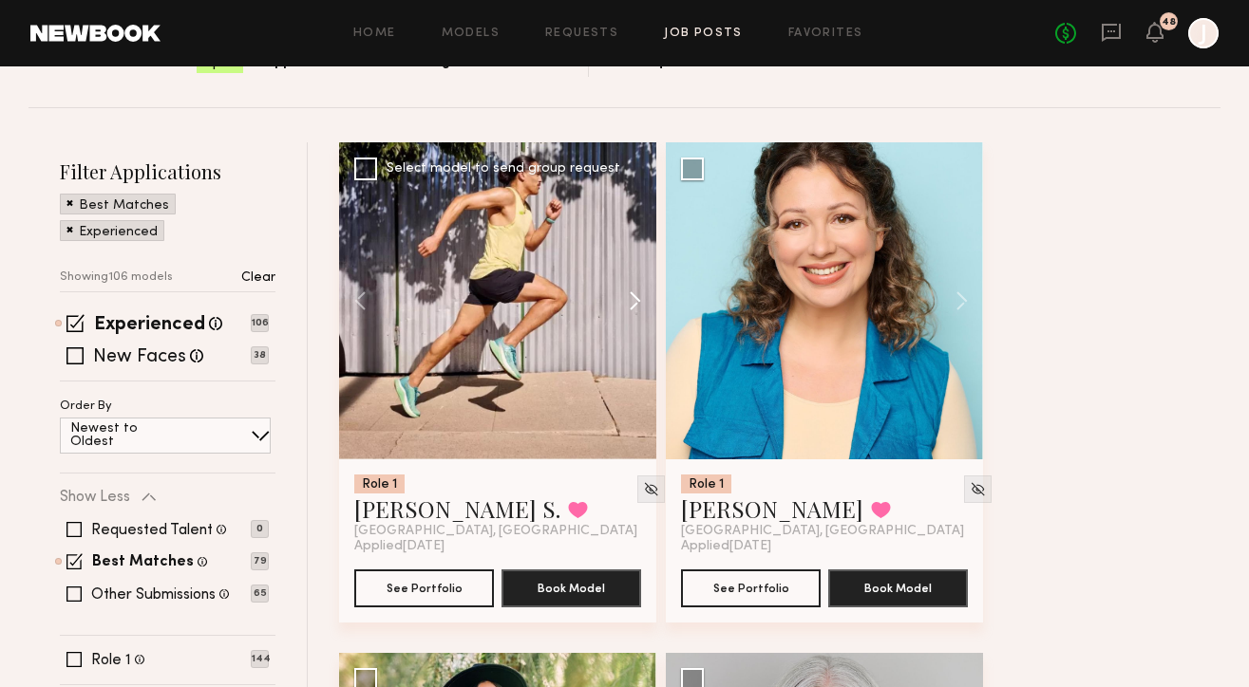
scroll to position [684, 0]
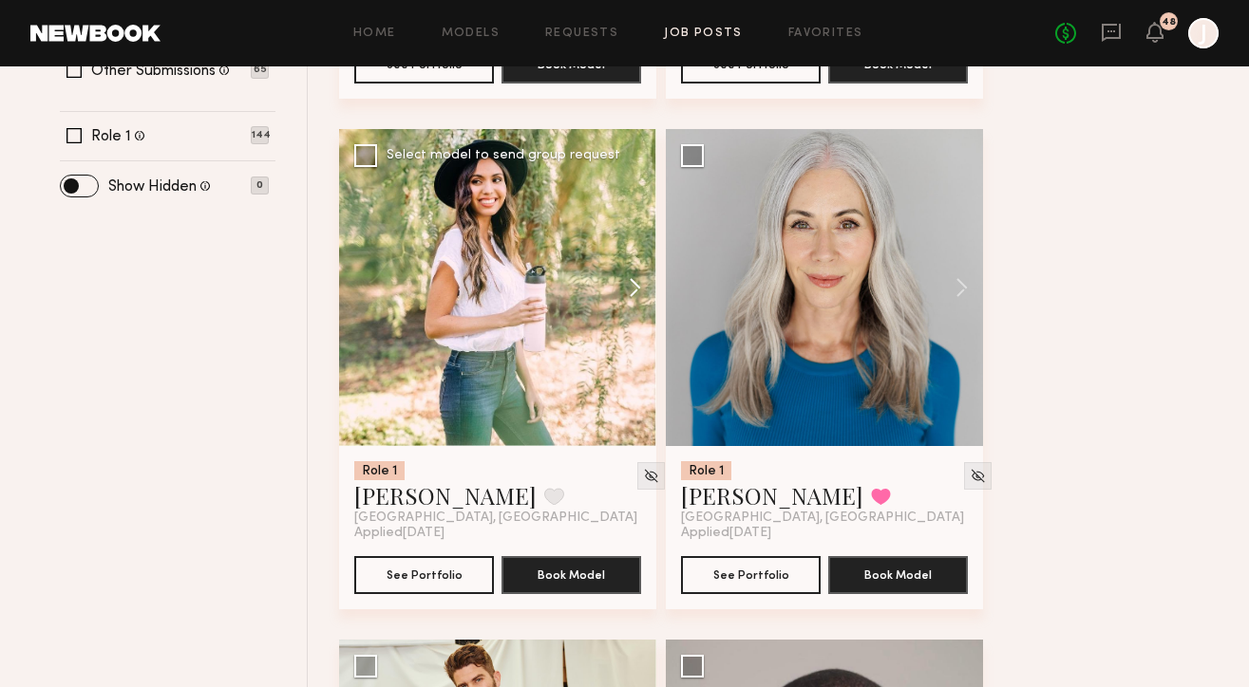
click at [634, 288] on button at bounding box center [625, 287] width 61 height 317
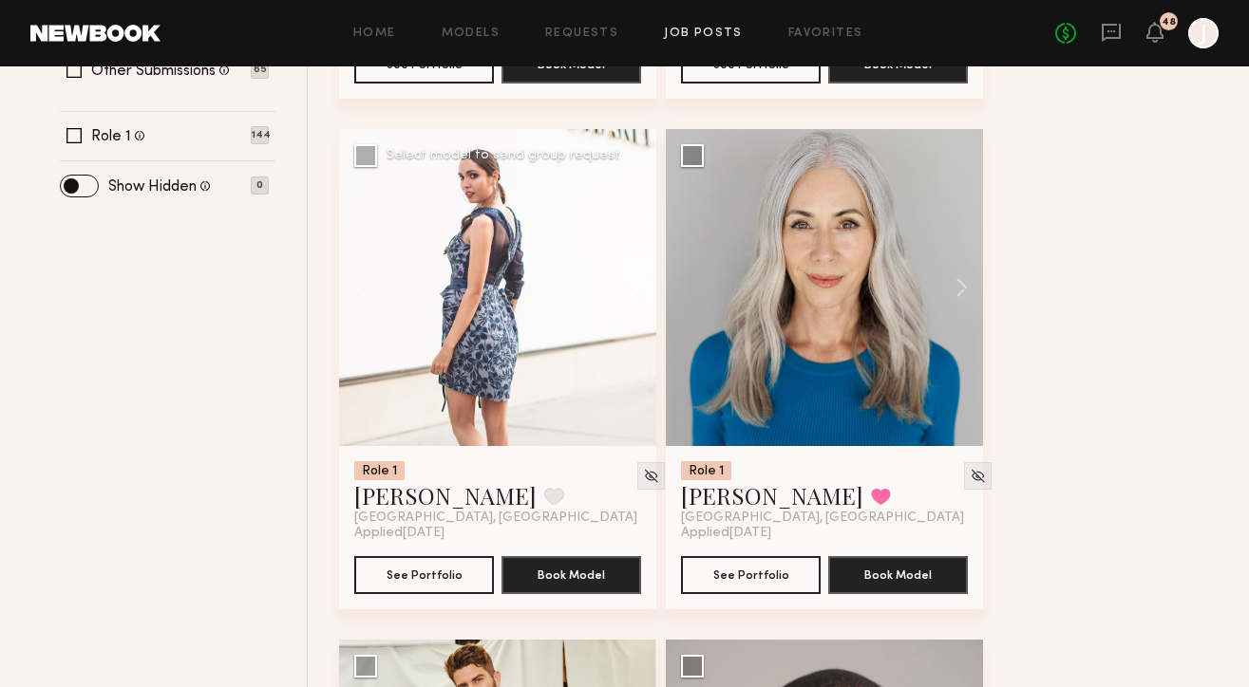
click at [634, 288] on button at bounding box center [625, 287] width 61 height 317
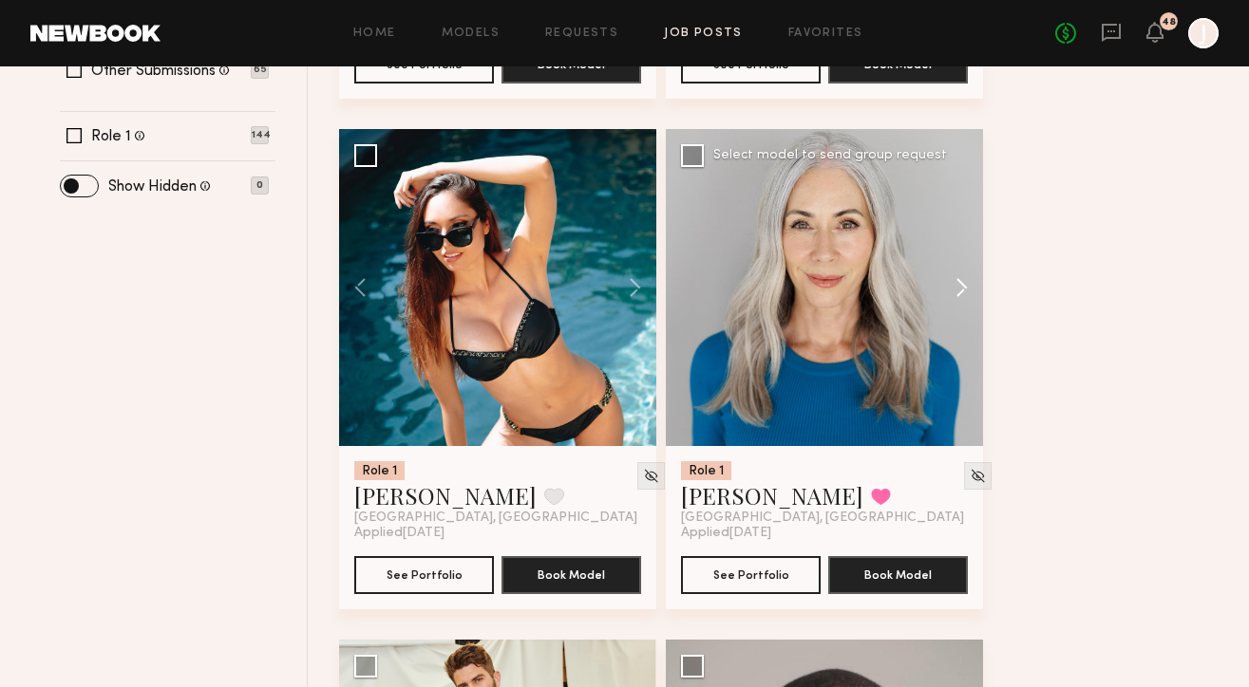
click at [961, 286] on button at bounding box center [952, 287] width 61 height 317
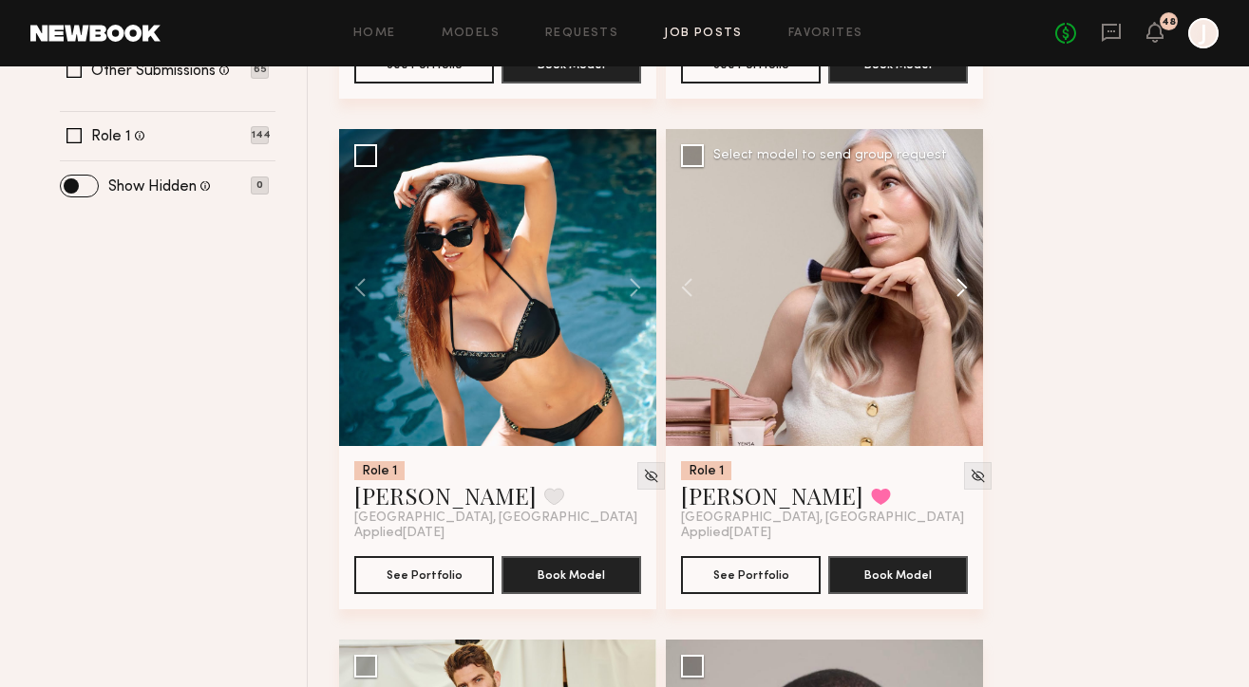
click at [961, 287] on button at bounding box center [952, 287] width 61 height 317
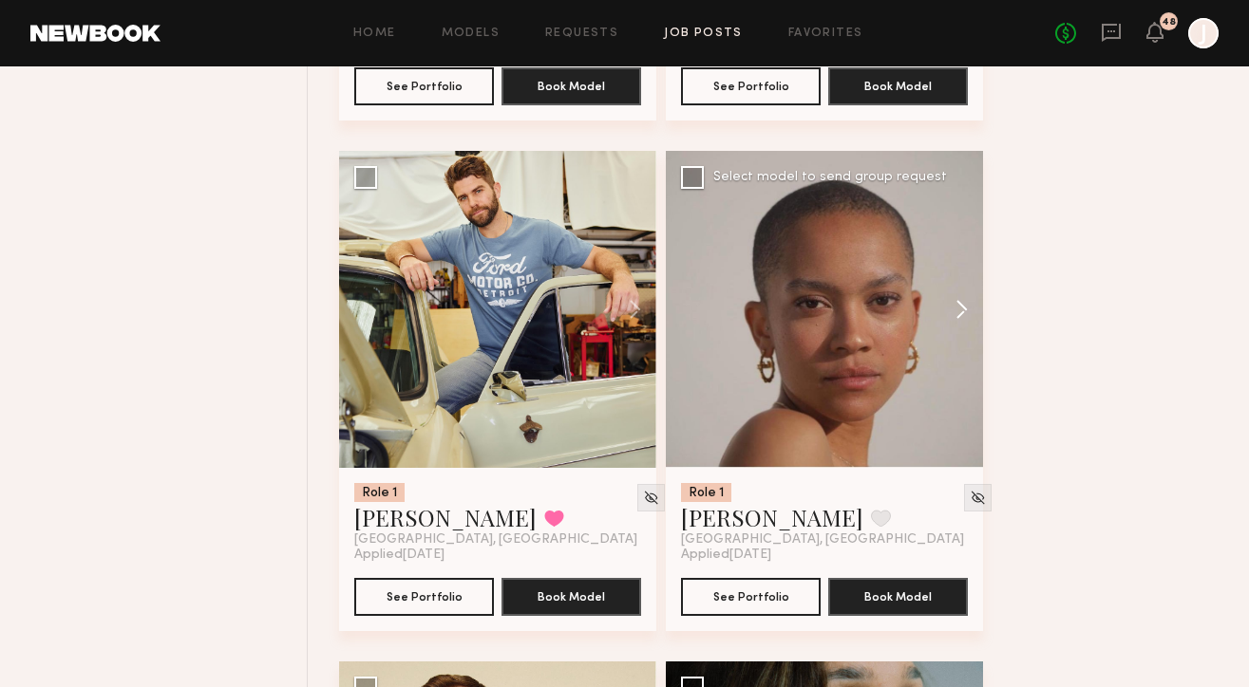
scroll to position [1183, 0]
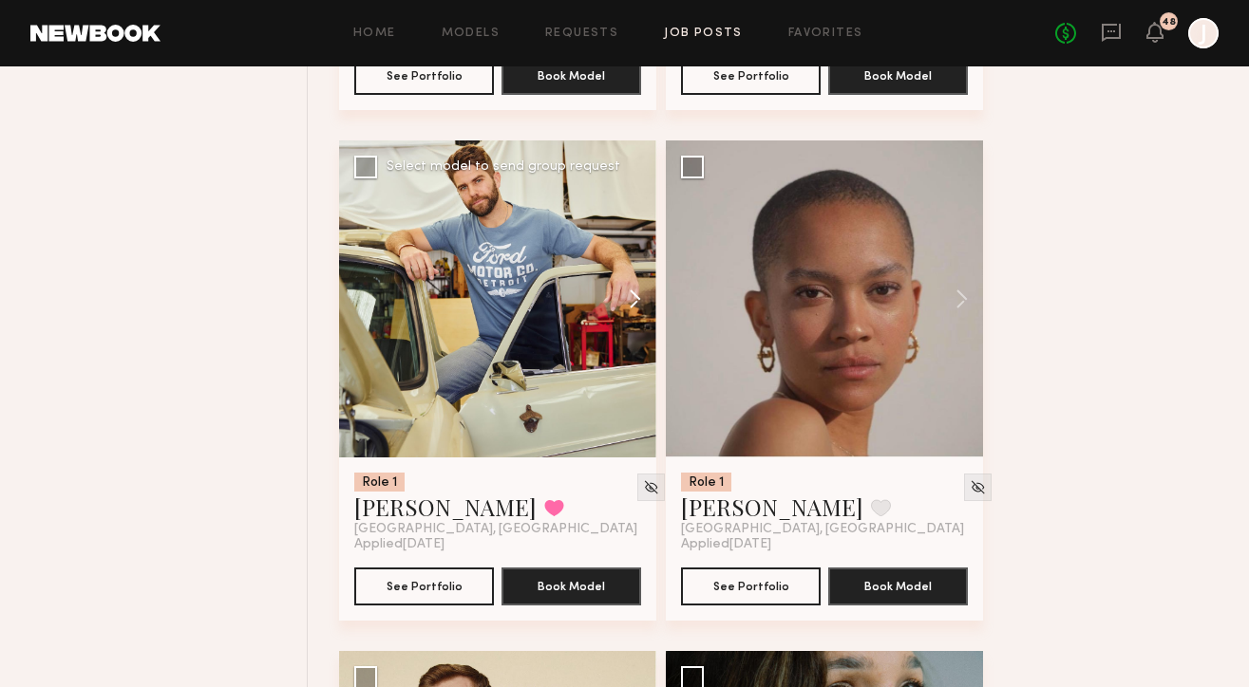
click at [641, 304] on button at bounding box center [625, 299] width 61 height 317
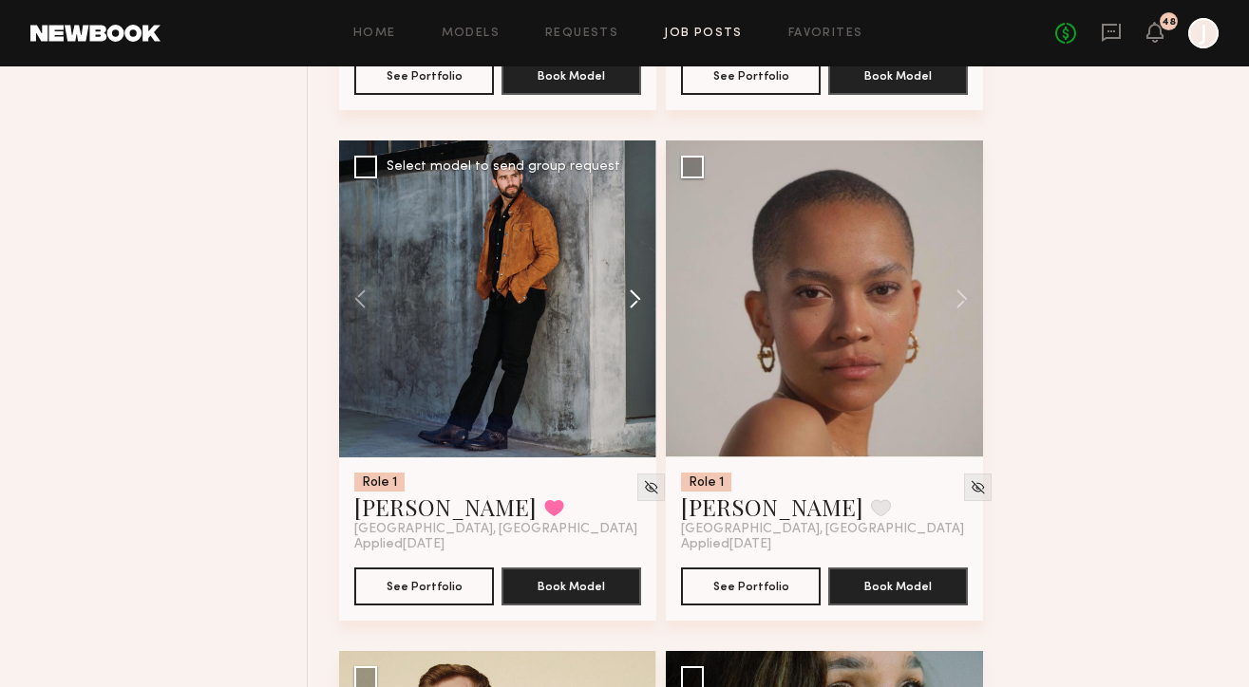
click at [641, 304] on button at bounding box center [625, 299] width 61 height 317
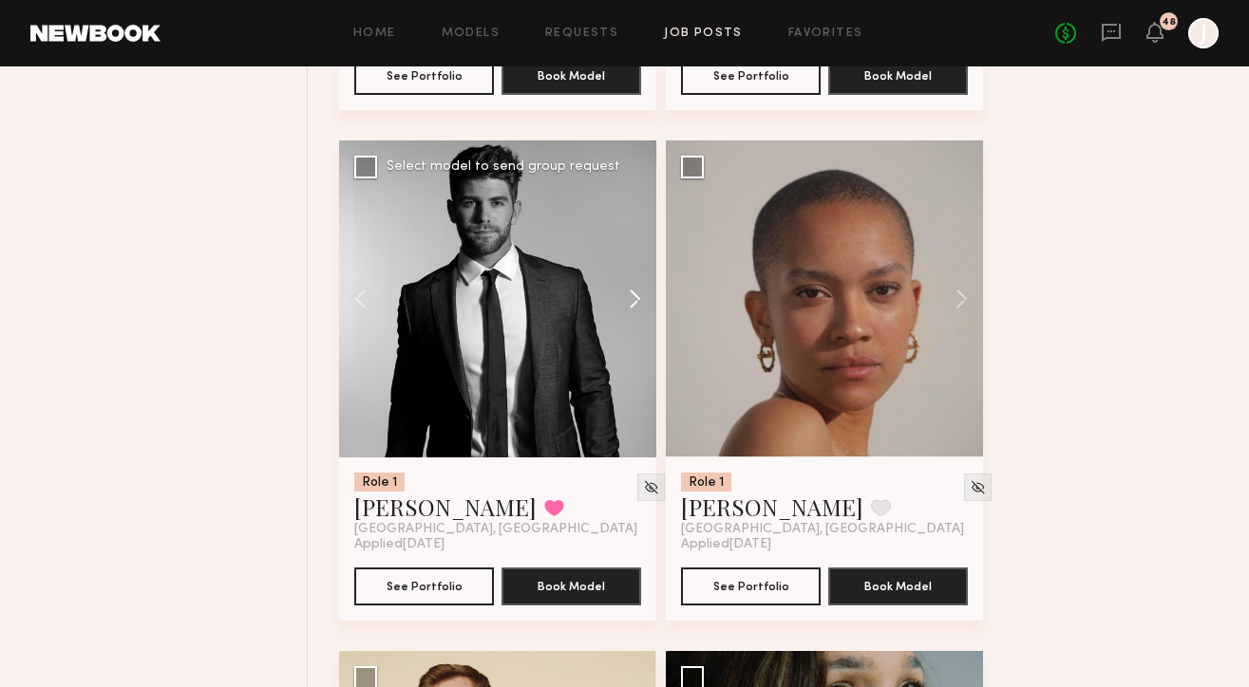
click at [637, 300] on button at bounding box center [625, 299] width 61 height 317
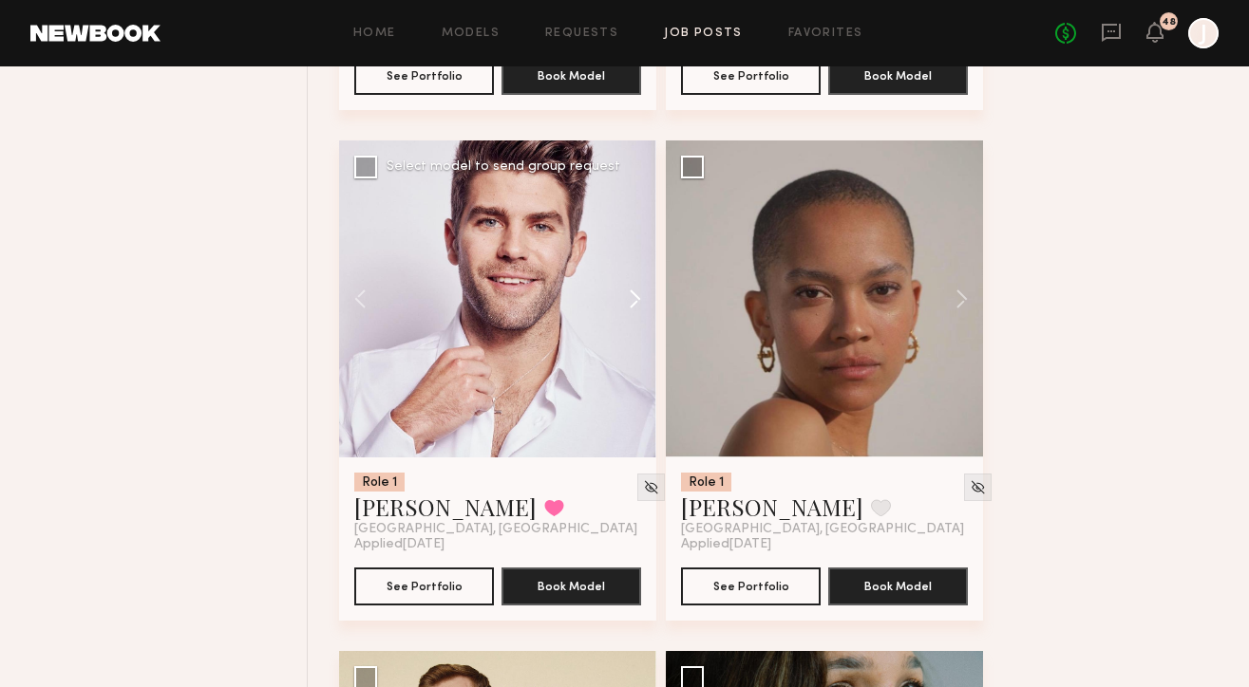
click at [637, 300] on button at bounding box center [625, 299] width 61 height 317
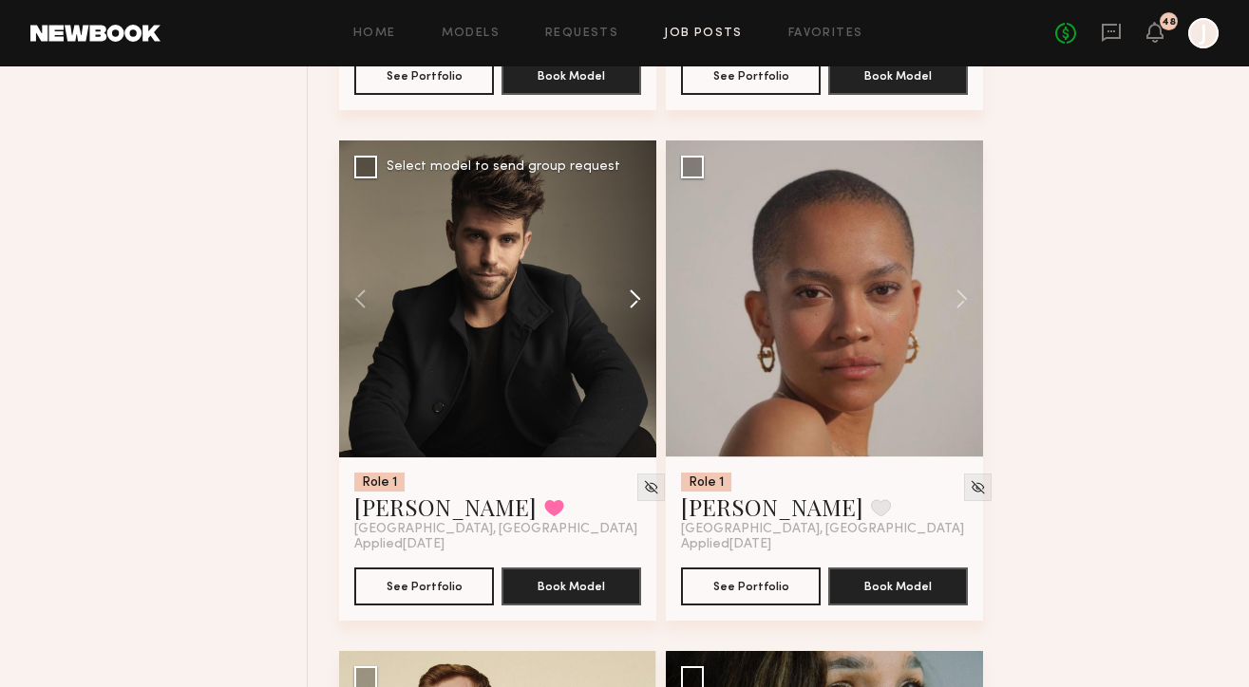
click at [637, 300] on button at bounding box center [625, 299] width 61 height 317
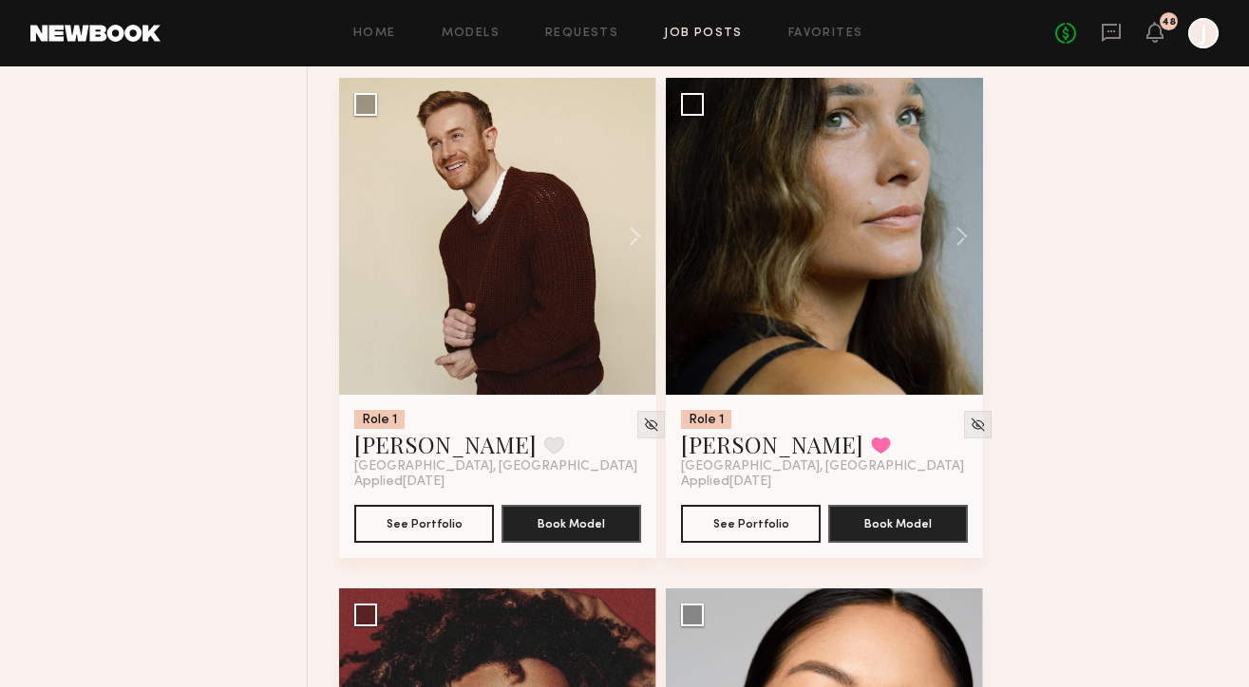
scroll to position [1759, 0]
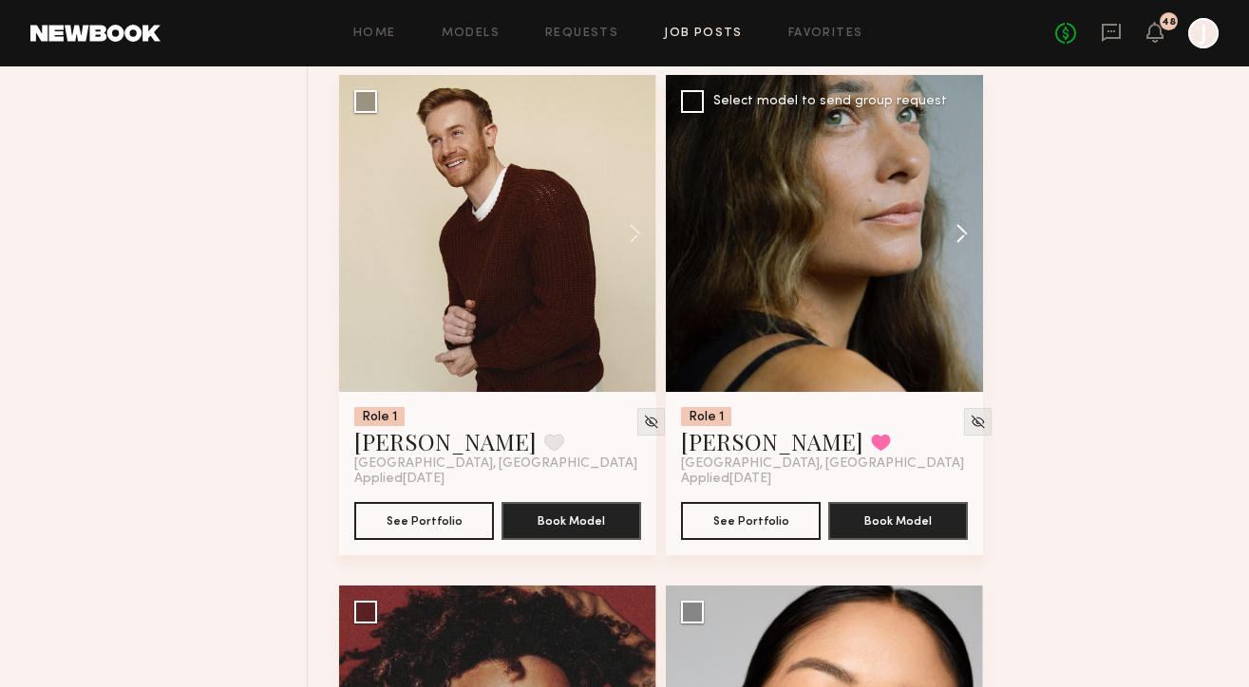
click at [967, 243] on button at bounding box center [952, 233] width 61 height 317
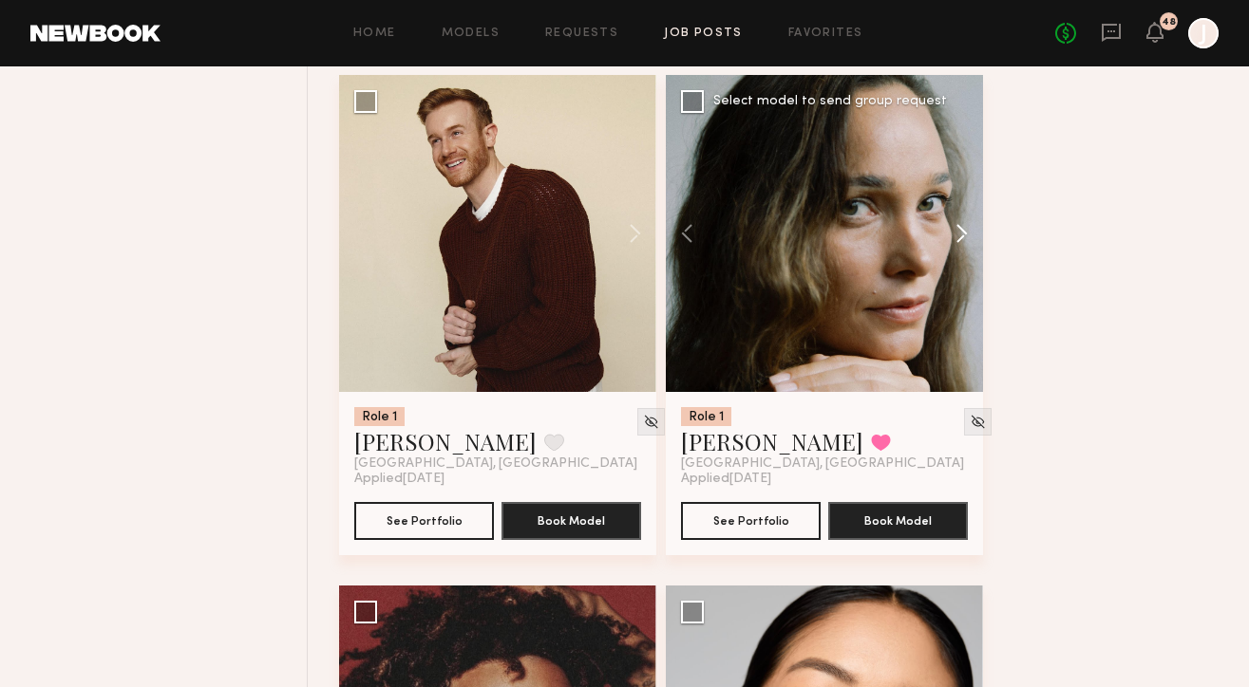
click at [967, 243] on button at bounding box center [952, 233] width 61 height 317
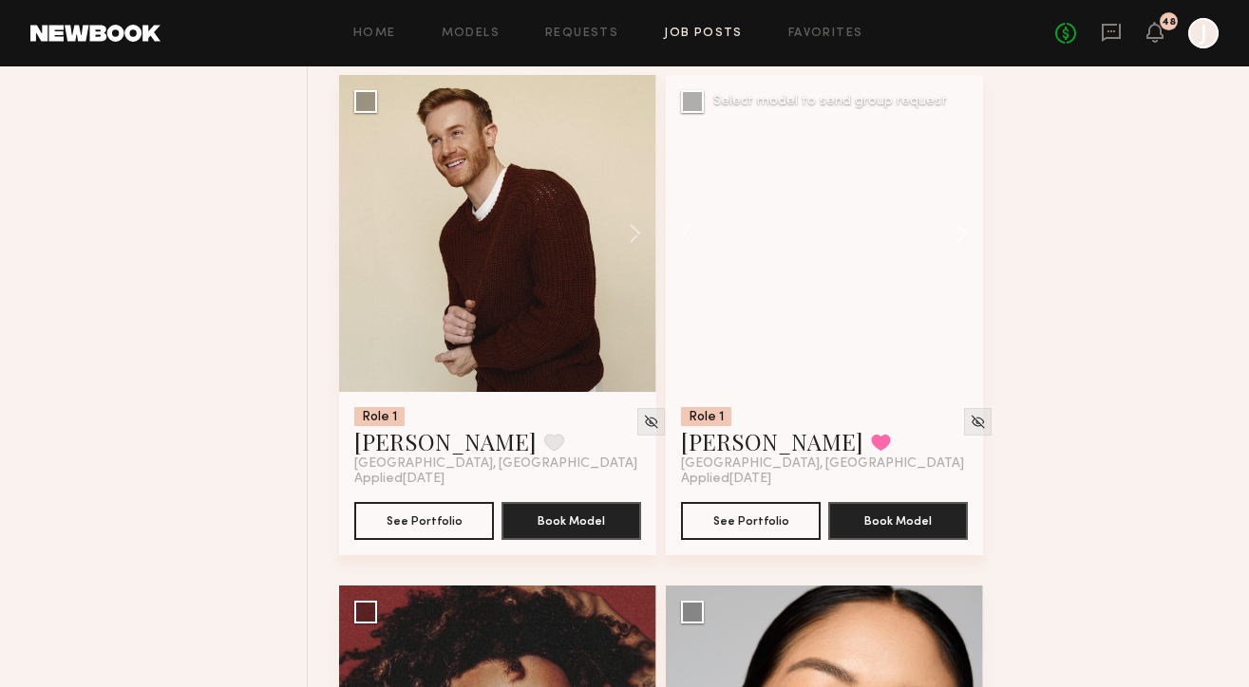
click at [967, 243] on button at bounding box center [952, 233] width 61 height 317
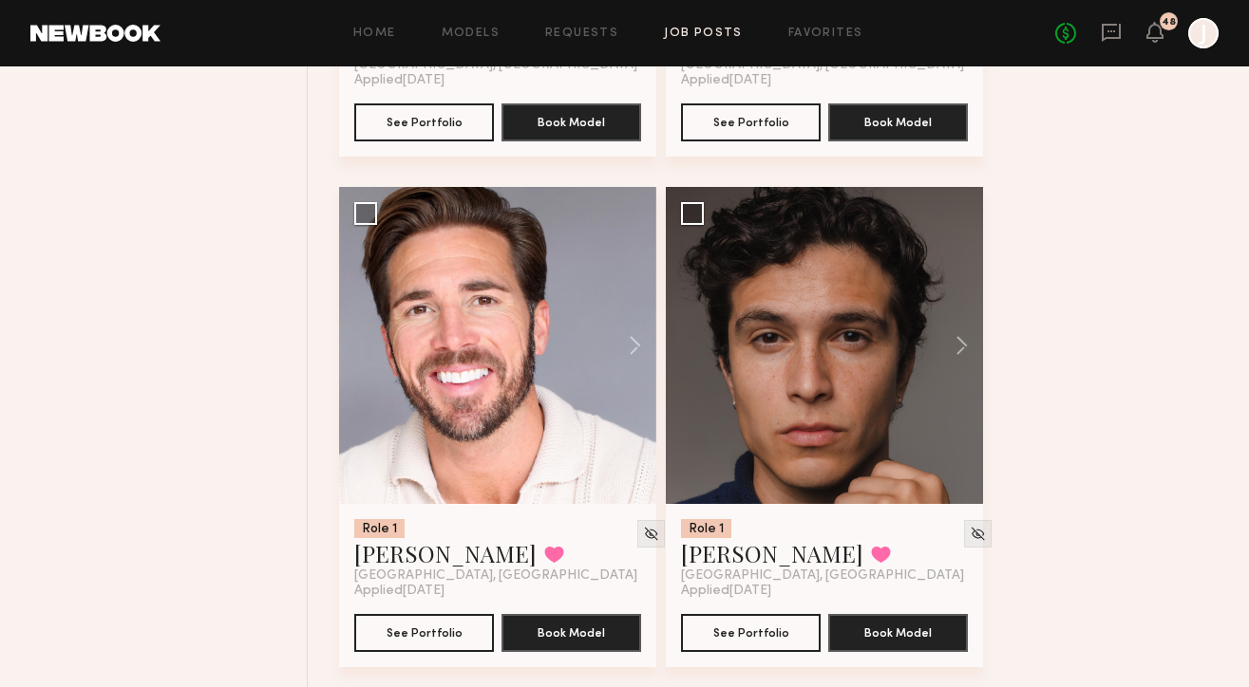
scroll to position [2686, 0]
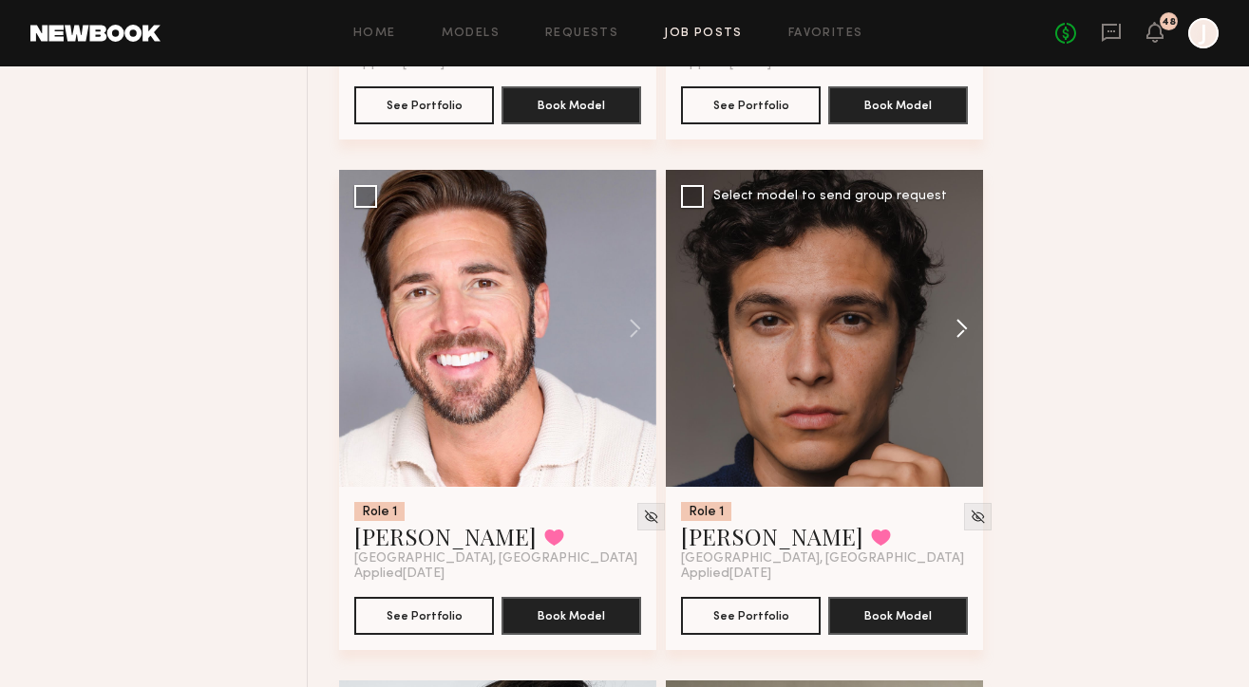
click at [967, 316] on button at bounding box center [952, 328] width 61 height 317
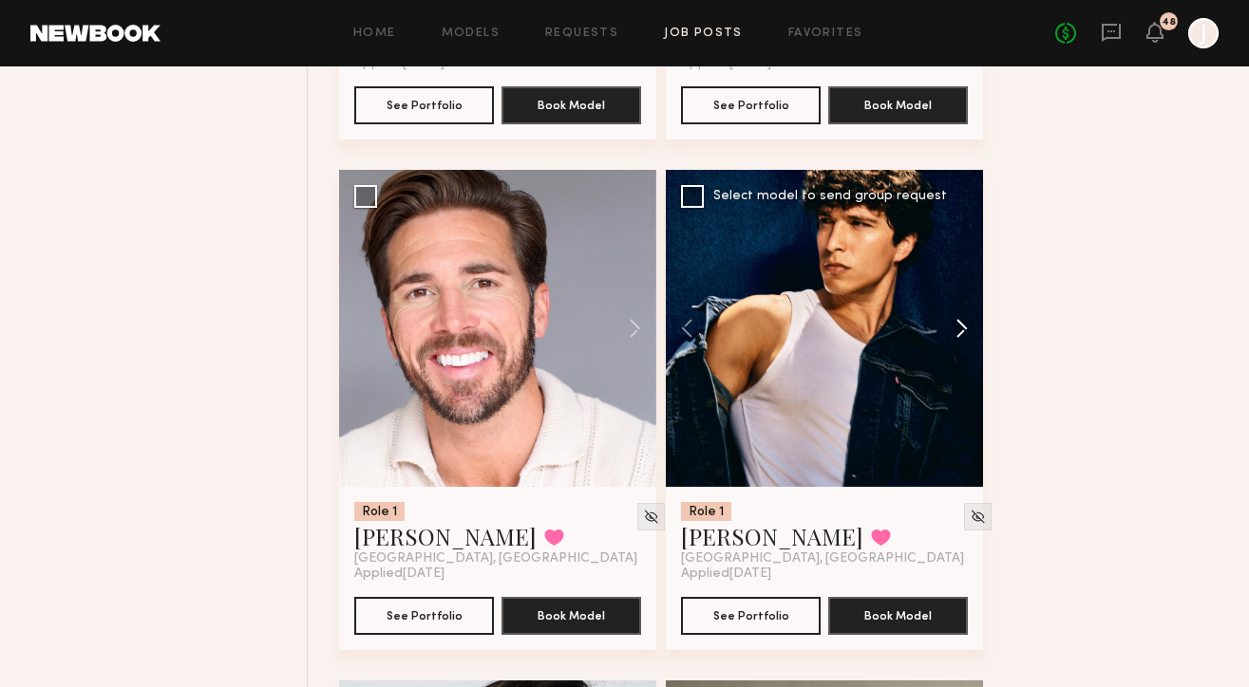
click at [967, 317] on button at bounding box center [952, 328] width 61 height 317
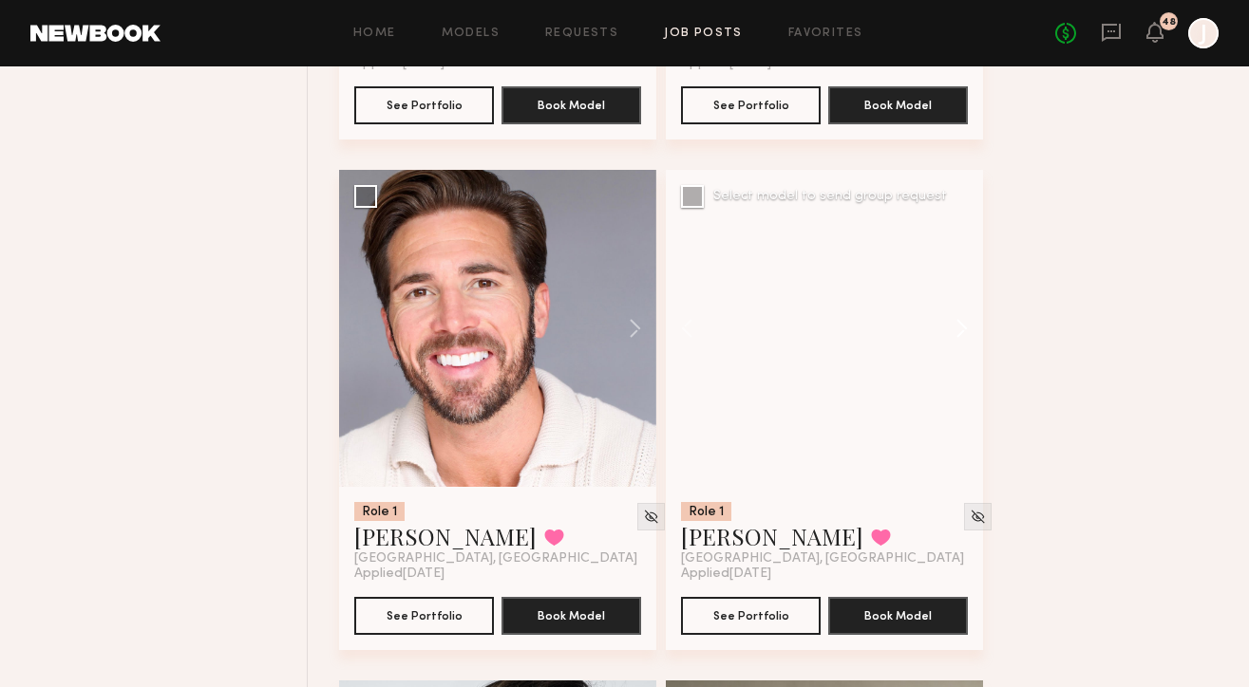
click at [967, 317] on button at bounding box center [952, 328] width 61 height 317
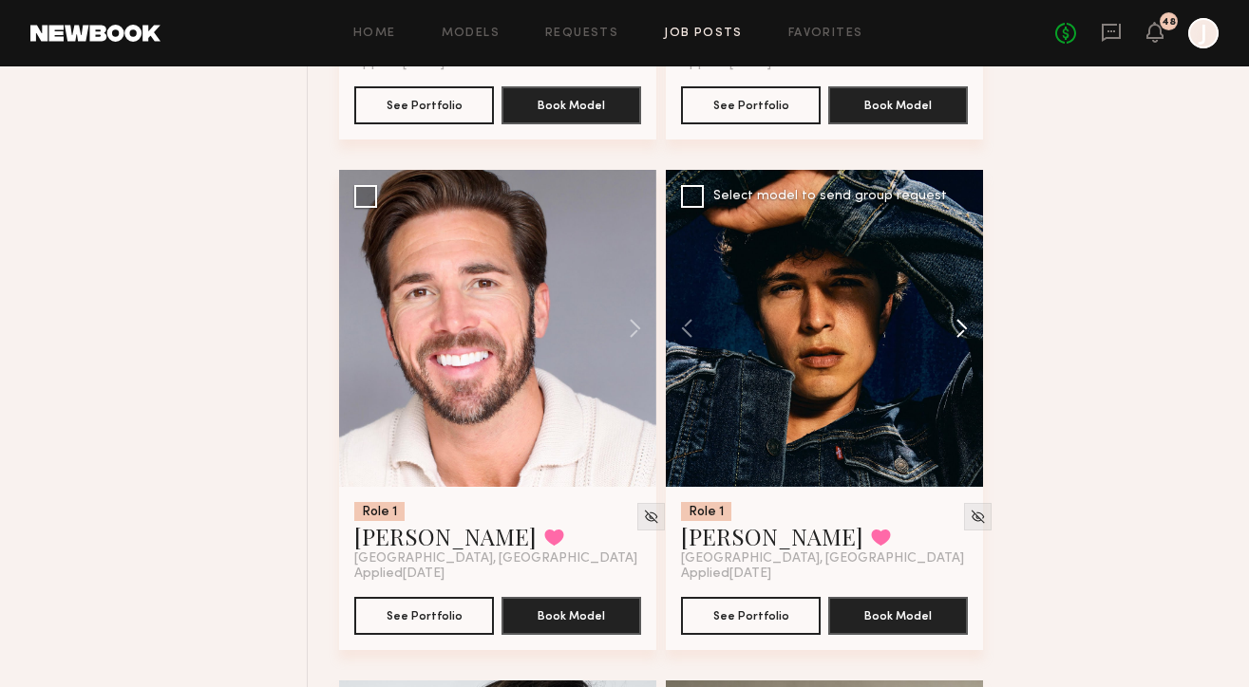
click at [967, 317] on button at bounding box center [952, 328] width 61 height 317
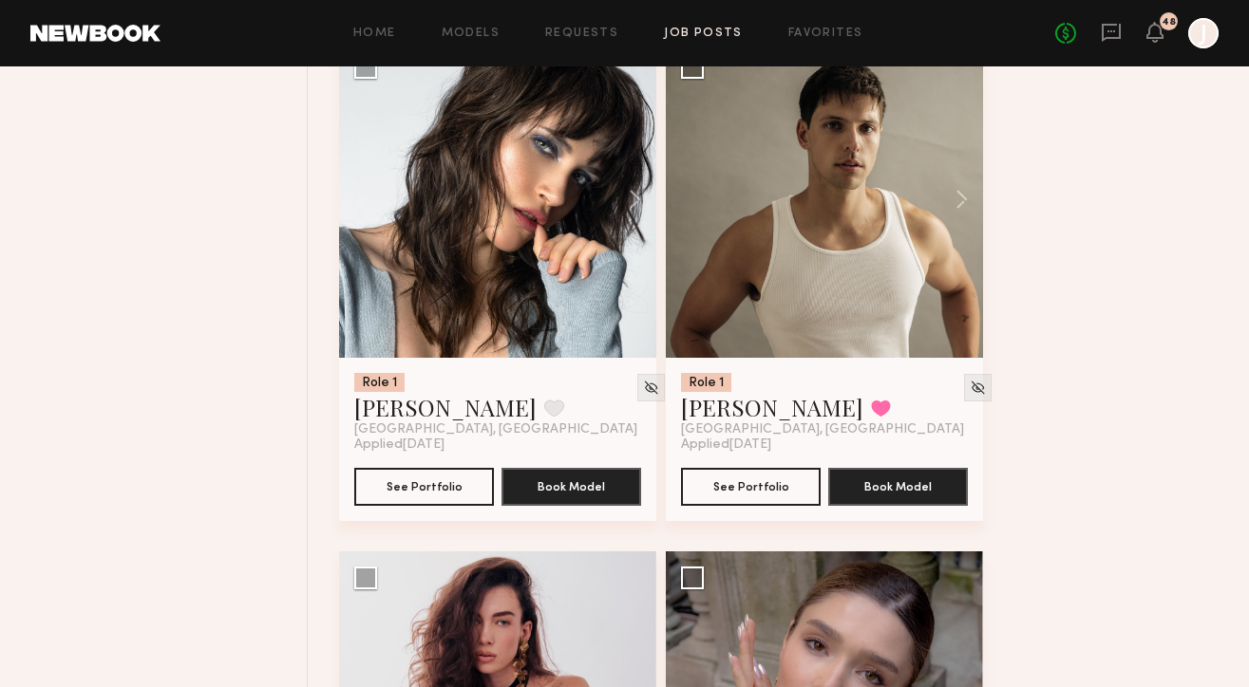
scroll to position [3325, 0]
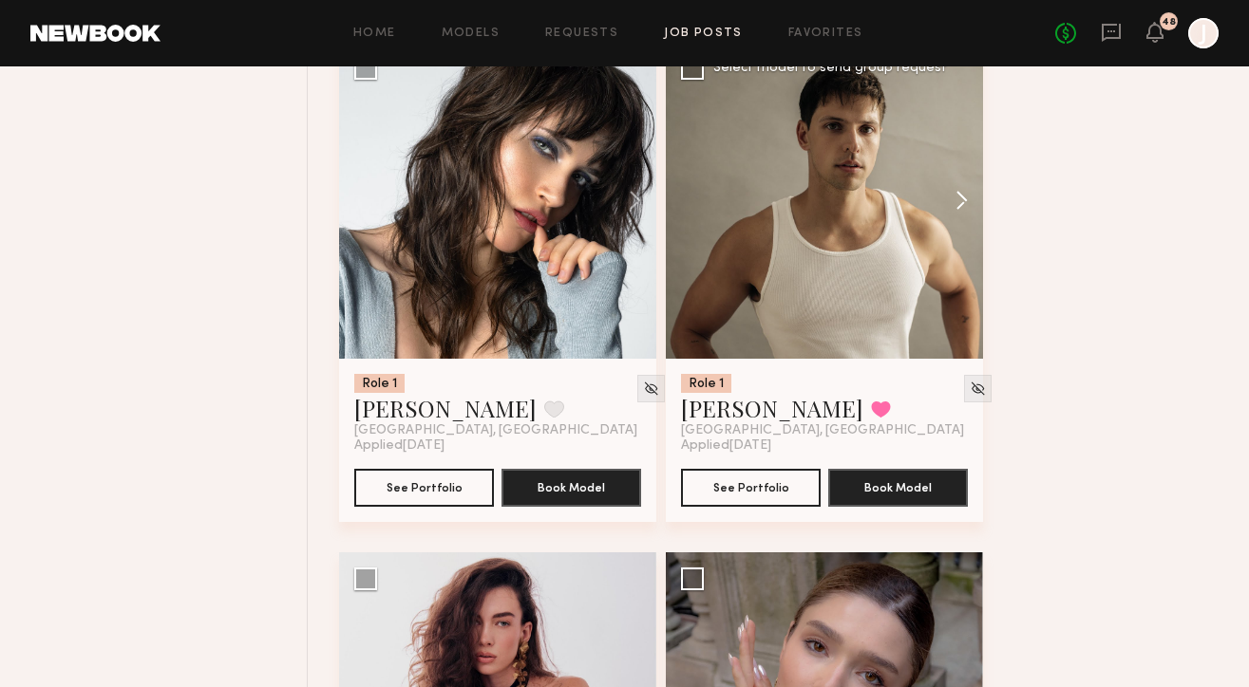
click at [960, 211] on button at bounding box center [952, 200] width 61 height 317
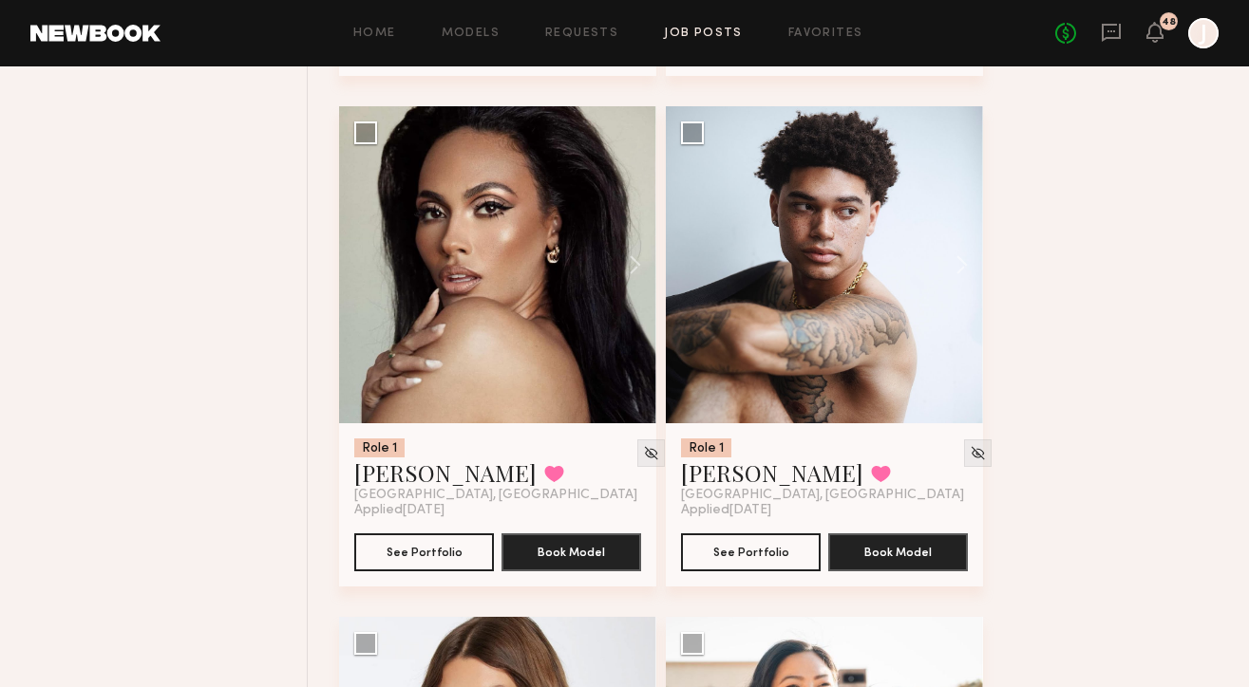
scroll to position [5827, 0]
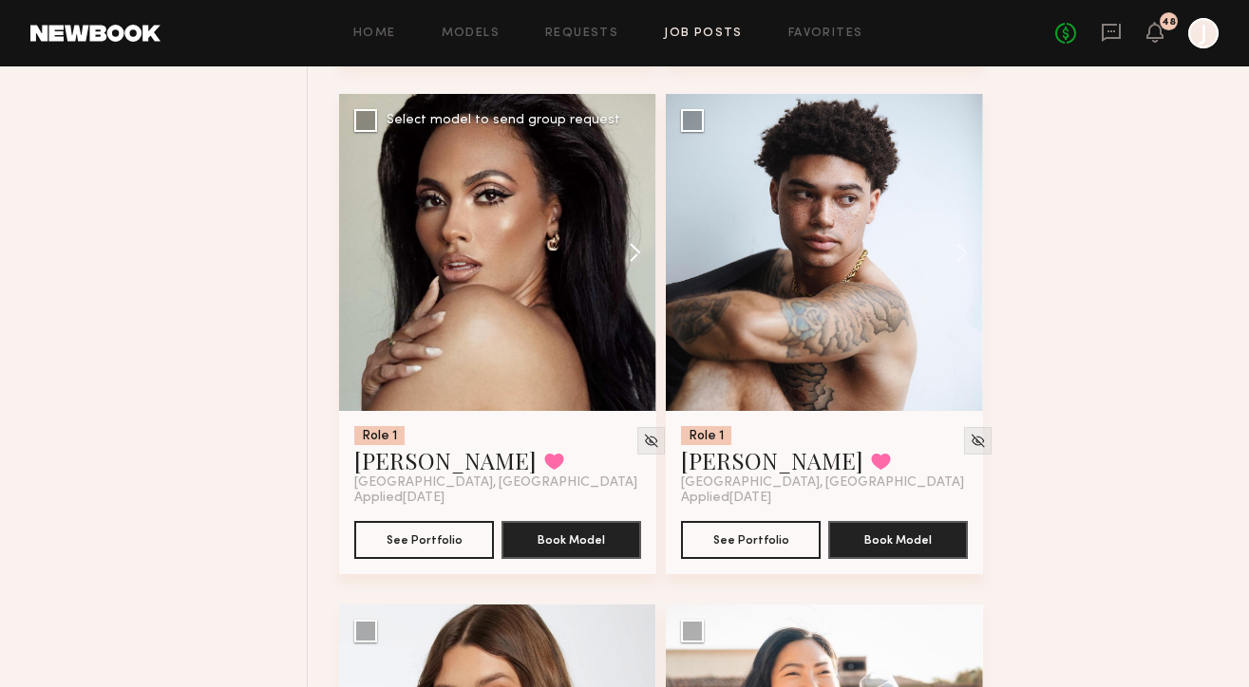
click at [625, 267] on button at bounding box center [625, 252] width 61 height 317
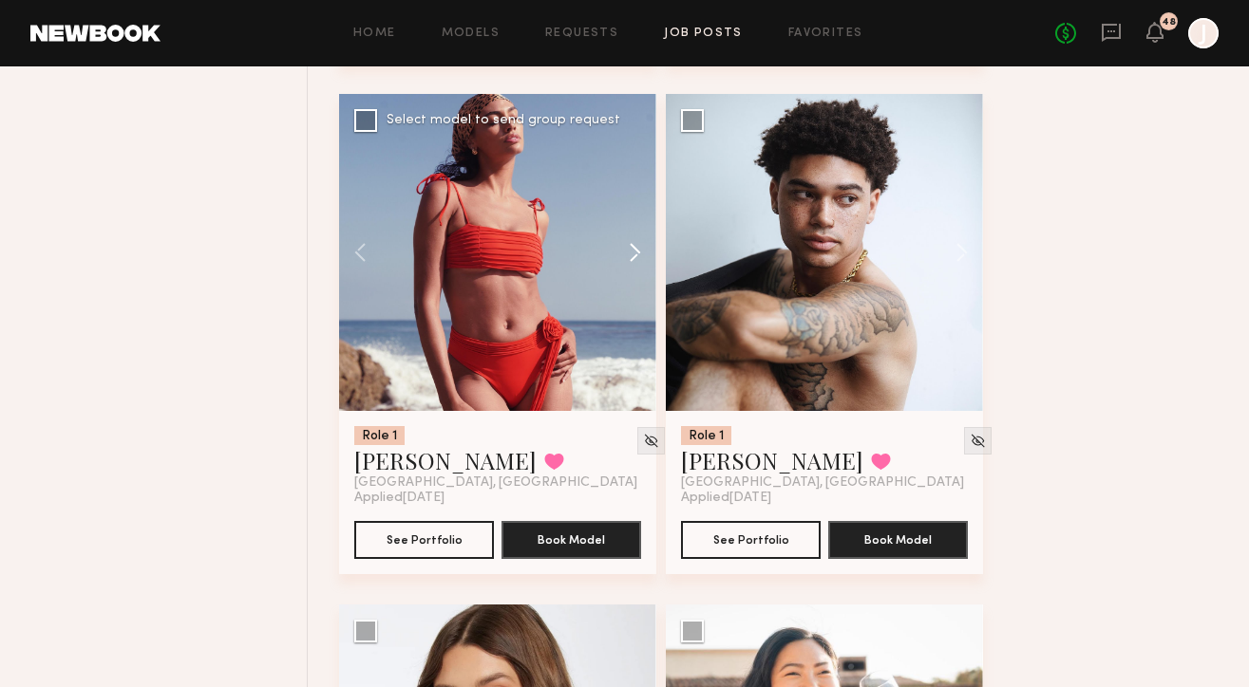
click at [627, 267] on button at bounding box center [625, 252] width 61 height 317
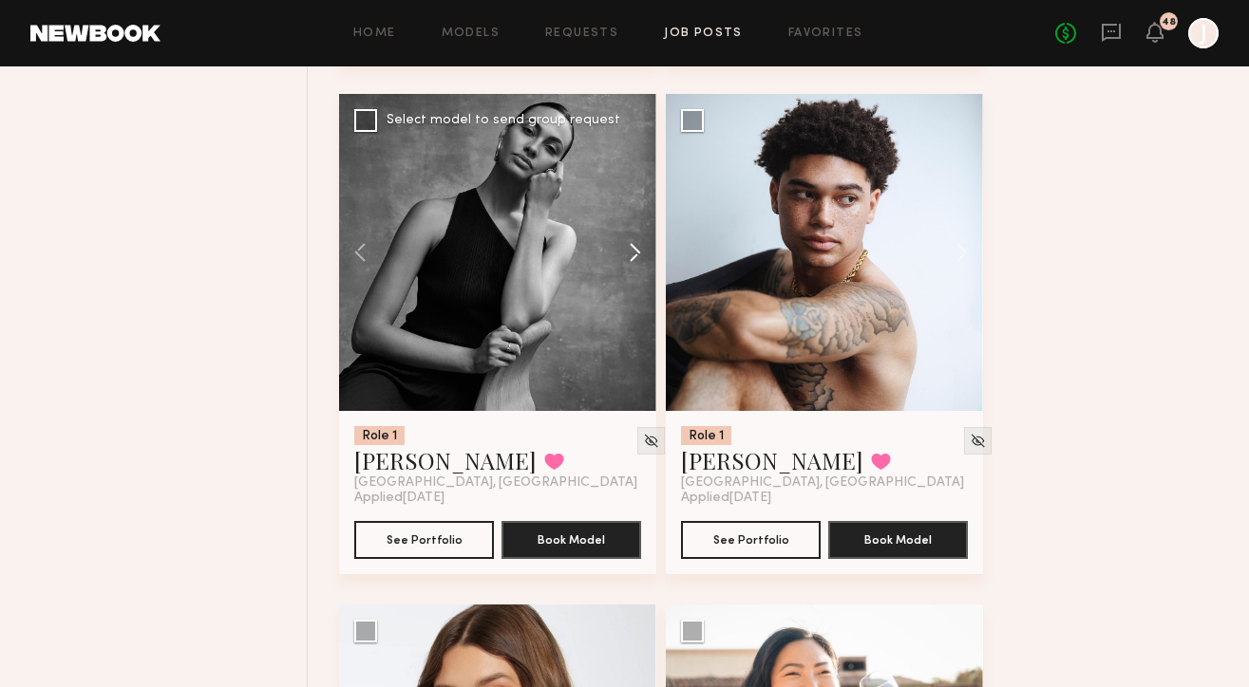
scroll to position [6257, 0]
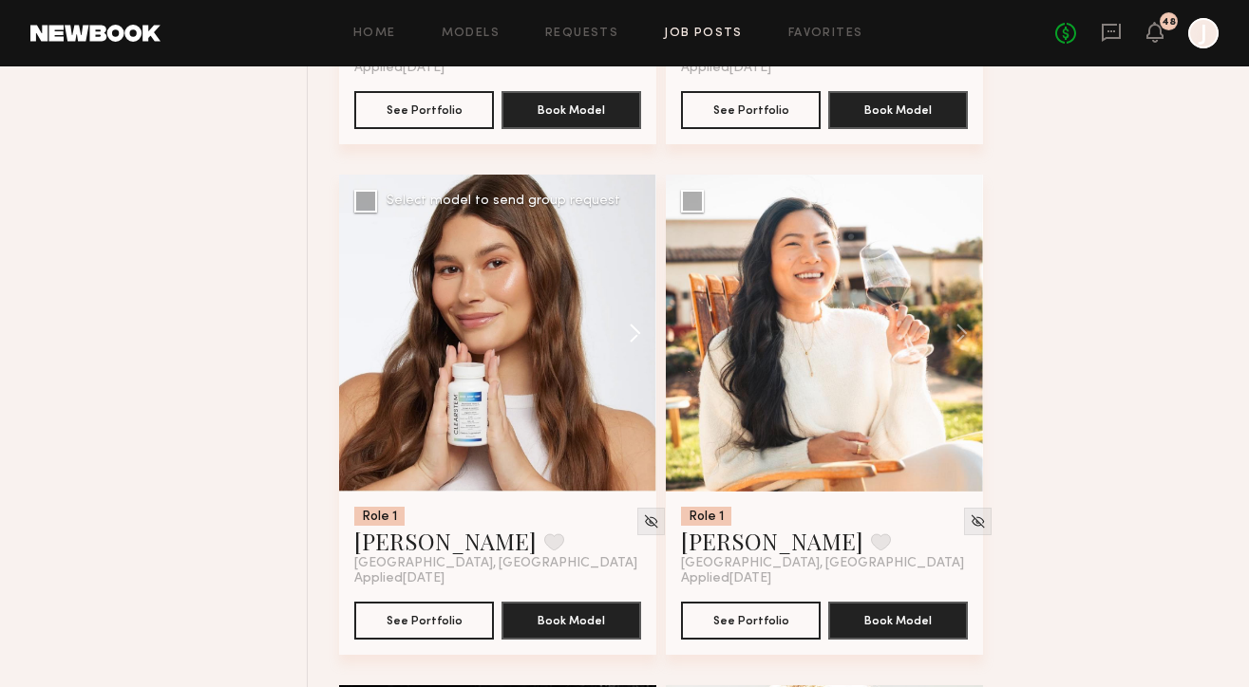
click at [640, 323] on button at bounding box center [625, 333] width 61 height 317
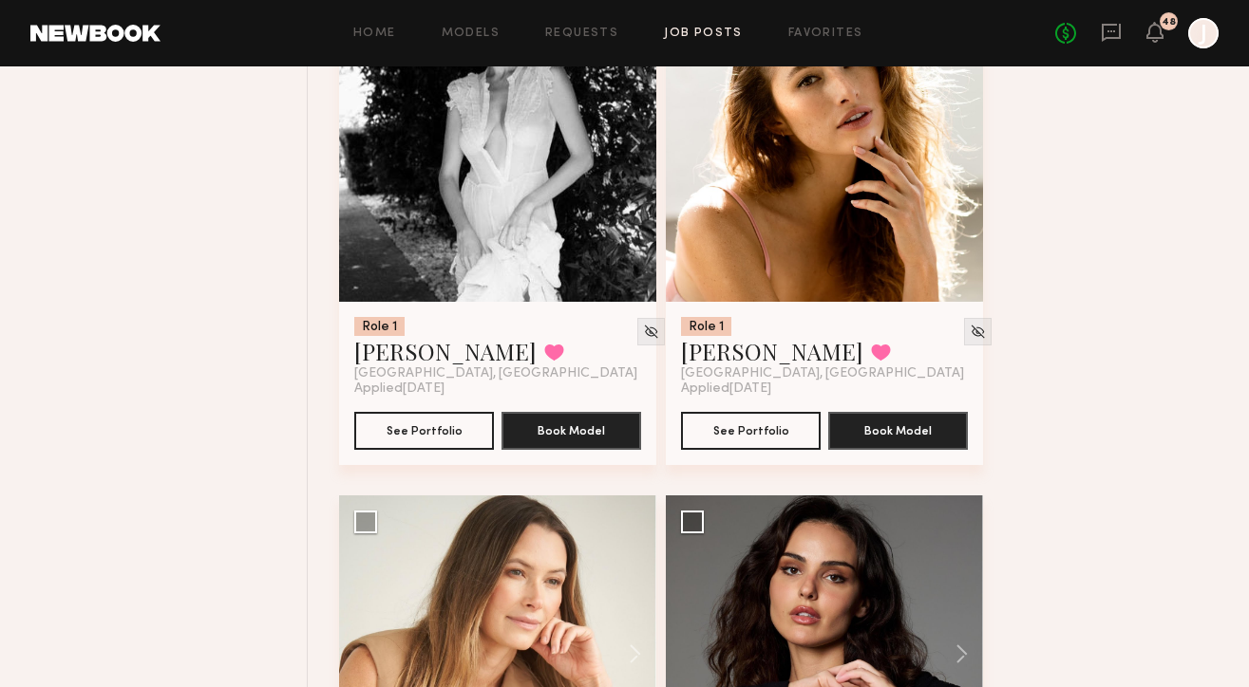
scroll to position [7196, 0]
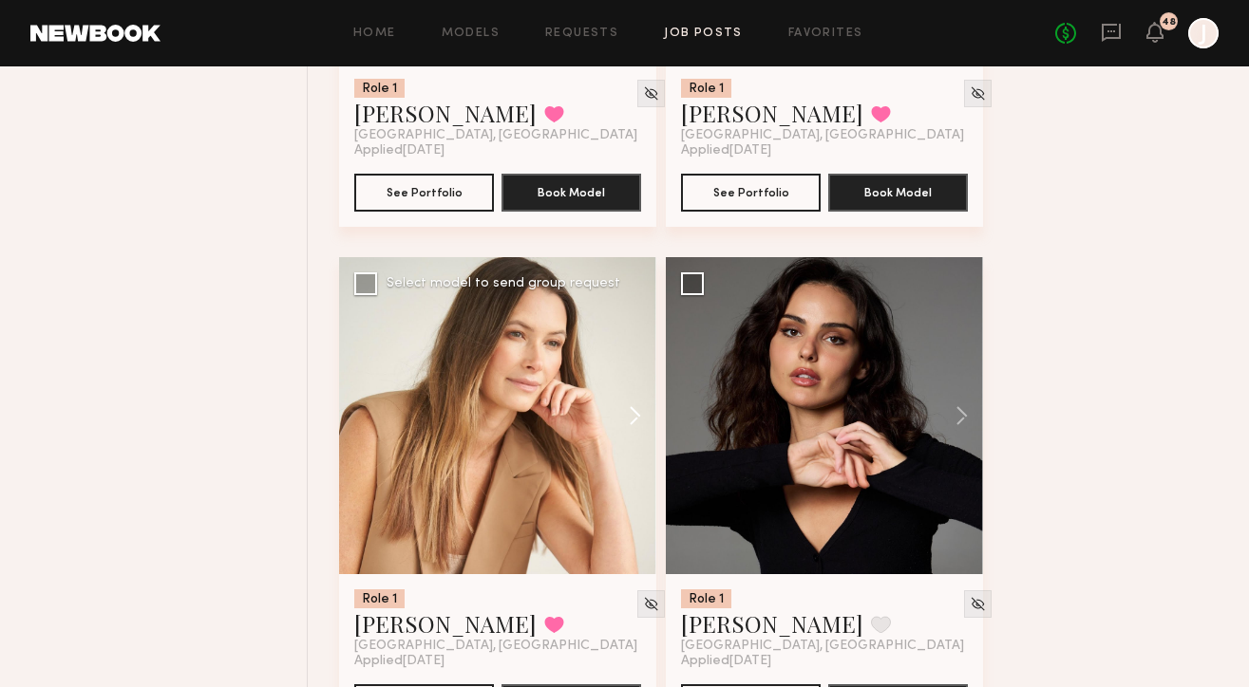
click at [638, 401] on button at bounding box center [625, 415] width 61 height 317
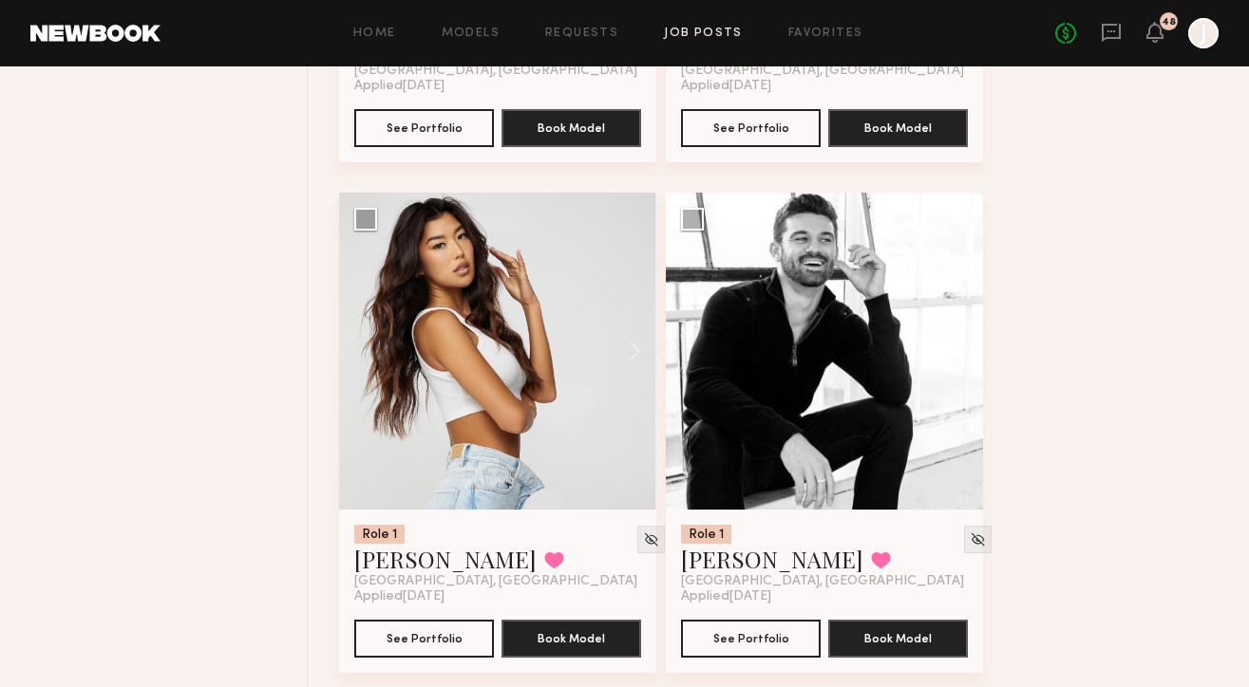
scroll to position [9430, 0]
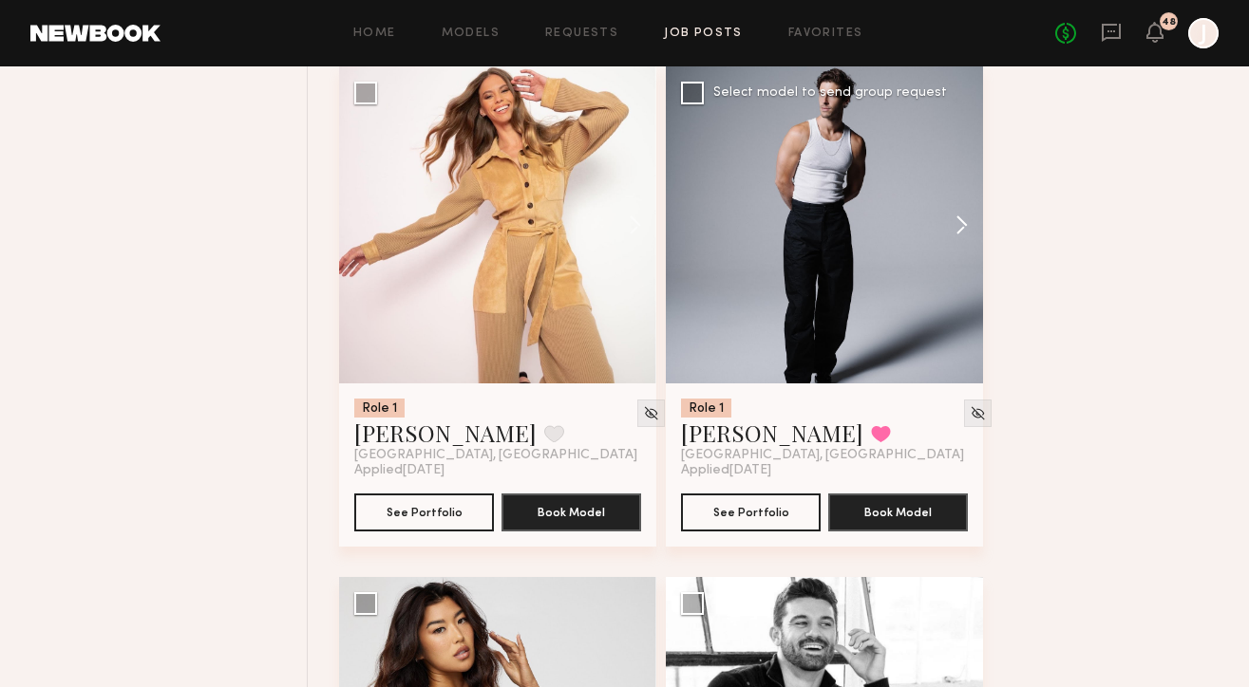
click at [957, 223] on button at bounding box center [952, 224] width 61 height 317
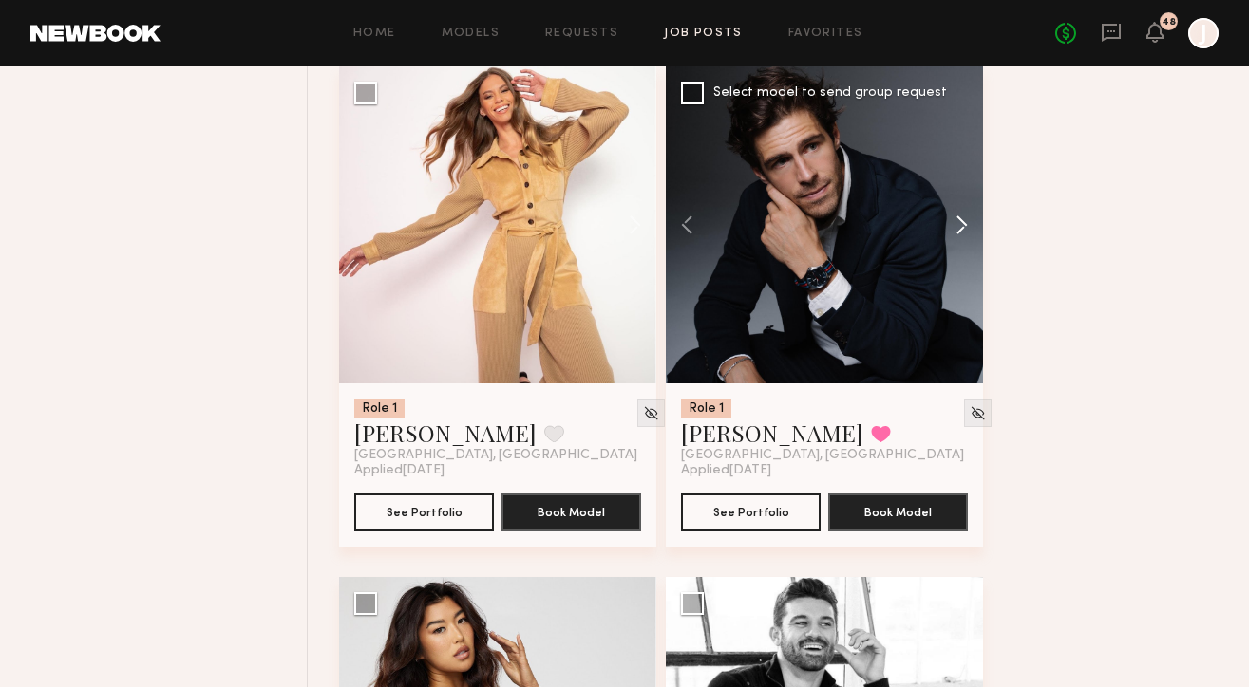
click at [957, 223] on button at bounding box center [952, 224] width 61 height 317
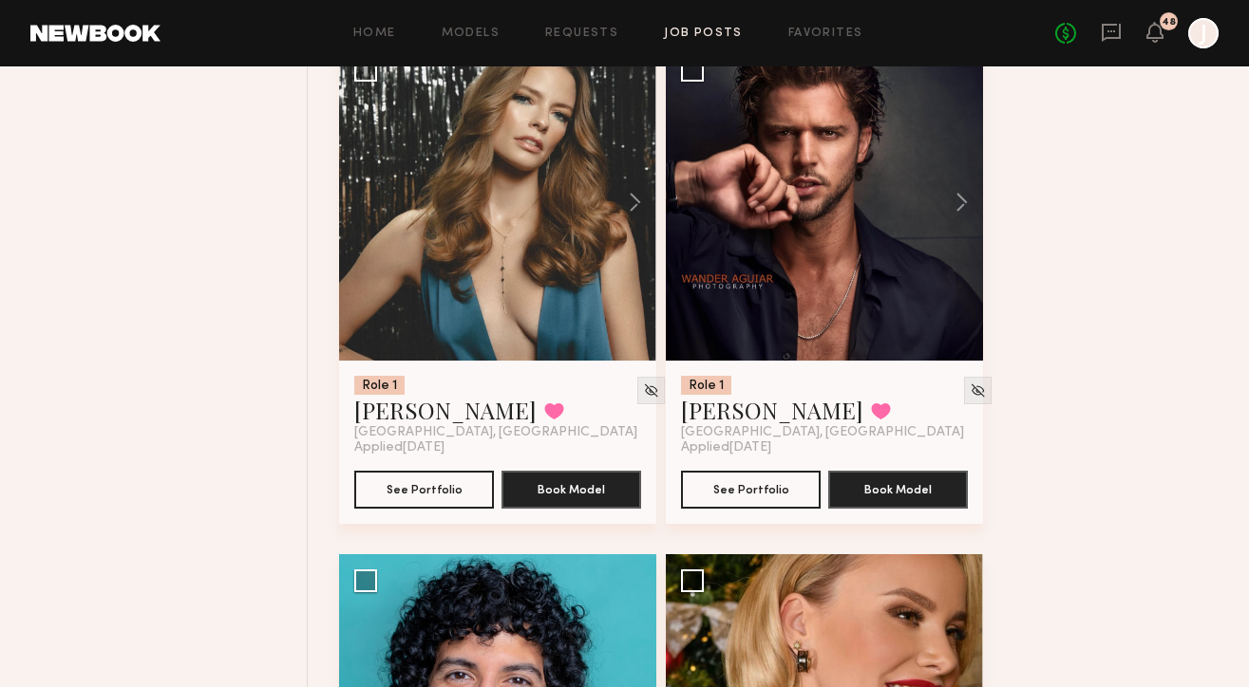
scroll to position [12443, 0]
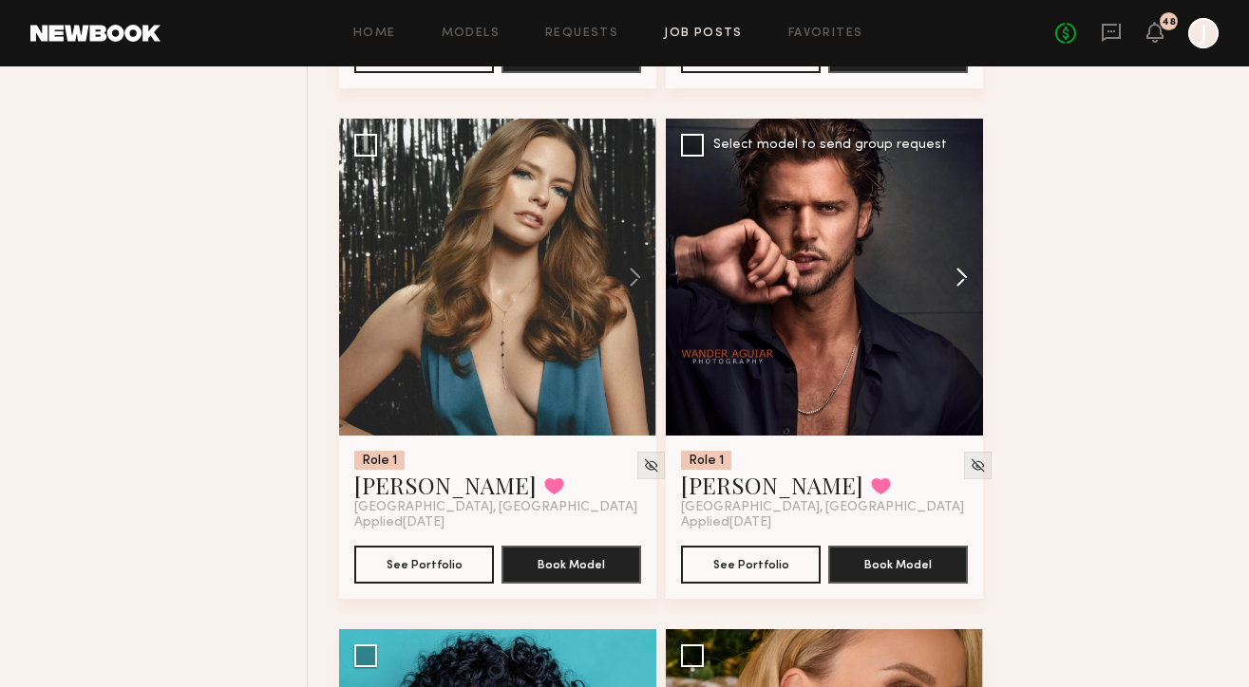
click at [967, 283] on button at bounding box center [952, 277] width 61 height 317
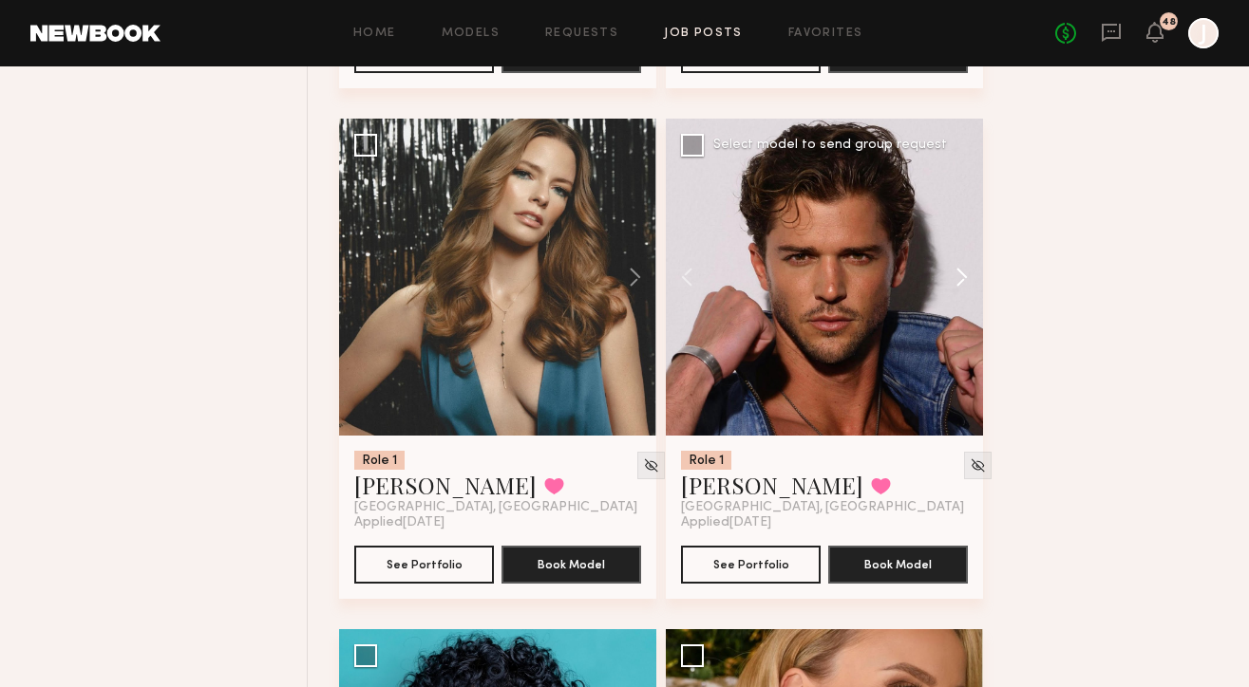
click at [967, 283] on button at bounding box center [952, 277] width 61 height 317
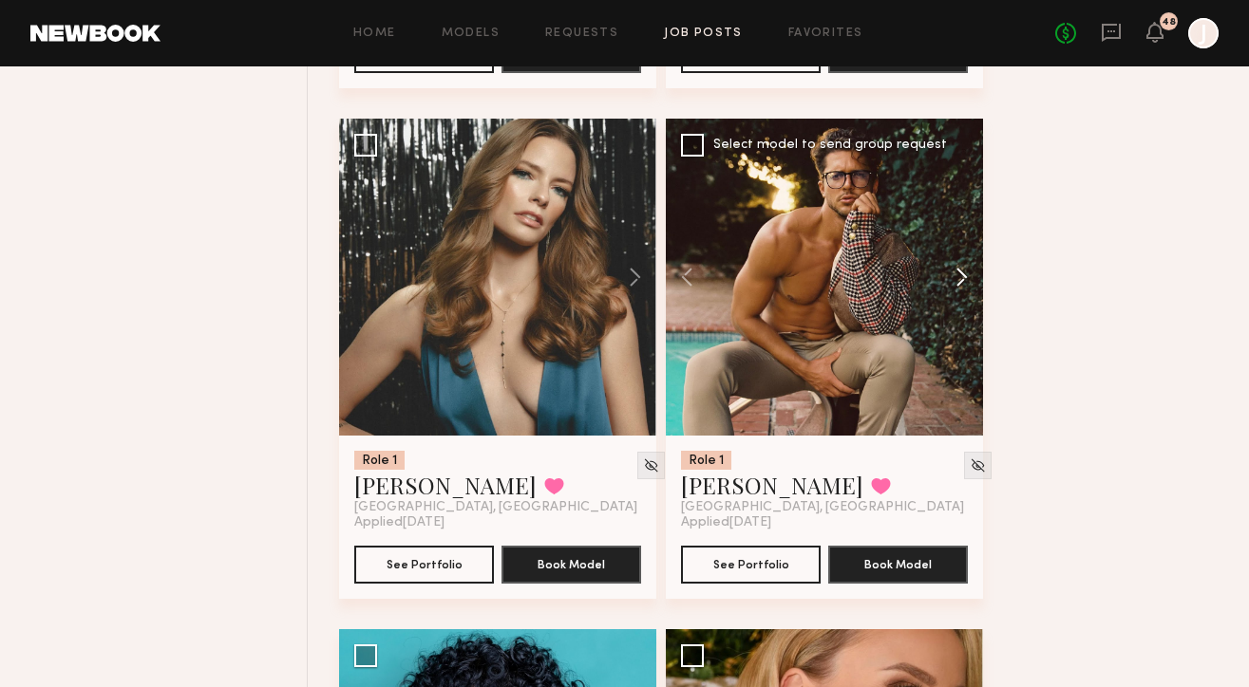
click at [967, 283] on button at bounding box center [952, 277] width 61 height 317
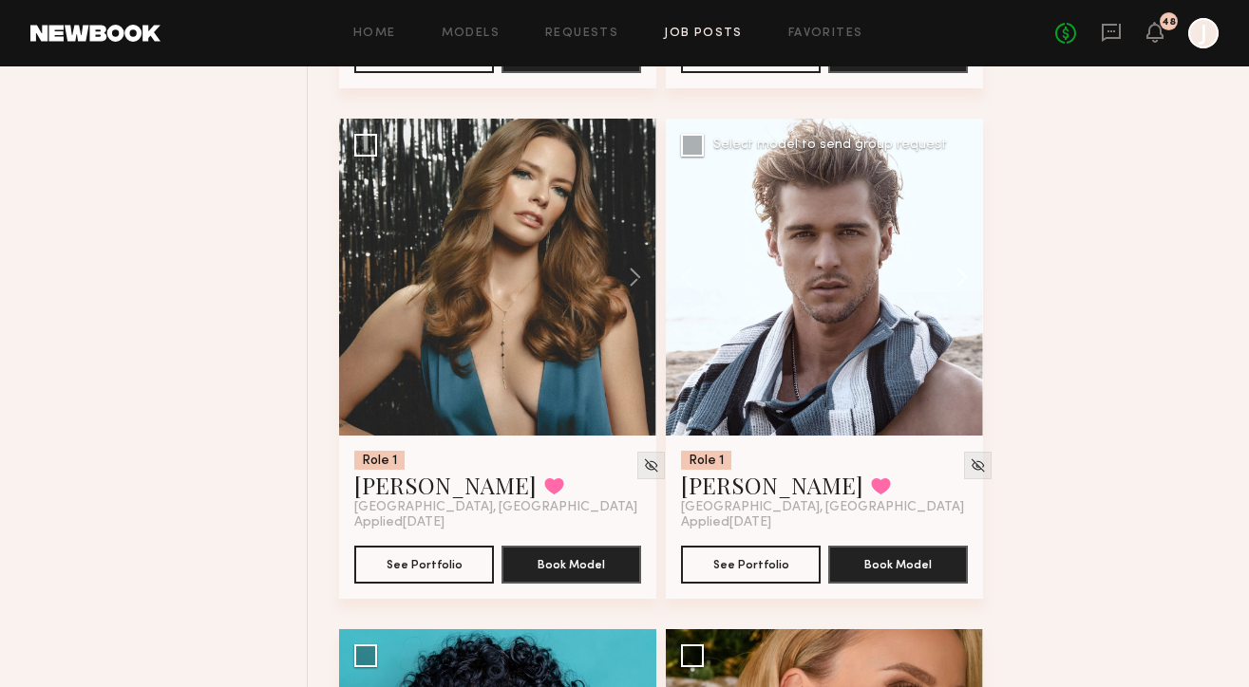
click at [967, 283] on button at bounding box center [952, 277] width 61 height 317
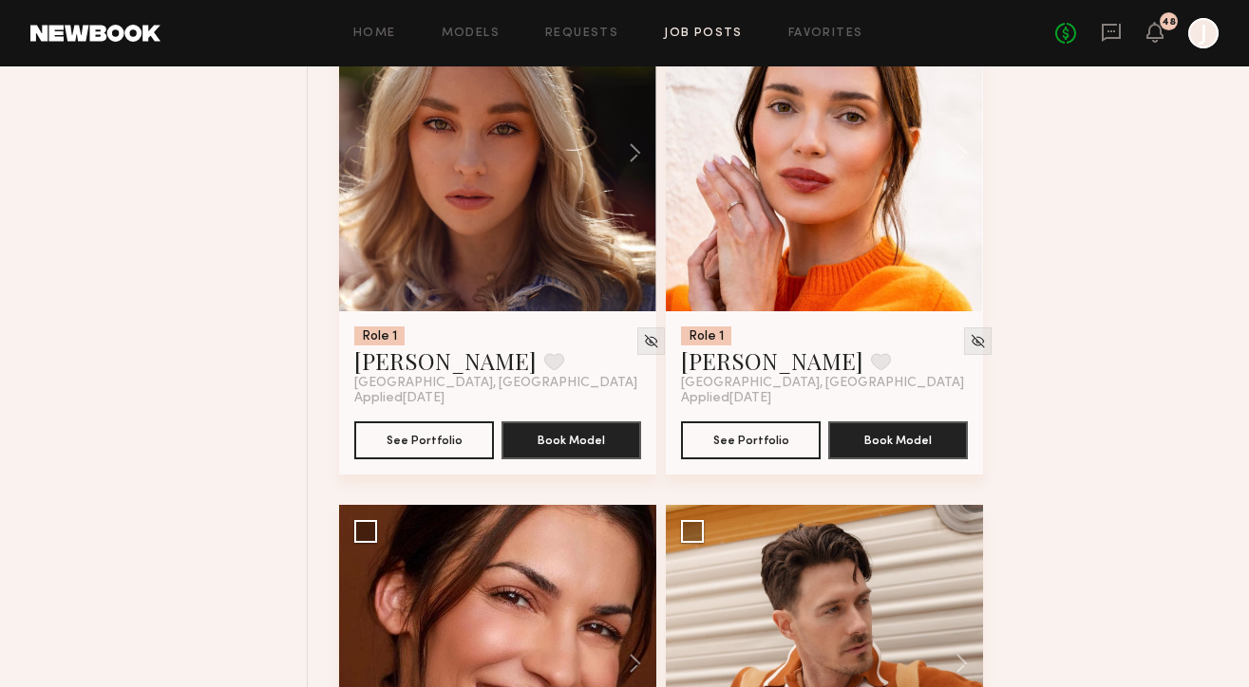
scroll to position [14513, 0]
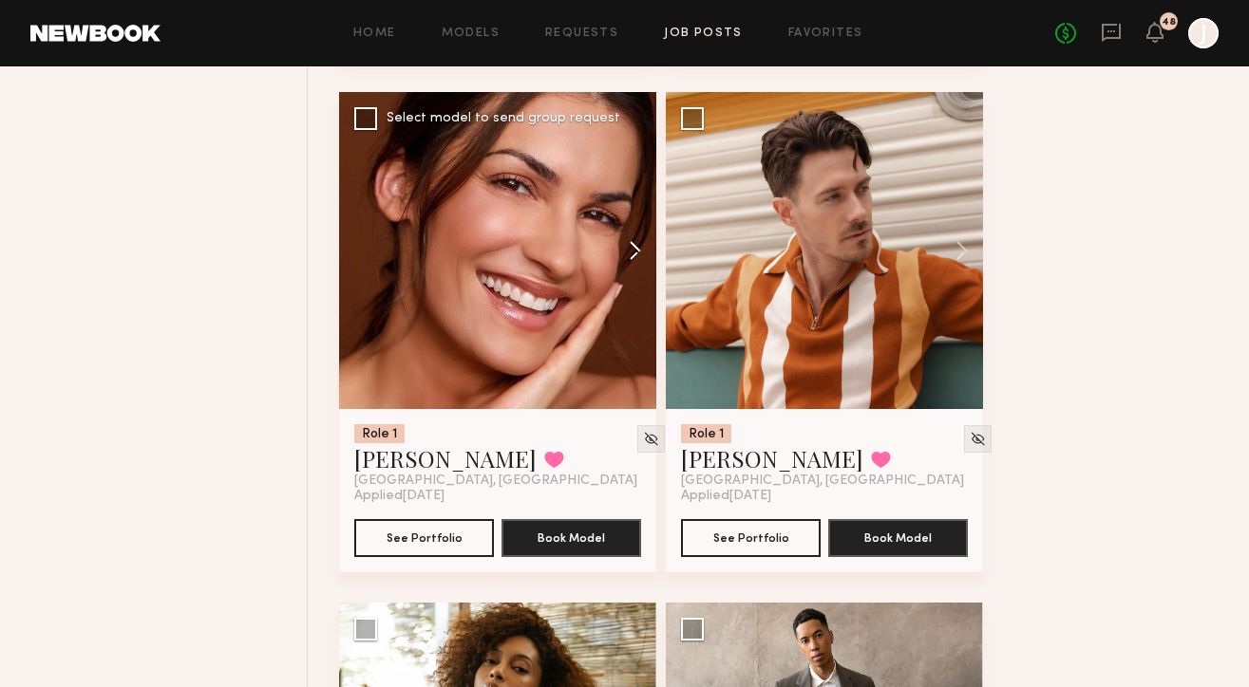
click at [629, 261] on button at bounding box center [625, 250] width 61 height 317
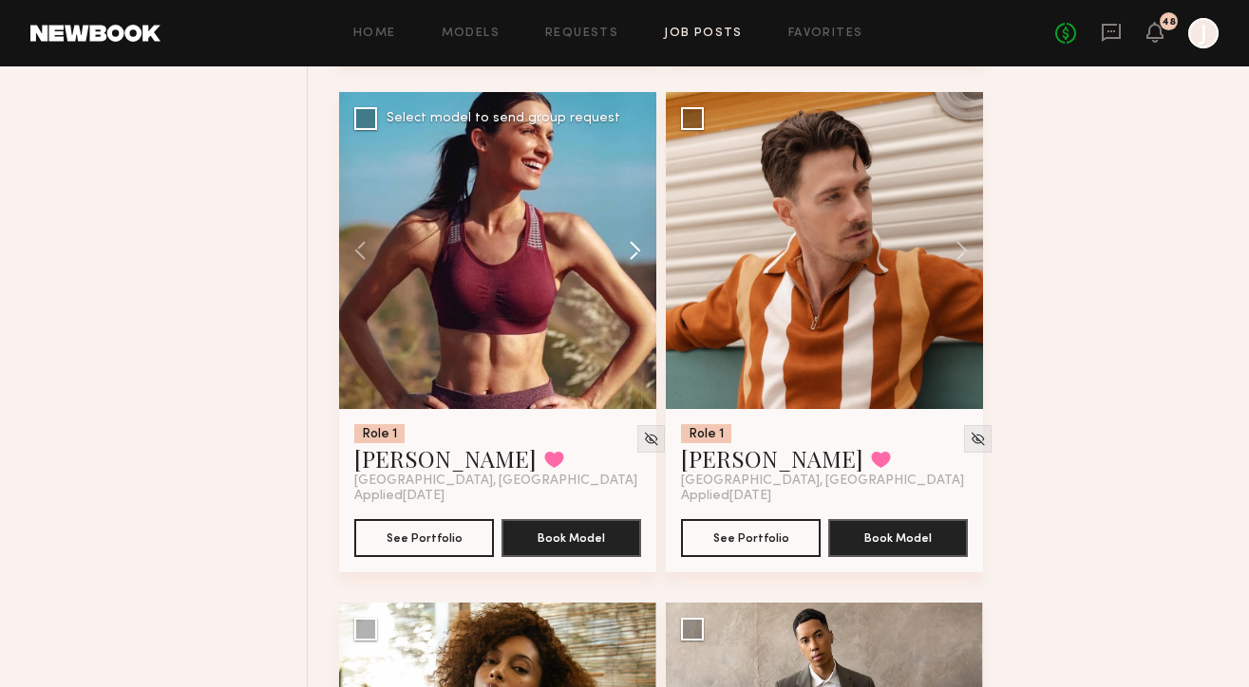
click at [631, 262] on button at bounding box center [625, 250] width 61 height 317
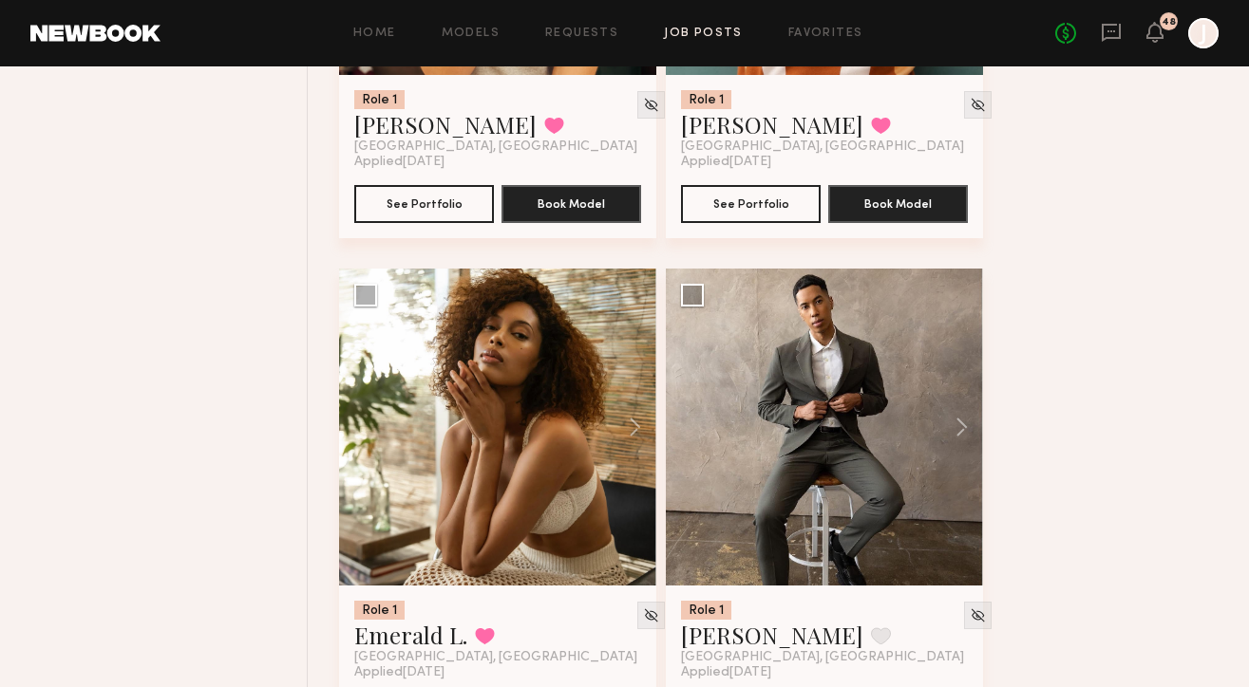
scroll to position [14920, 0]
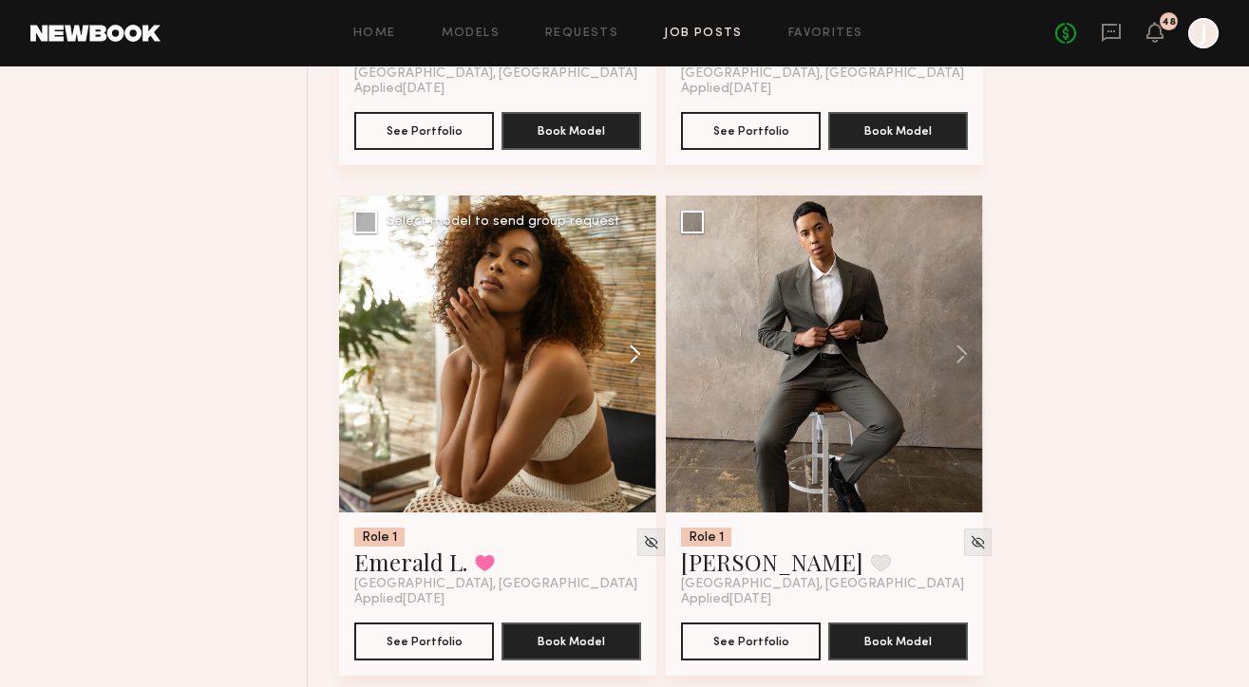
click at [633, 362] on button at bounding box center [625, 354] width 61 height 317
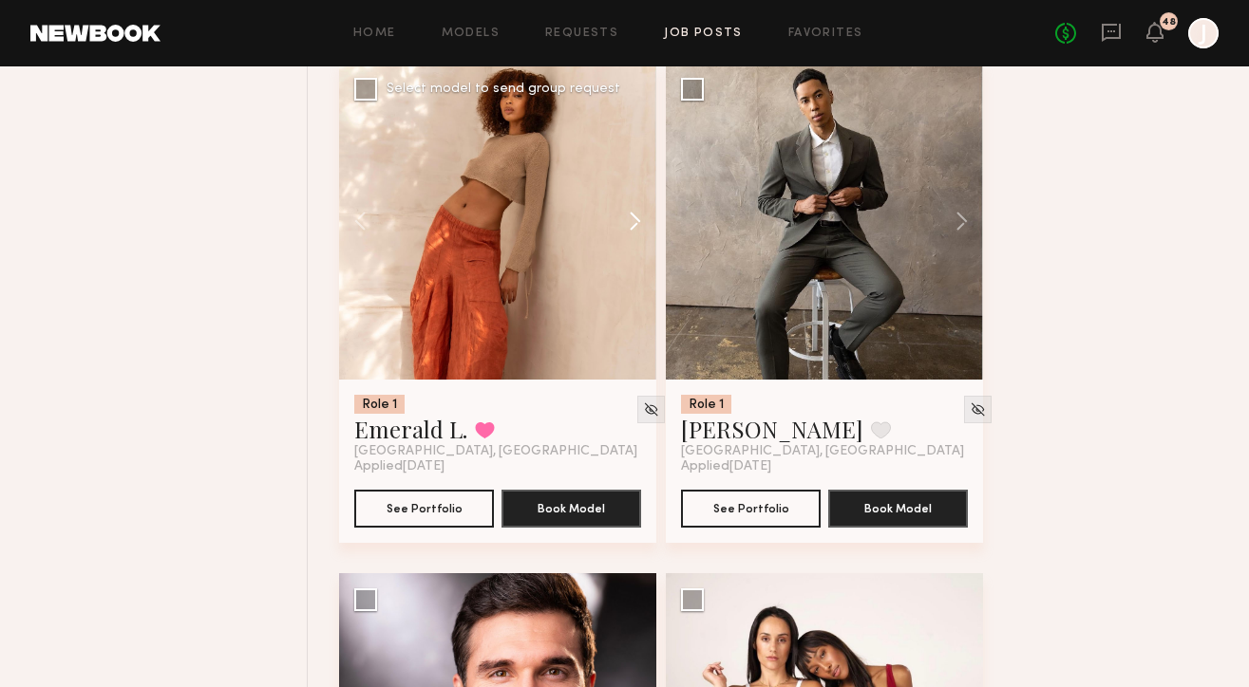
scroll to position [15401, 0]
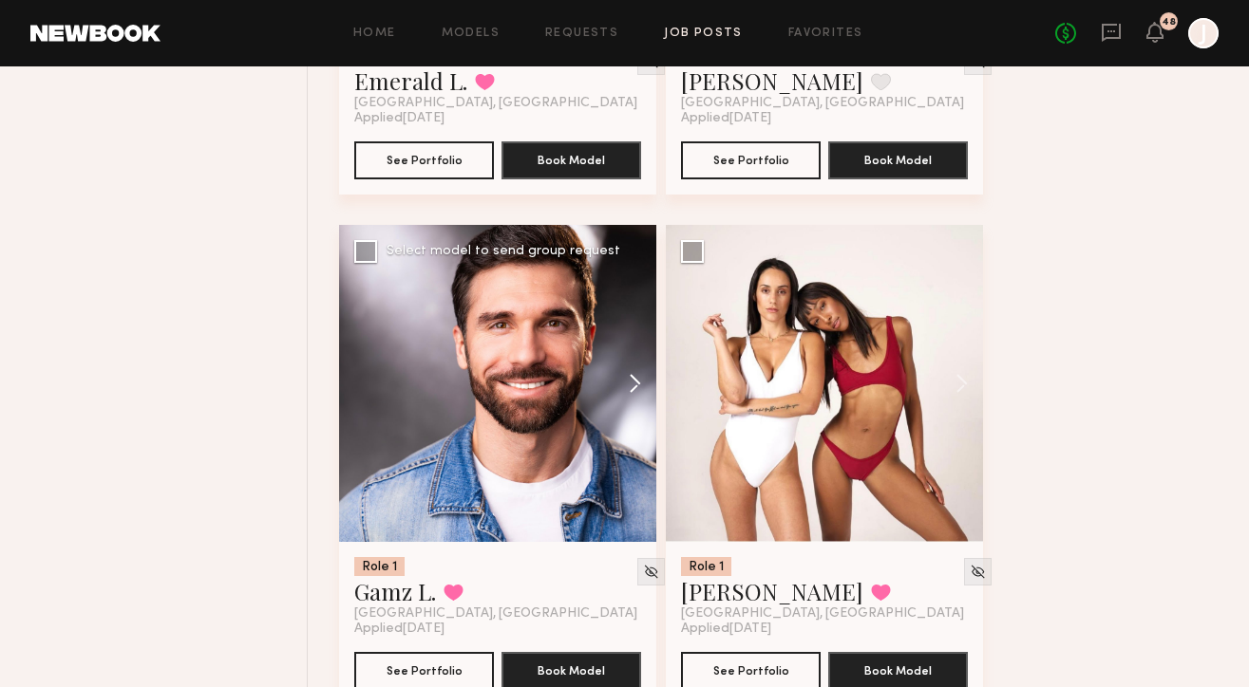
click at [636, 394] on button at bounding box center [625, 383] width 61 height 317
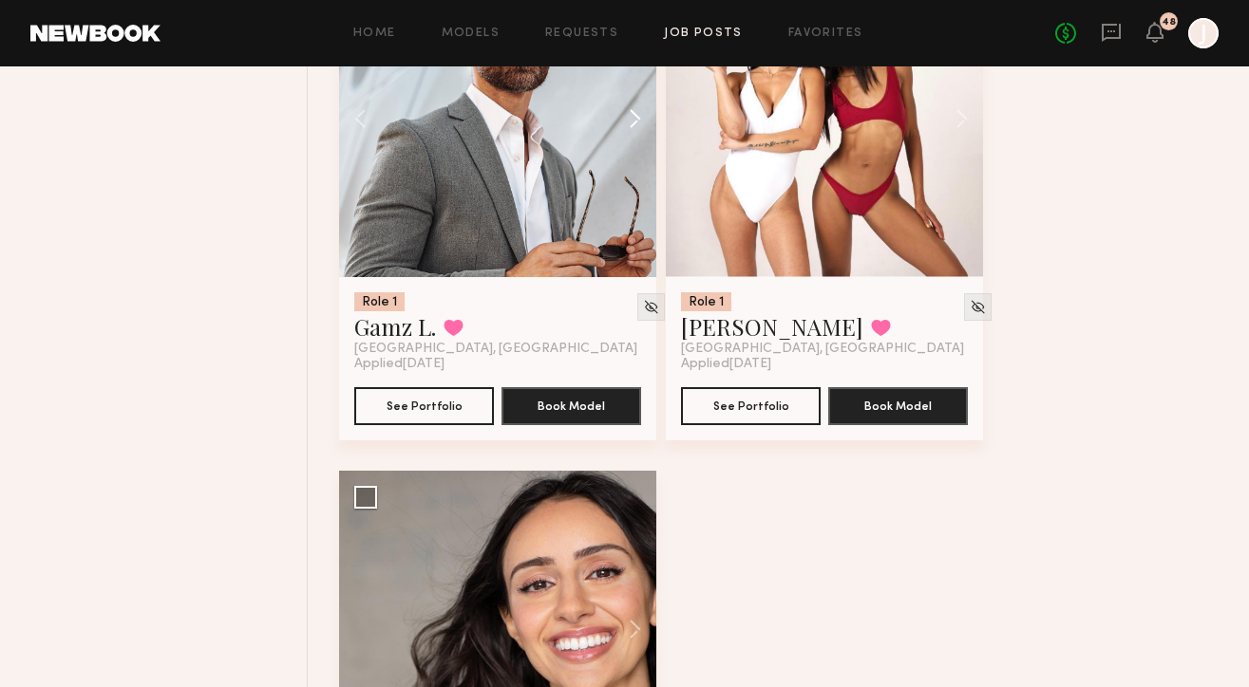
scroll to position [15968, 0]
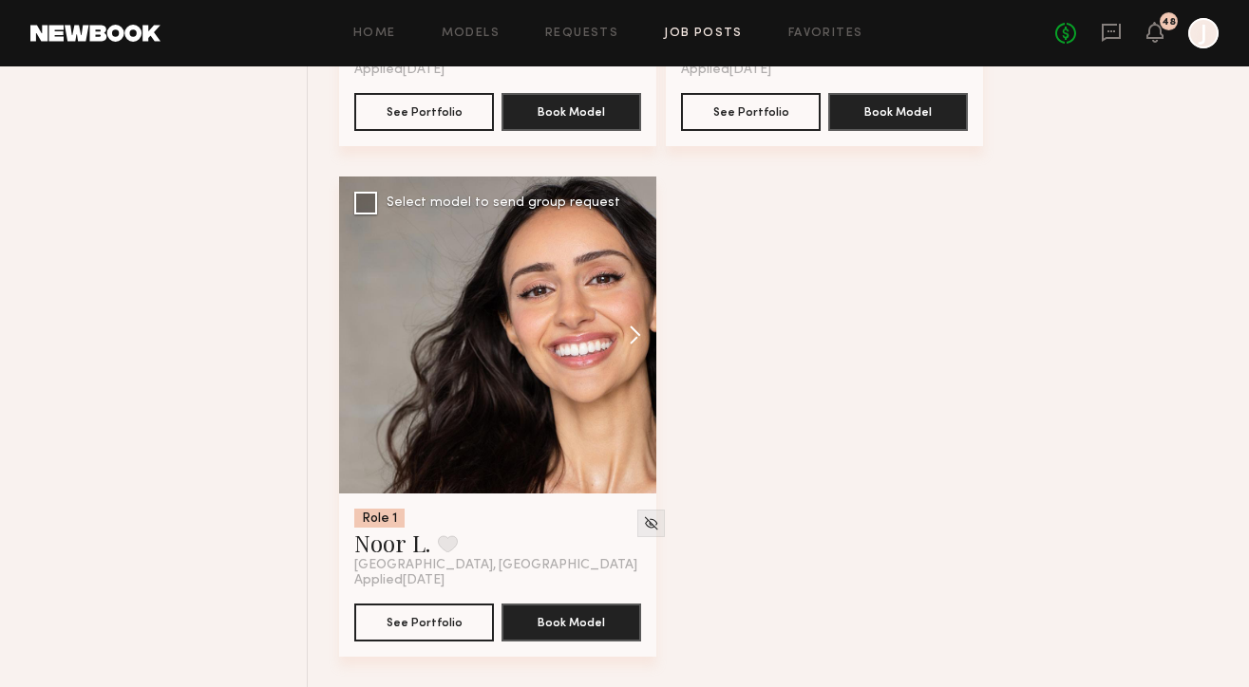
click at [634, 353] on button at bounding box center [625, 335] width 61 height 317
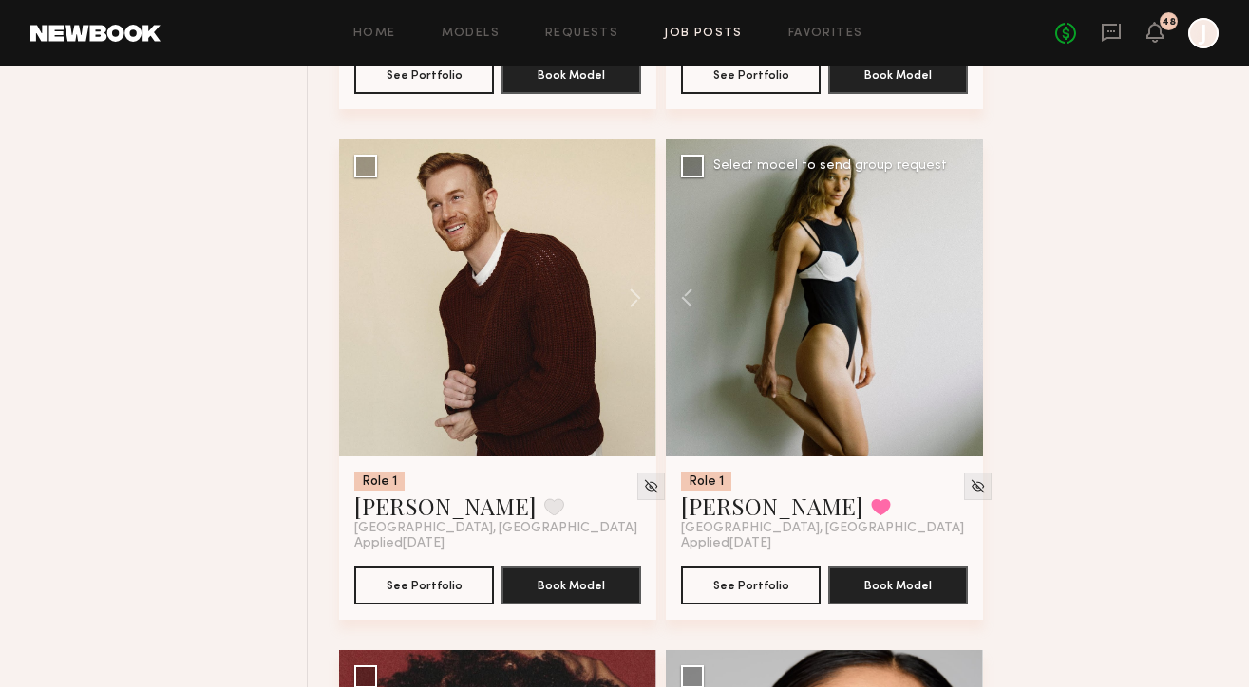
scroll to position [1371, 0]
